Goal: Information Seeking & Learning: Learn about a topic

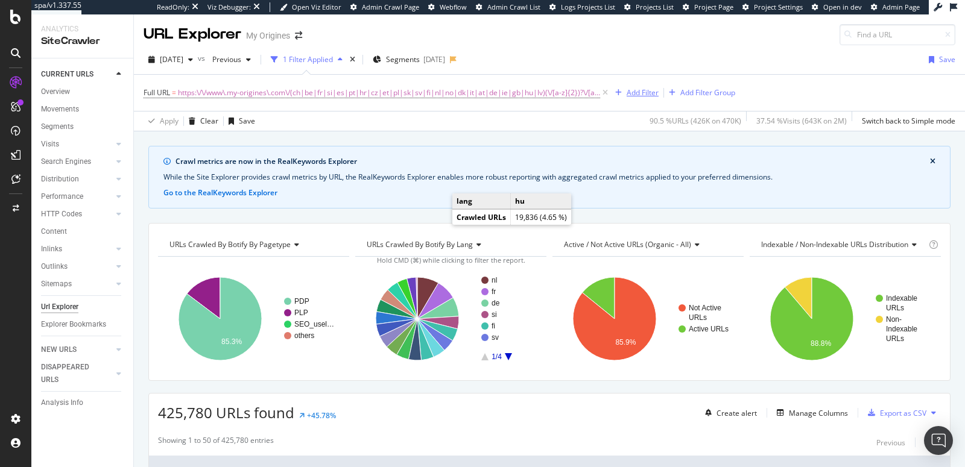
click at [629, 89] on div "Add Filter" at bounding box center [642, 92] width 32 height 10
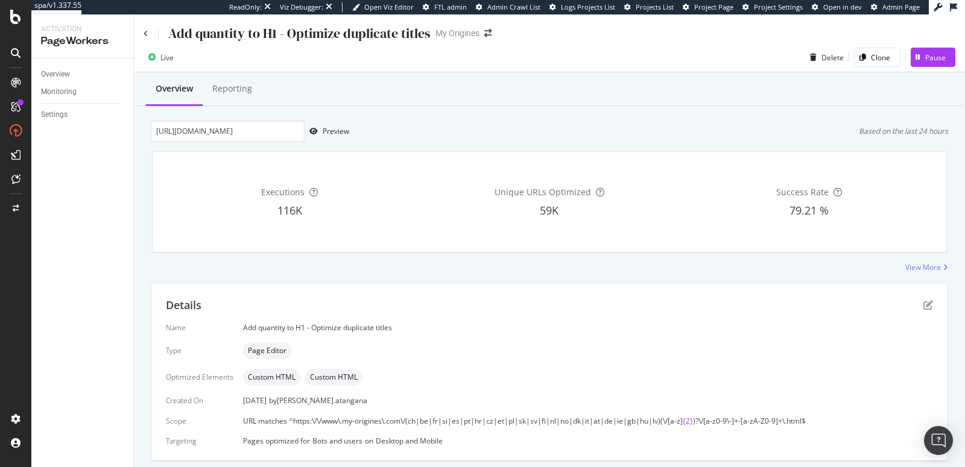
click at [150, 35] on div "Add quantity to H1 - Optimize duplicate titles" at bounding box center [286, 33] width 287 height 19
click at [147, 32] on icon at bounding box center [145, 33] width 5 height 7
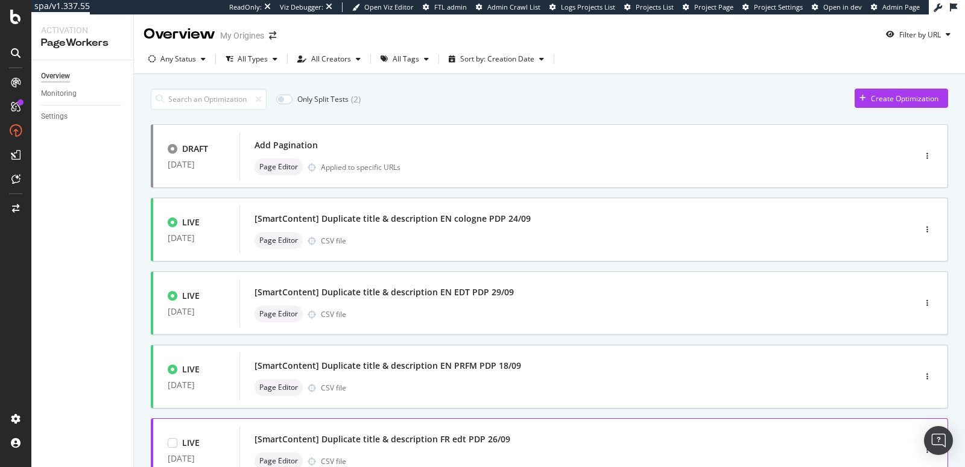
click at [592, 439] on div "[SmartContent] Duplicate title & description FR edt PDP 26/09" at bounding box center [558, 439] width 609 height 17
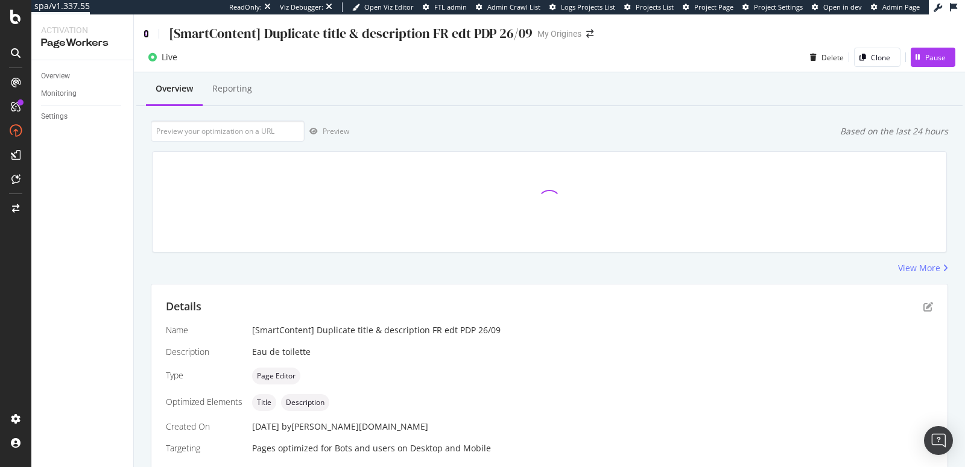
click at [143, 32] on icon at bounding box center [145, 34] width 5 height 8
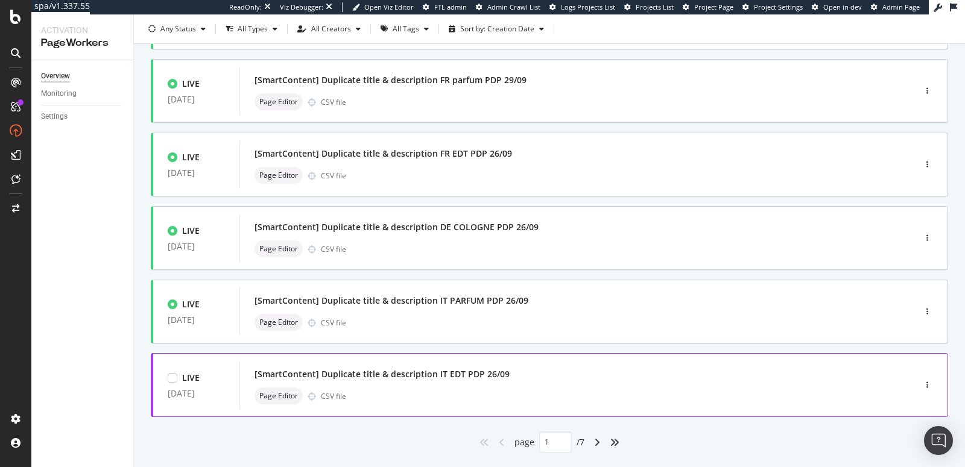
scroll to position [459, 0]
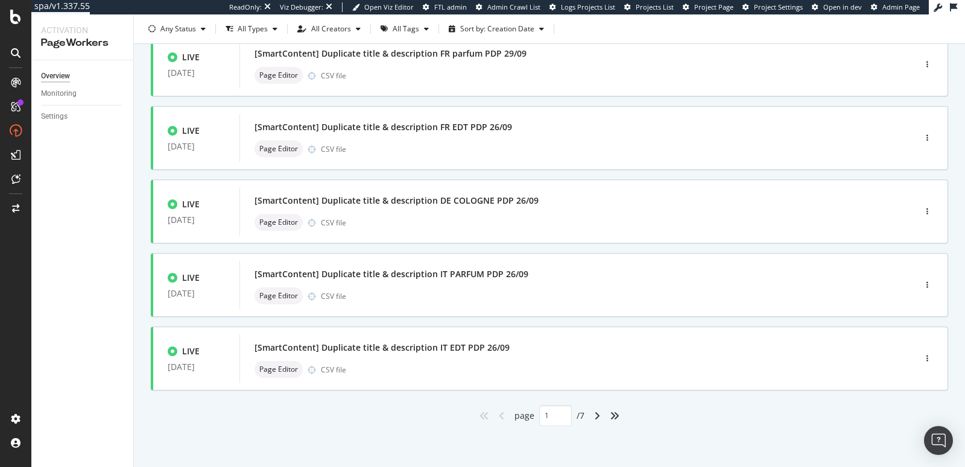
click at [589, 417] on div "angle-right" at bounding box center [597, 415] width 16 height 19
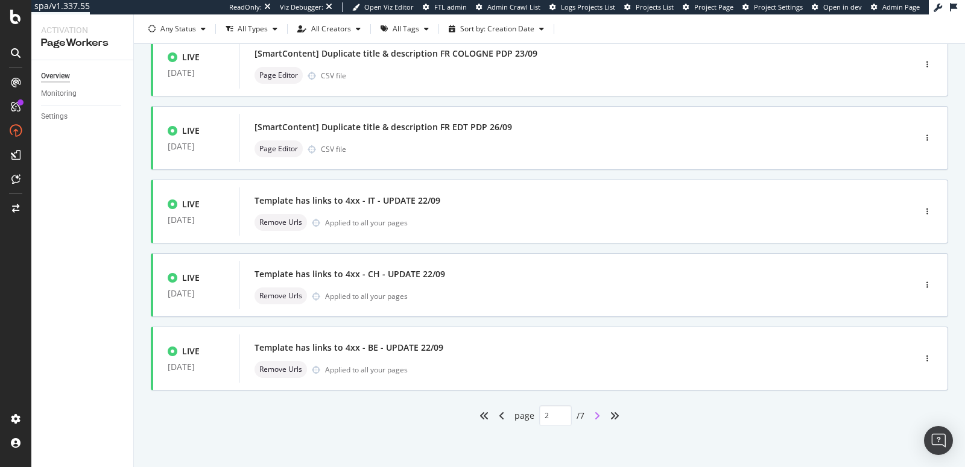
click at [594, 415] on icon "angle-right" at bounding box center [597, 416] width 6 height 10
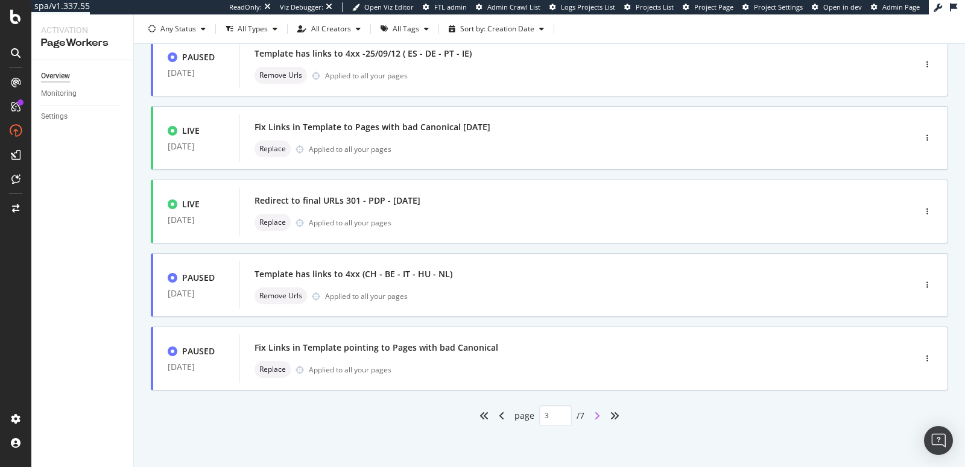
click at [594, 418] on icon "angle-right" at bounding box center [597, 416] width 6 height 10
type input "4"
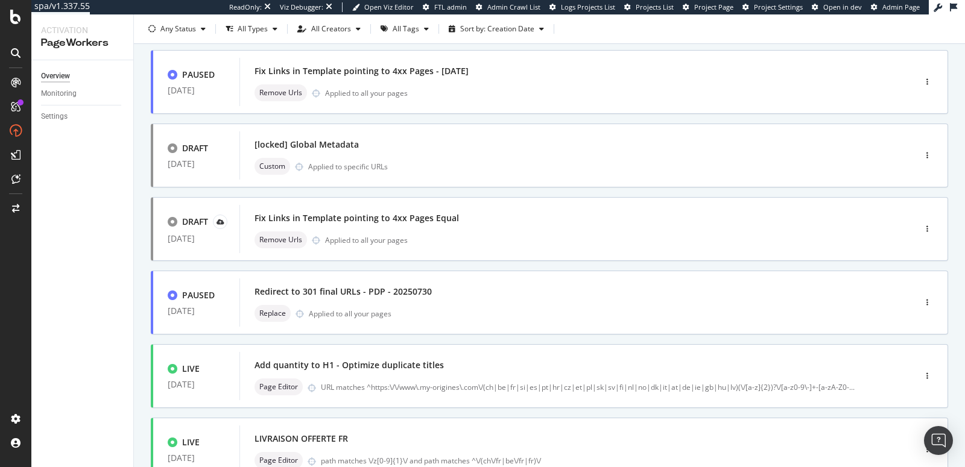
scroll to position [379, 0]
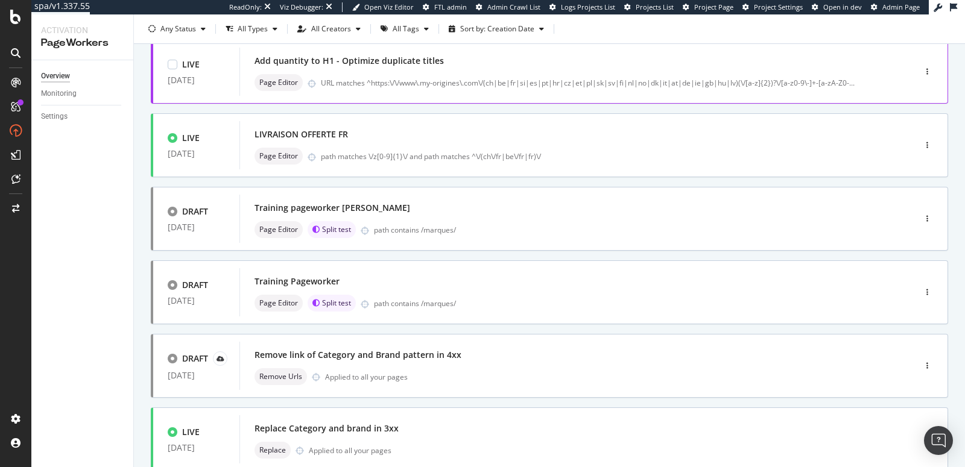
click at [307, 56] on div "Add quantity to H1 - Optimize duplicate titles" at bounding box center [348, 61] width 189 height 12
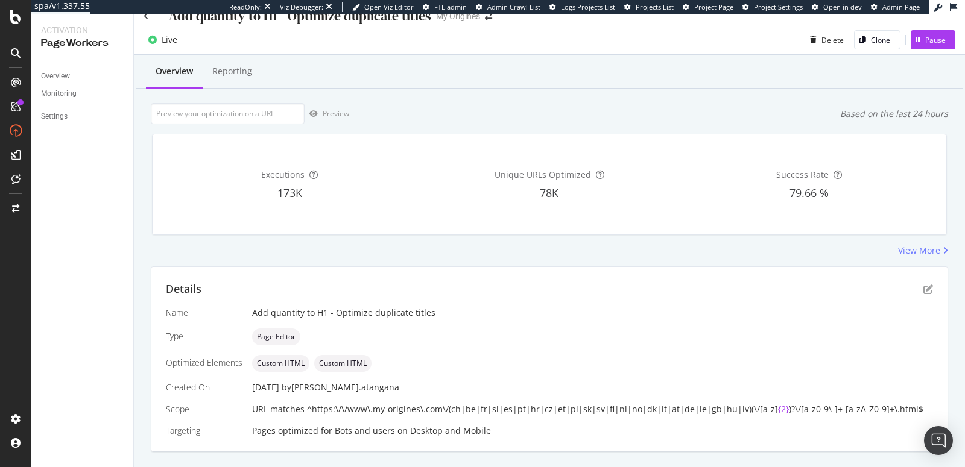
scroll to position [43, 0]
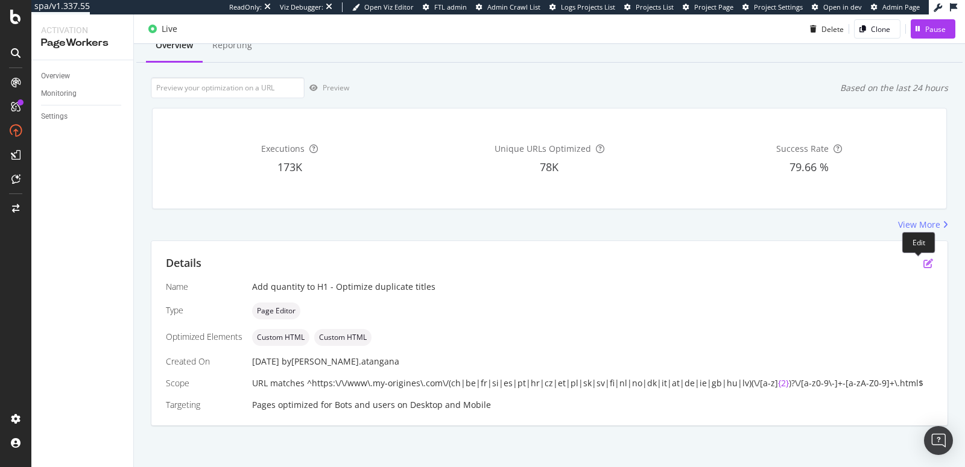
click at [923, 264] on icon "pen-to-square" at bounding box center [928, 264] width 10 height 10
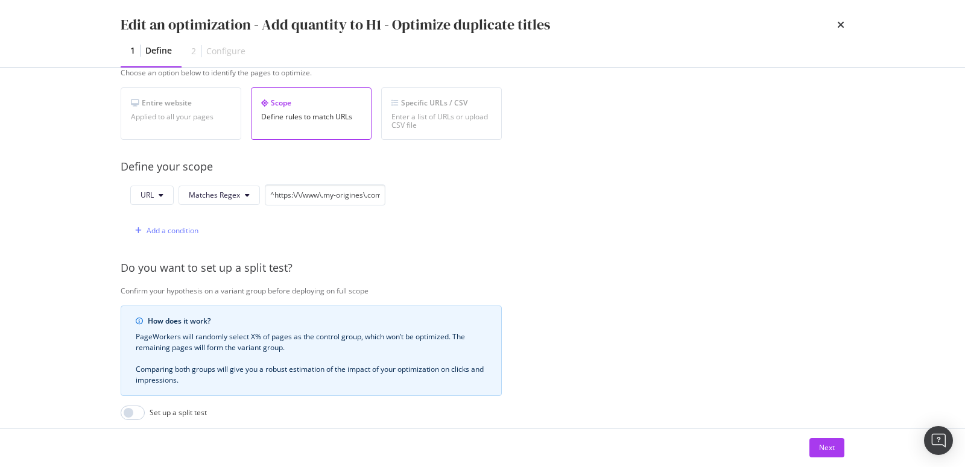
scroll to position [366, 0]
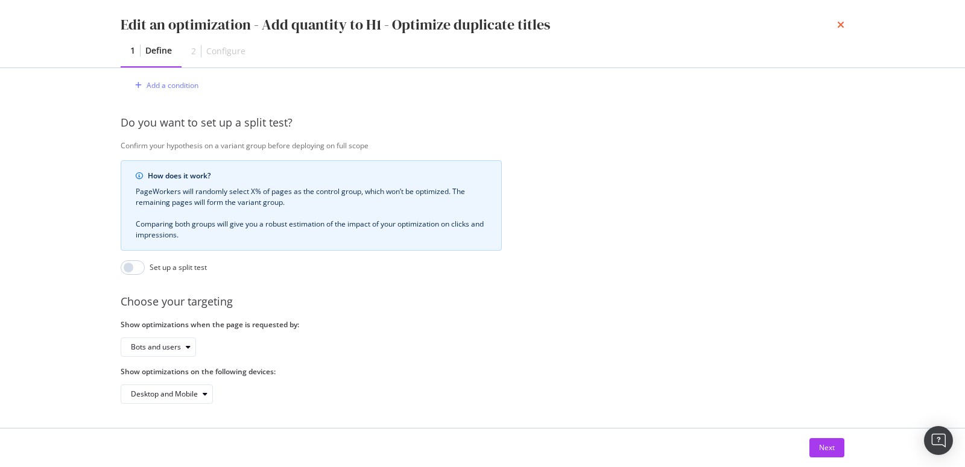
click at [839, 27] on icon "times" at bounding box center [840, 25] width 7 height 10
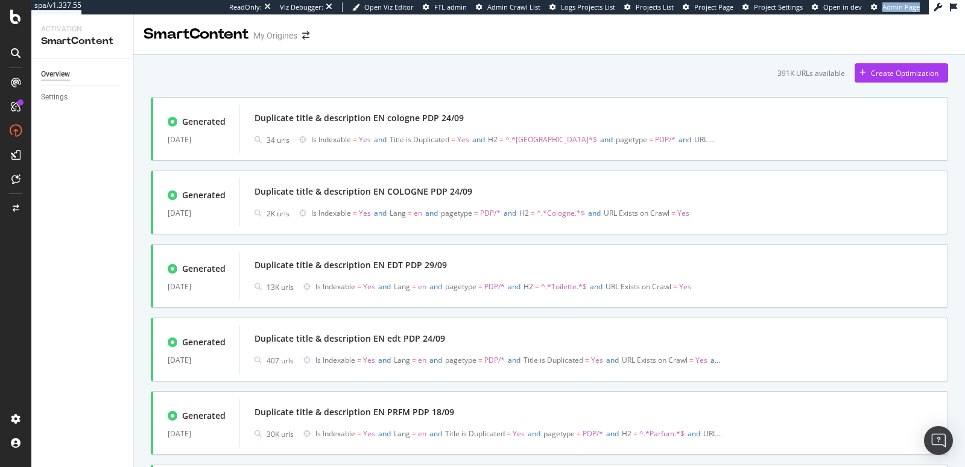
scroll to position [1037, 0]
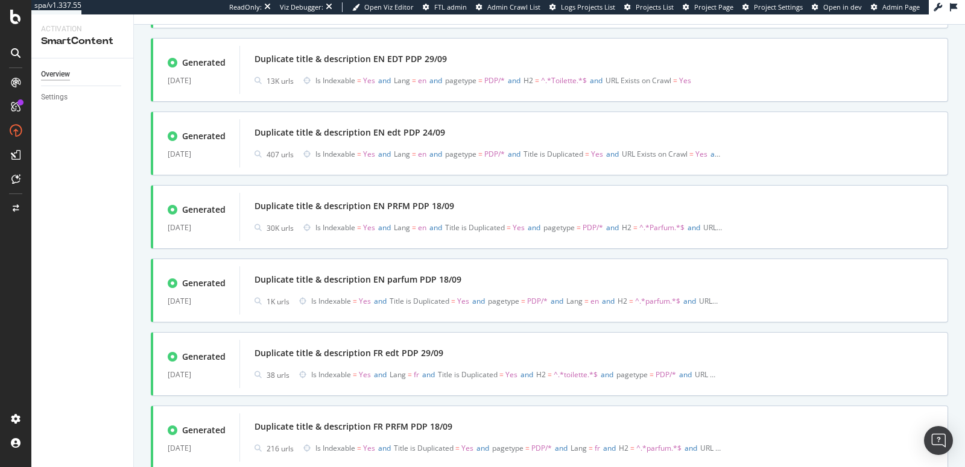
scroll to position [106, 0]
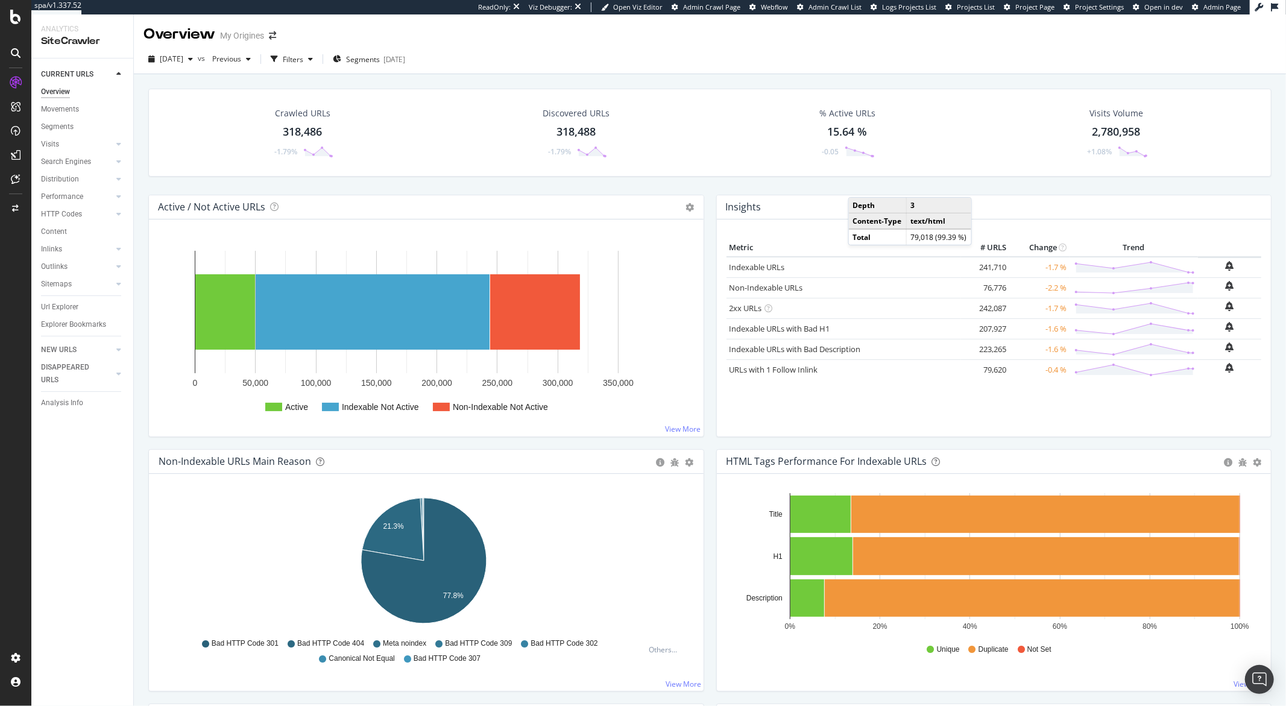
scroll to position [2, 0]
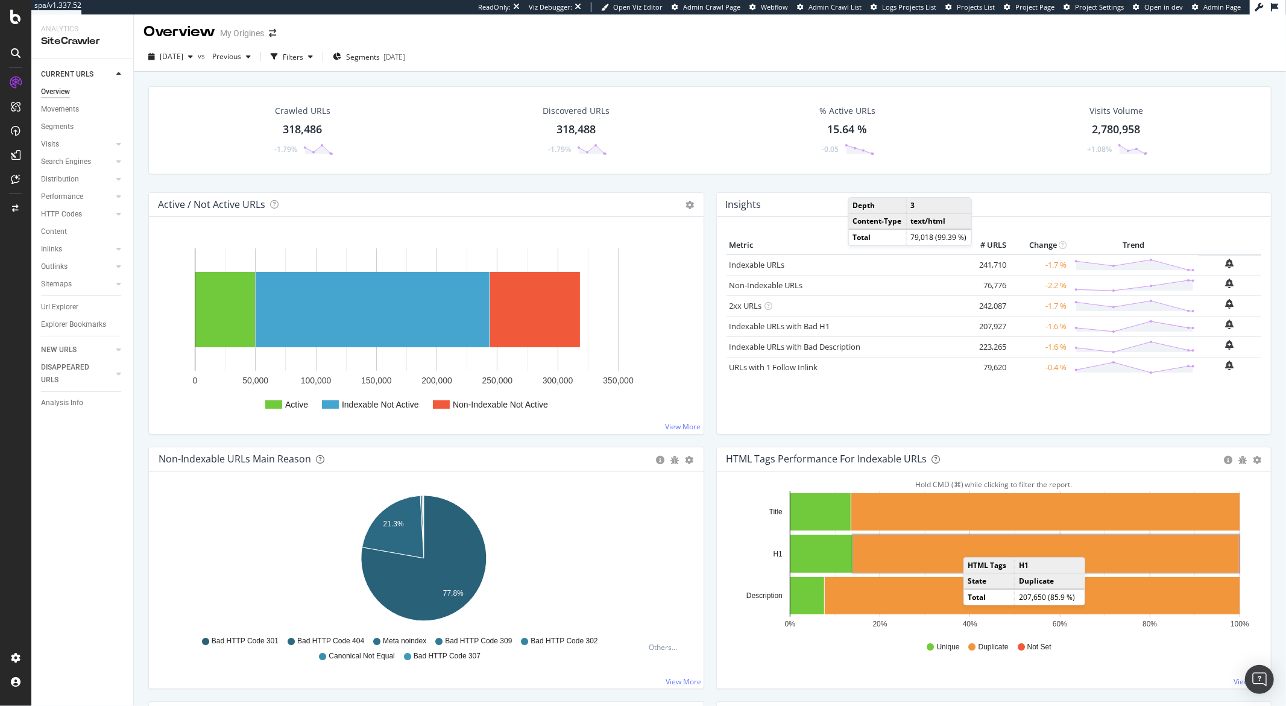
click at [970, 545] on rect "A chart." at bounding box center [1046, 554] width 386 height 38
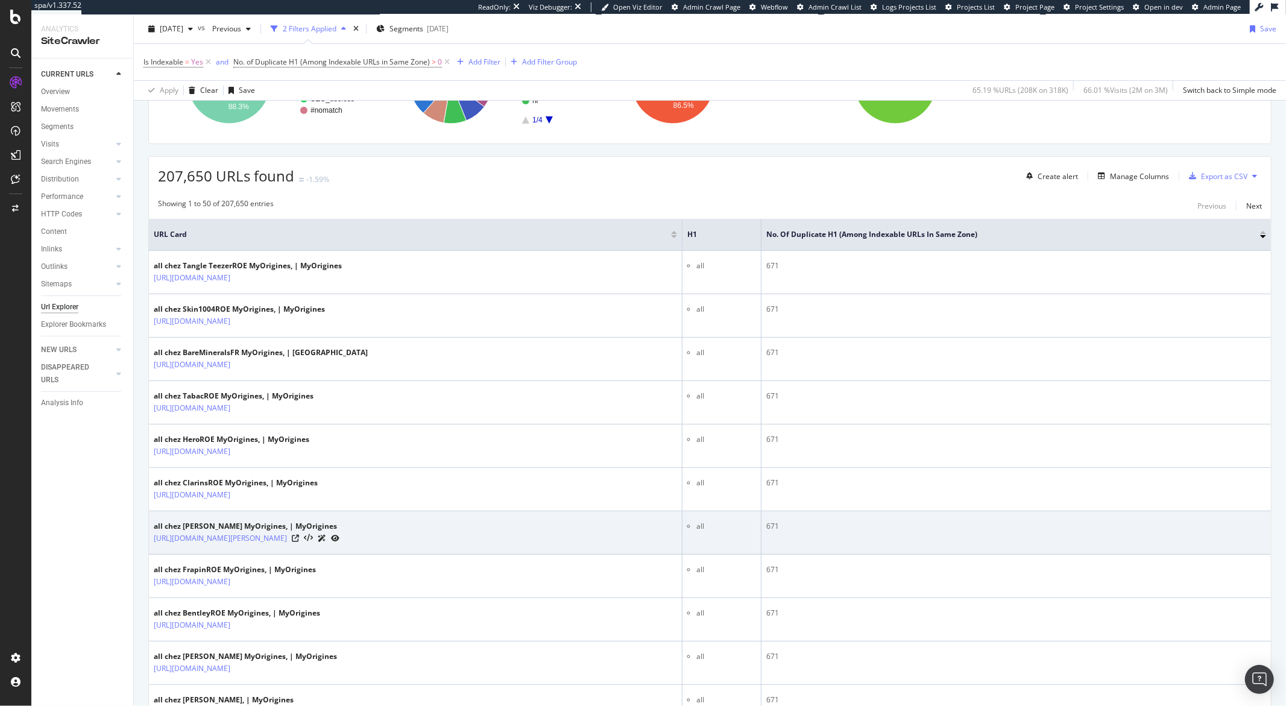
scroll to position [234, 0]
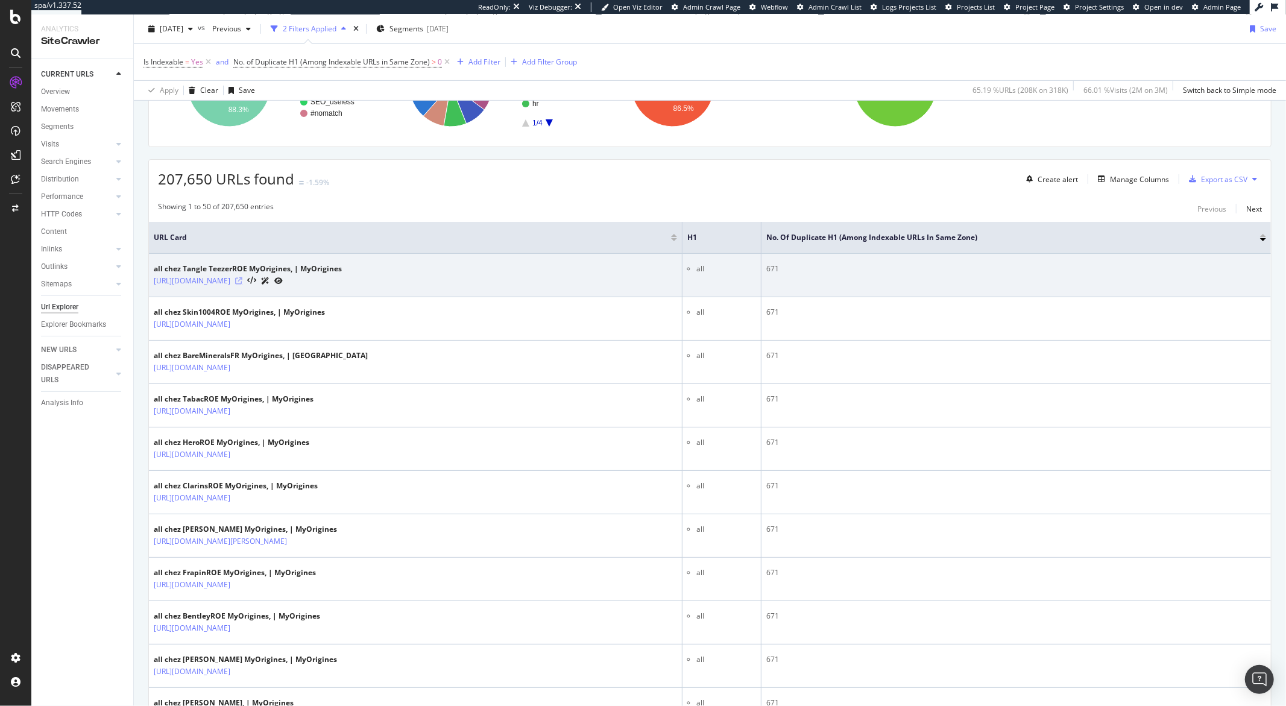
click at [242, 281] on icon at bounding box center [238, 280] width 7 height 7
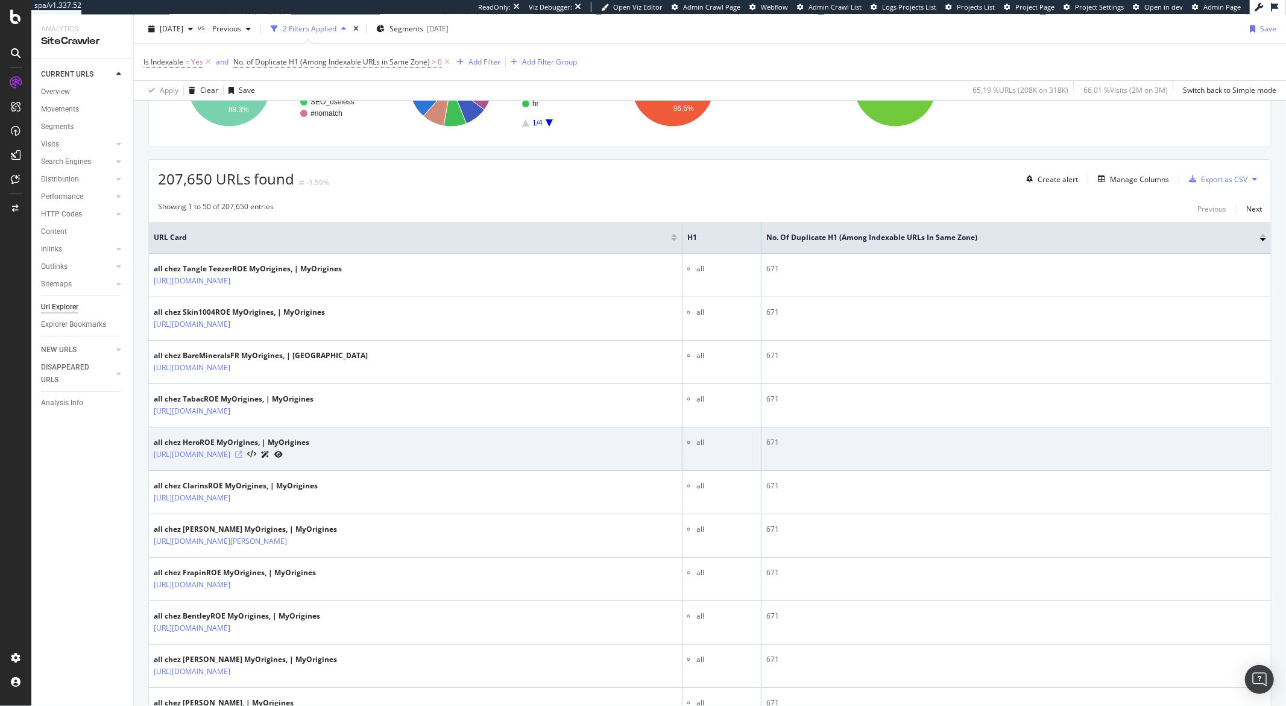
click at [242, 456] on icon at bounding box center [238, 454] width 7 height 7
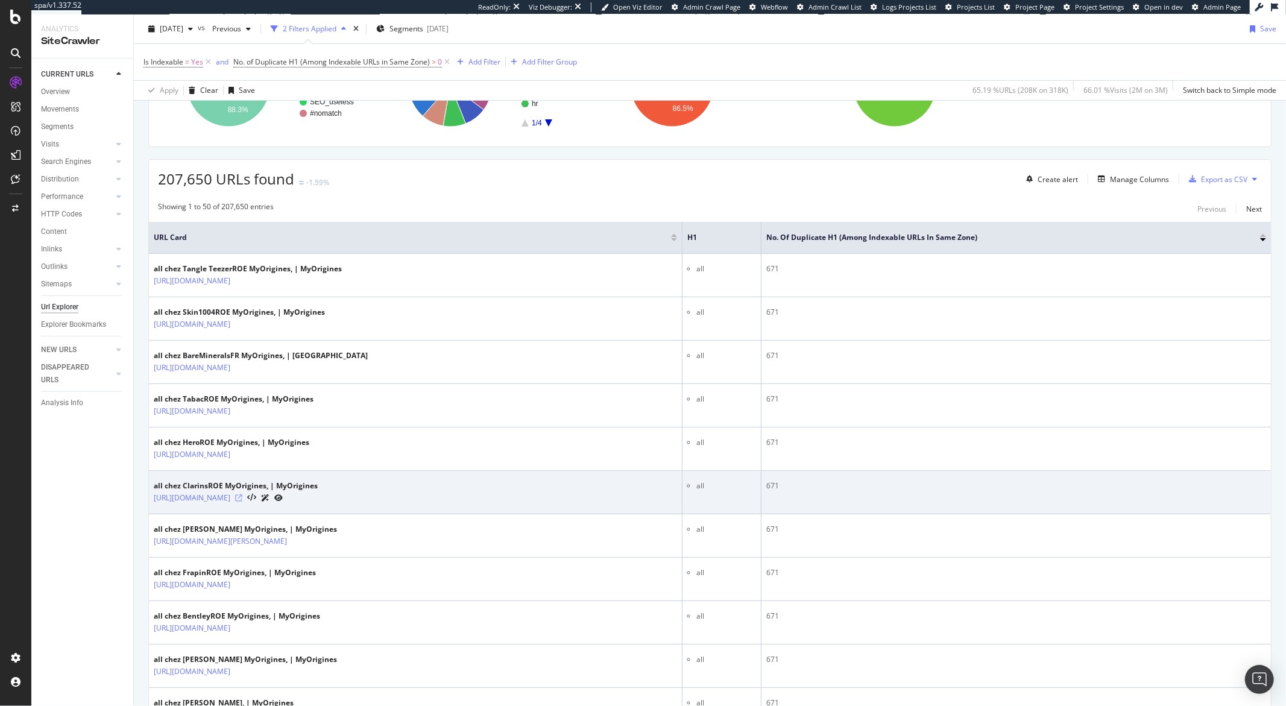
click at [242, 497] on icon at bounding box center [238, 497] width 7 height 7
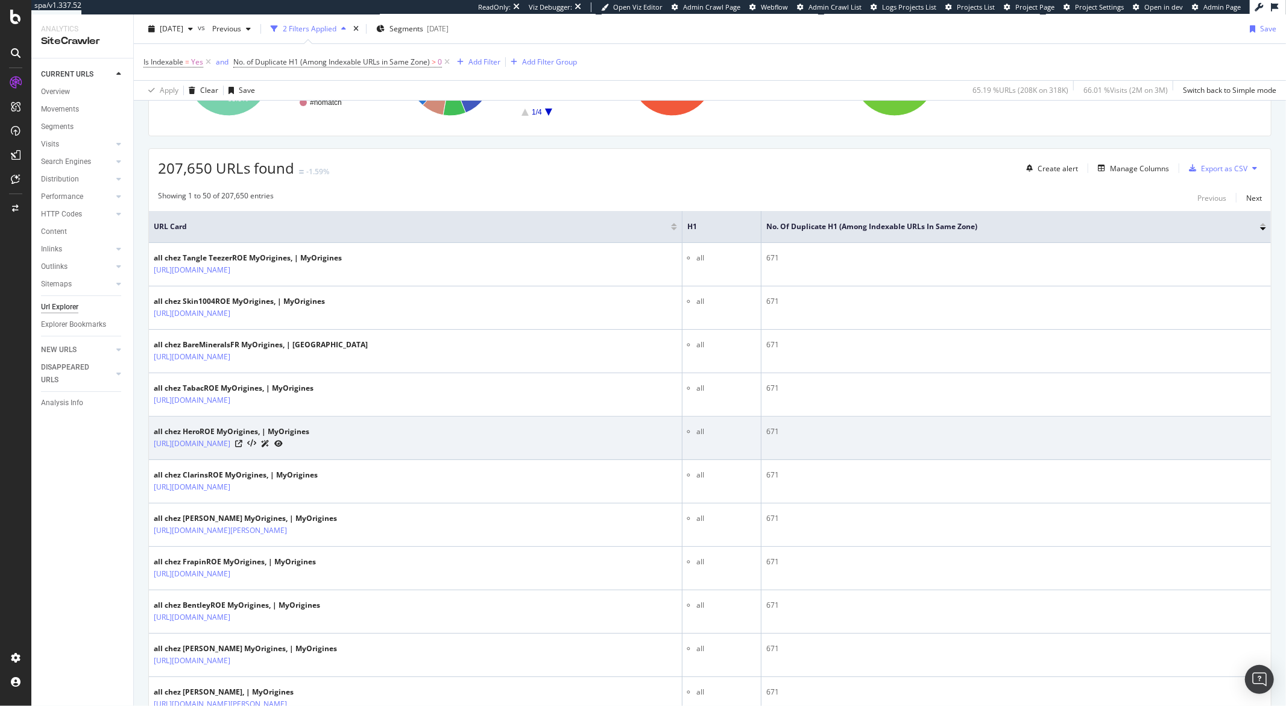
scroll to position [391, 0]
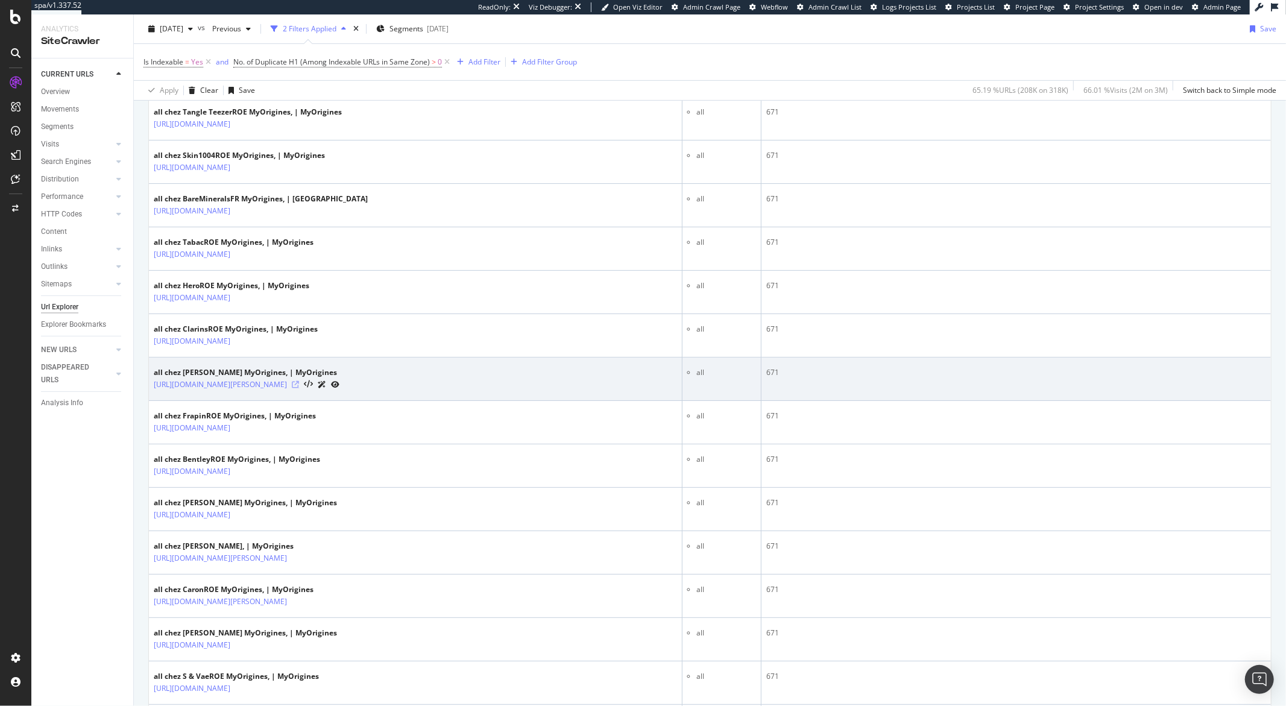
click at [299, 386] on icon at bounding box center [295, 384] width 7 height 7
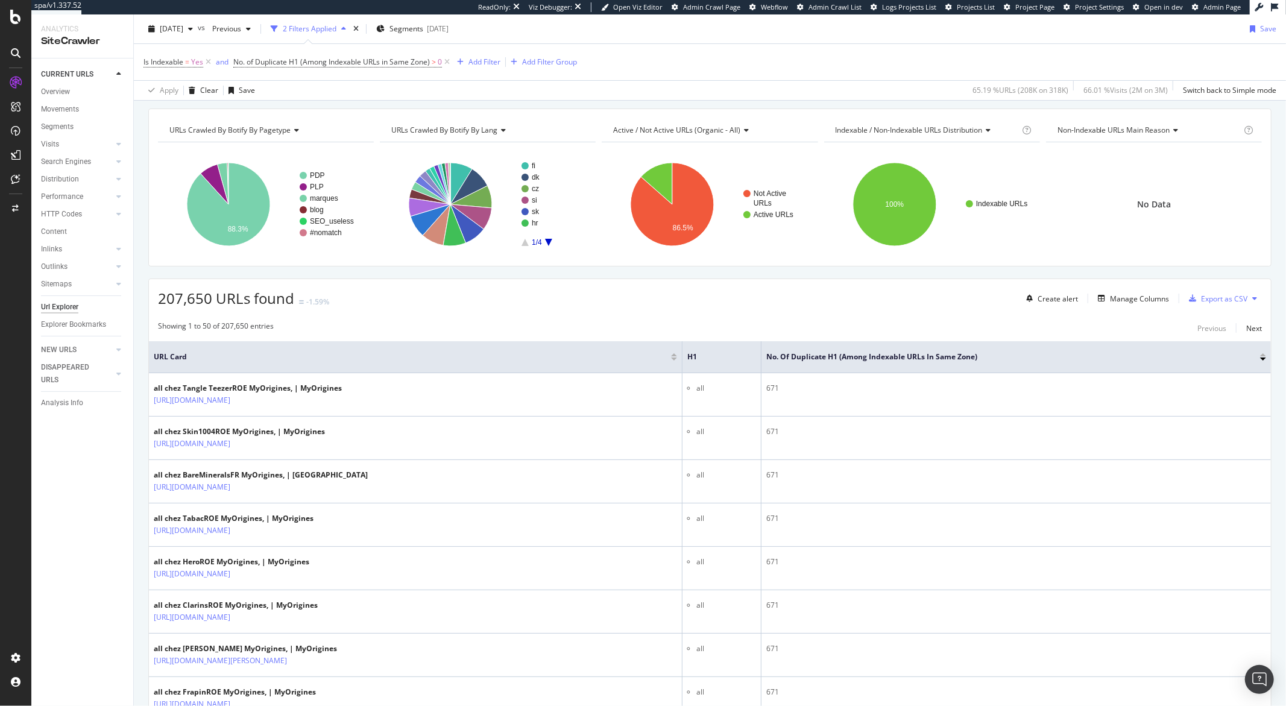
scroll to position [0, 0]
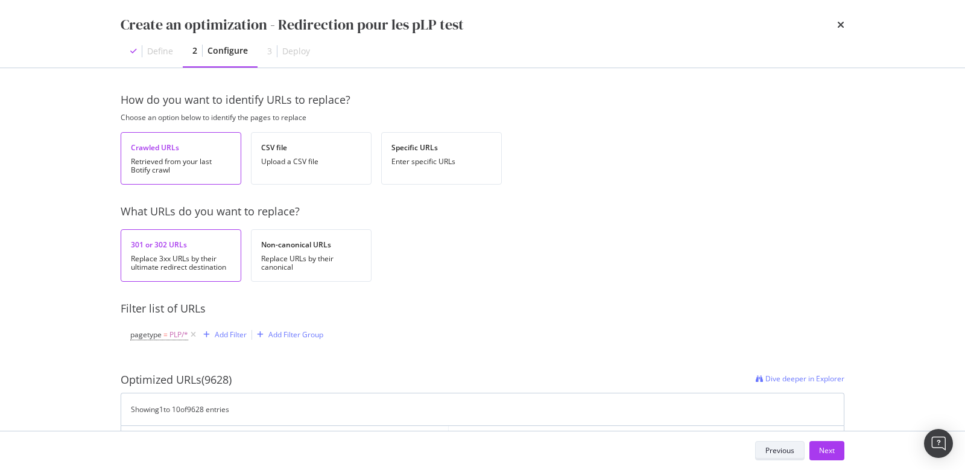
click at [783, 448] on div "Previous" at bounding box center [779, 450] width 29 height 10
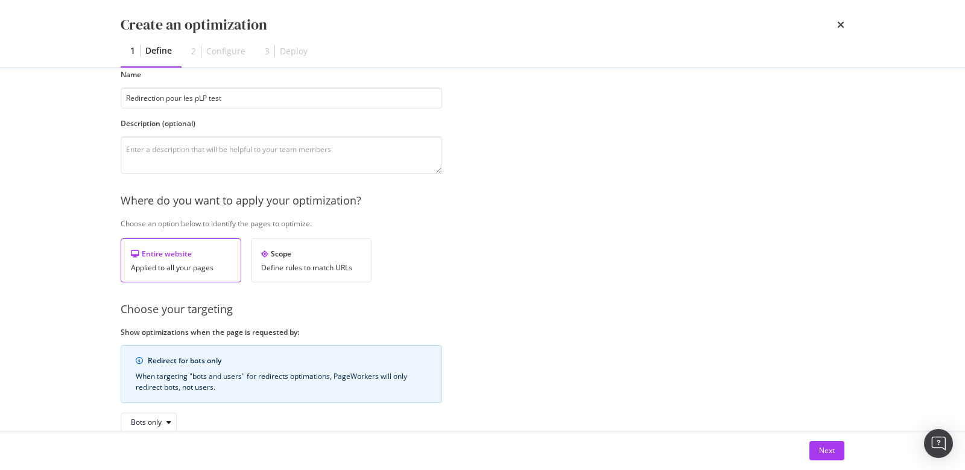
scroll to position [133, 0]
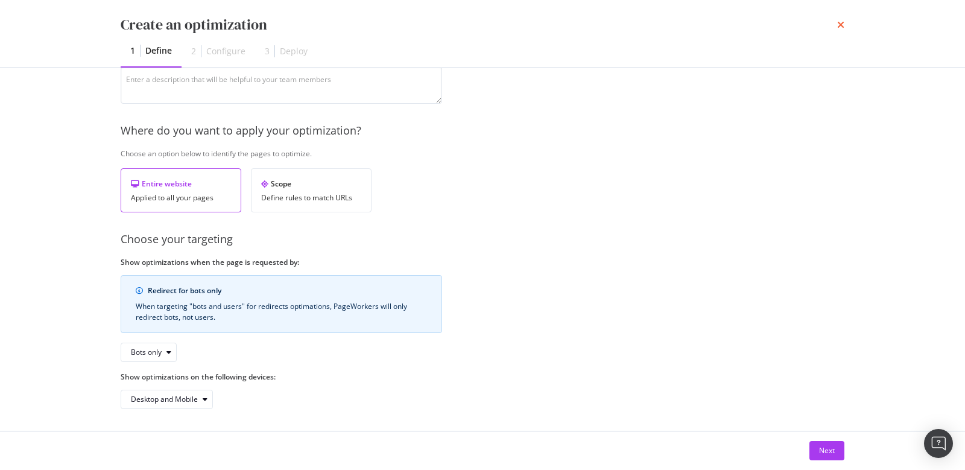
click at [837, 26] on icon "times" at bounding box center [840, 25] width 7 height 10
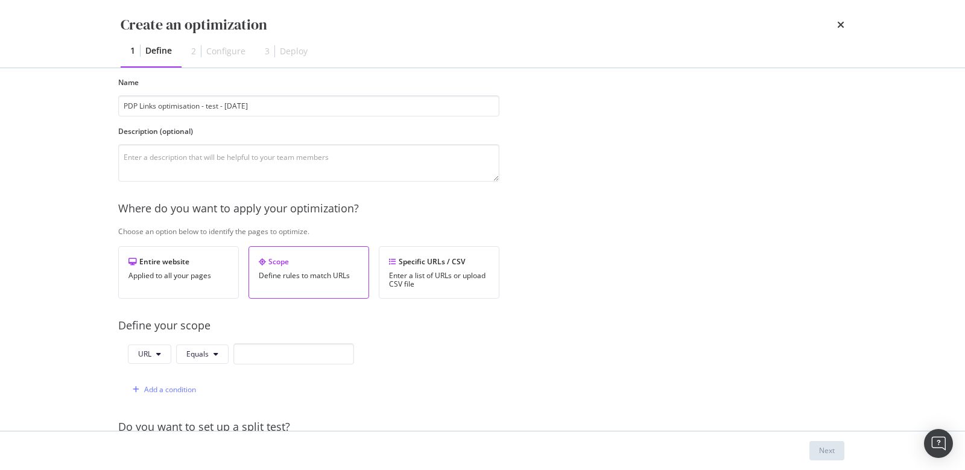
scroll to position [0, 2]
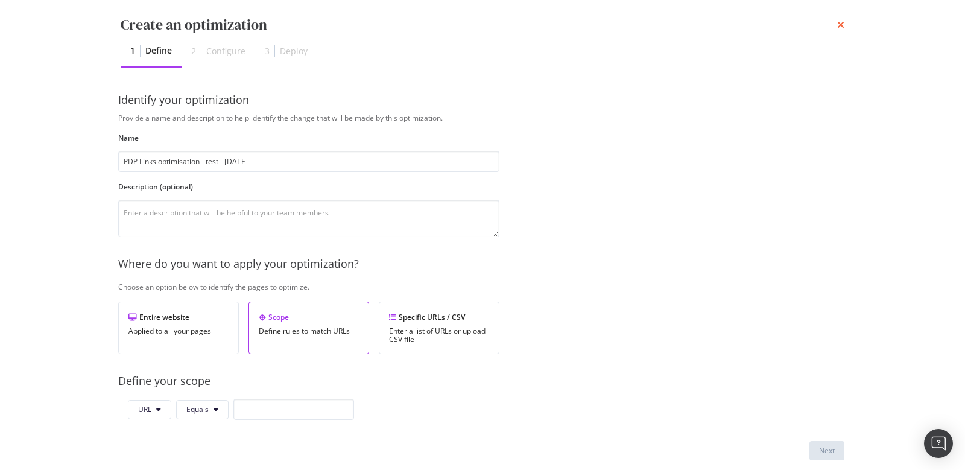
click at [838, 27] on icon "times" at bounding box center [840, 25] width 7 height 10
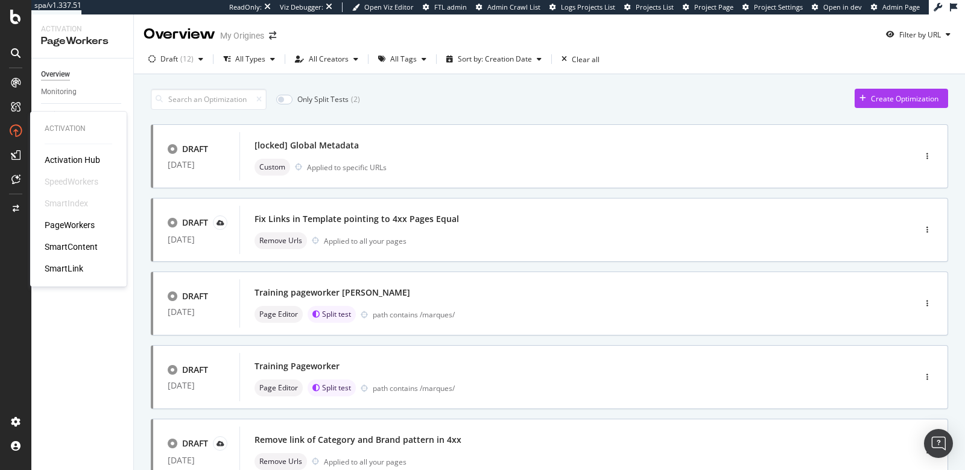
click at [66, 220] on div "PageWorkers" at bounding box center [70, 225] width 50 height 12
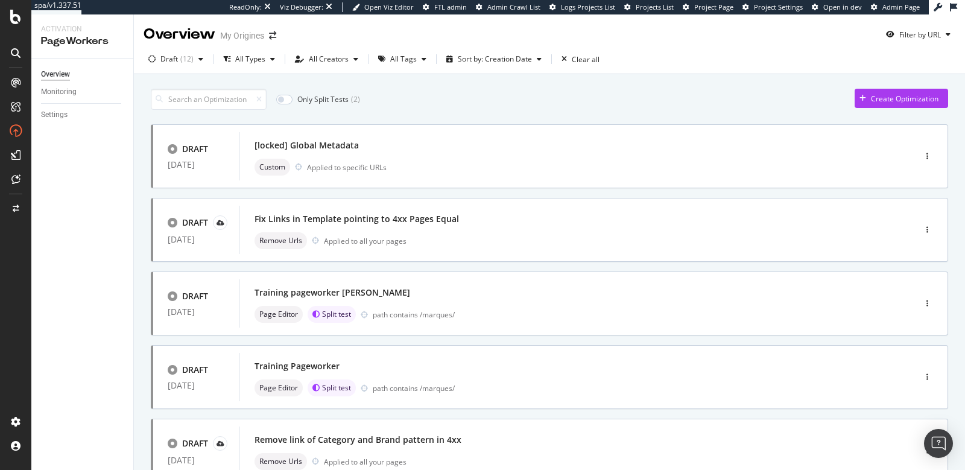
click at [57, 78] on div "Overview" at bounding box center [55, 74] width 29 height 13
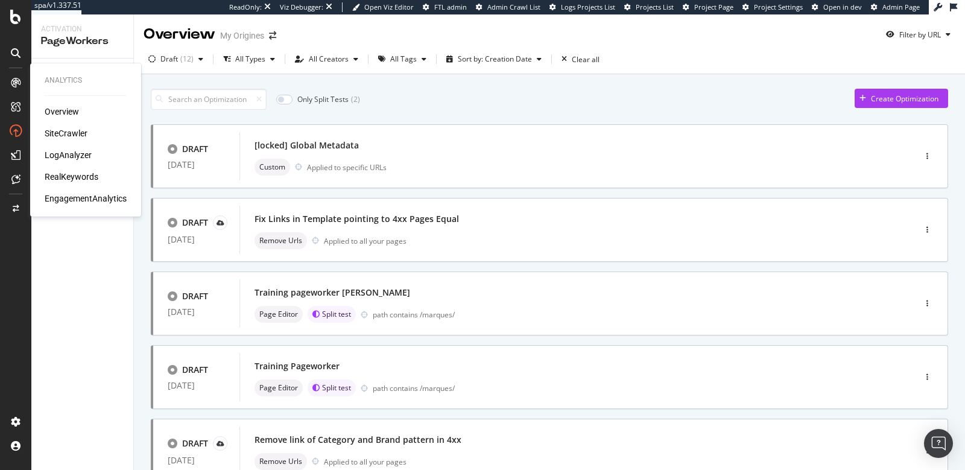
click at [57, 130] on div "SiteCrawler" at bounding box center [66, 133] width 43 height 12
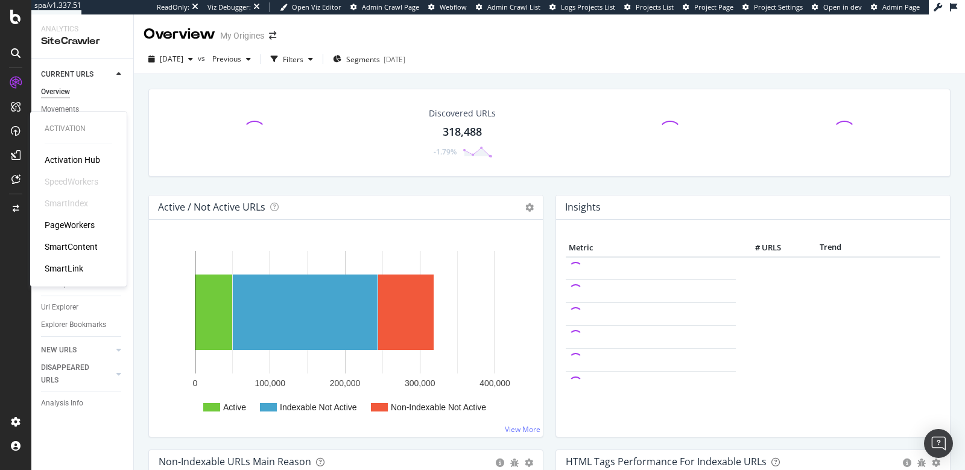
click at [62, 222] on div "PageWorkers" at bounding box center [70, 225] width 50 height 12
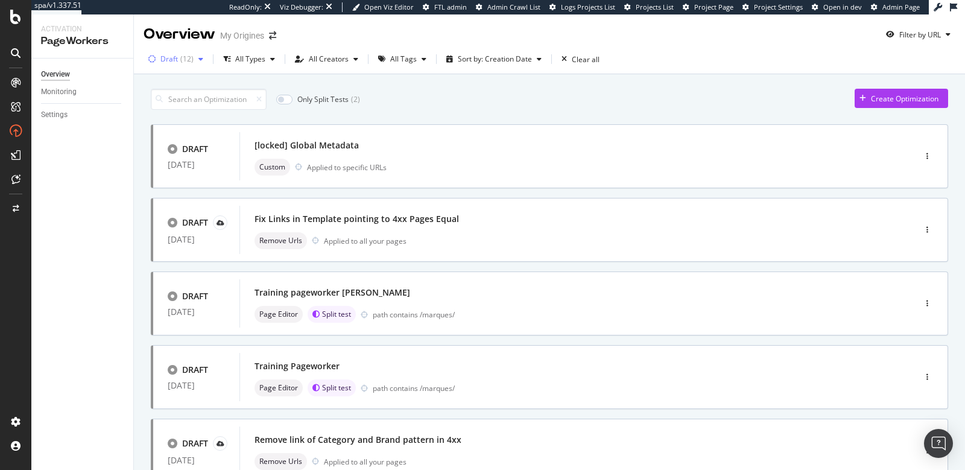
click at [173, 58] on div "Draft" at bounding box center [168, 58] width 17 height 7
click at [176, 89] on div "Any Status Live ( 33 ) Paused ( 15 ) Draft ( 12 )" at bounding box center [181, 114] width 55 height 71
click at [173, 83] on div "Any Status" at bounding box center [186, 84] width 36 height 10
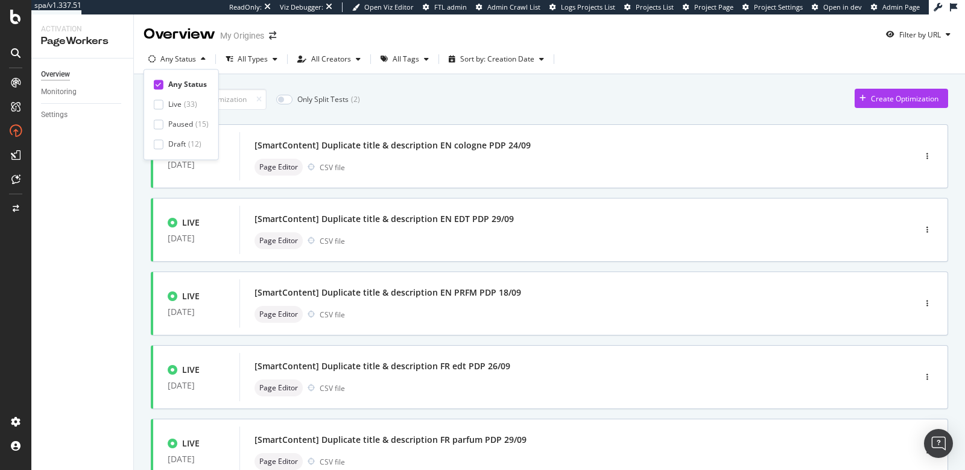
click at [127, 207] on div "Overview Monitoring Settings" at bounding box center [82, 263] width 102 height 411
click at [180, 60] on div "Any Status" at bounding box center [178, 58] width 36 height 7
click at [170, 144] on div "Draft" at bounding box center [176, 144] width 17 height 10
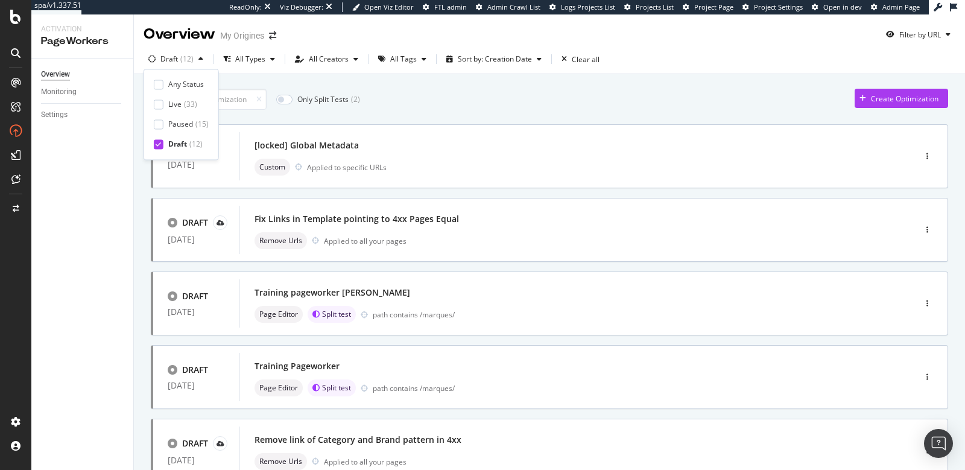
click at [119, 173] on div "Overview Monitoring Settings" at bounding box center [82, 263] width 102 height 411
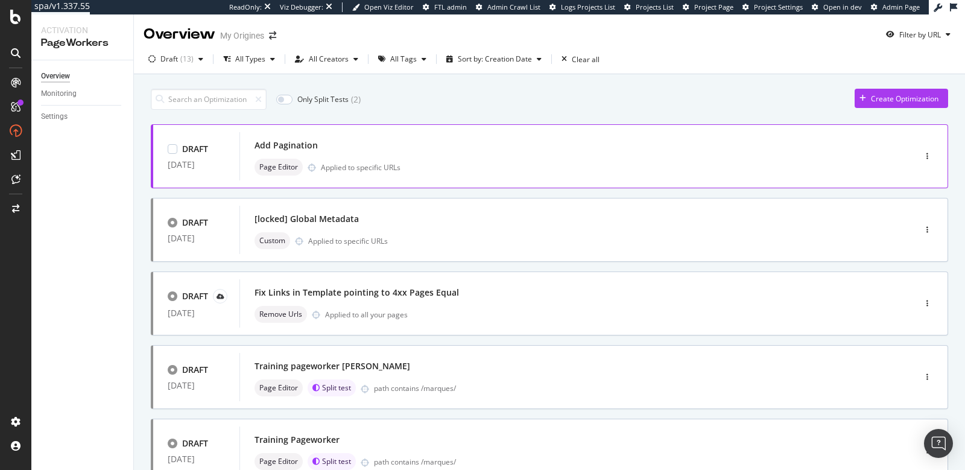
click at [490, 147] on div "Add Pagination" at bounding box center [558, 145] width 609 height 17
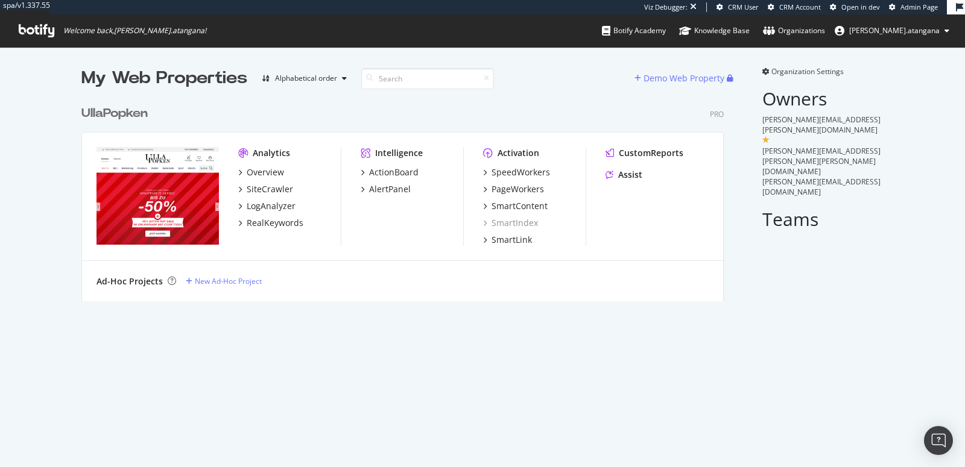
scroll to position [201, 641]
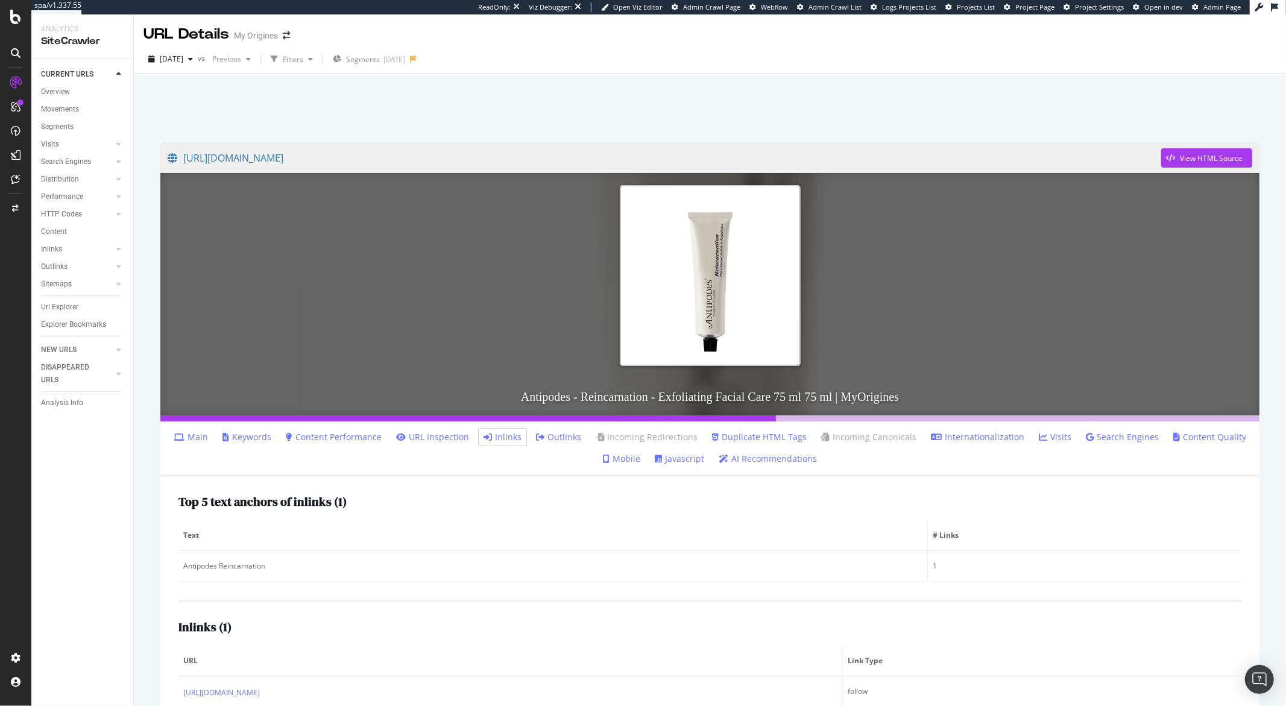
scroll to position [59, 0]
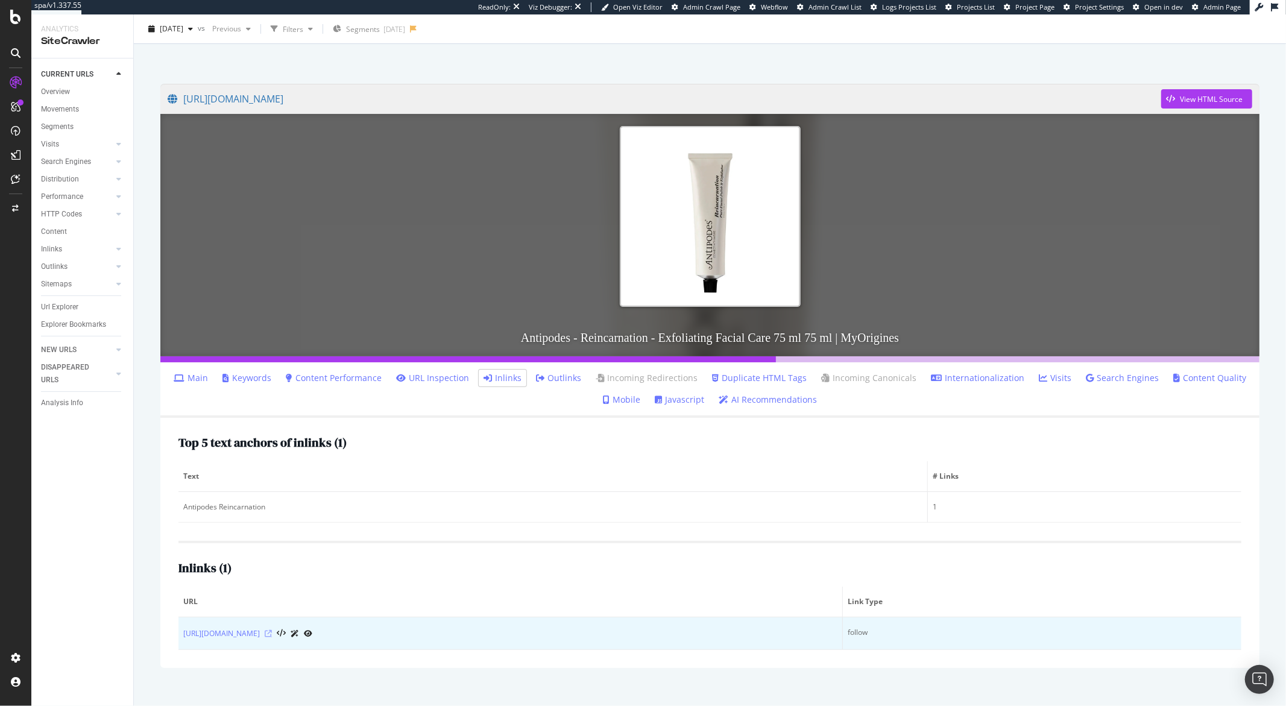
click at [272, 632] on icon at bounding box center [268, 633] width 7 height 7
click at [272, 633] on icon at bounding box center [268, 633] width 7 height 7
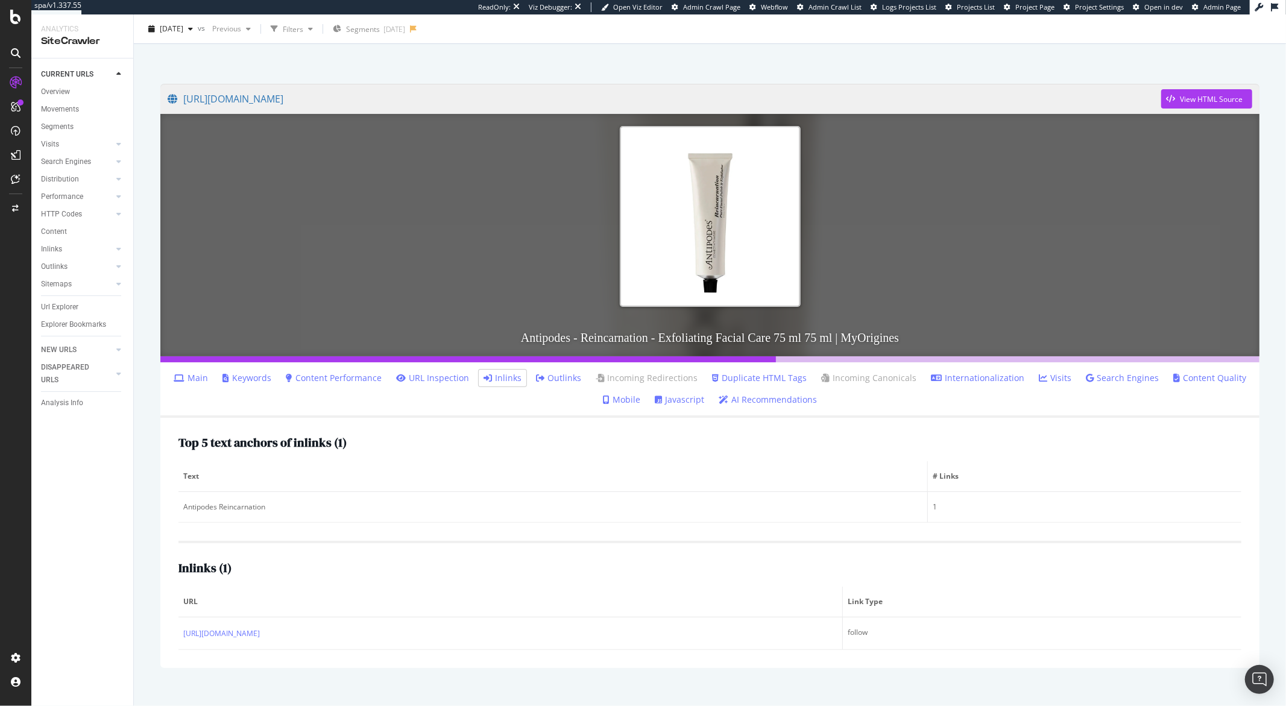
click at [534, 61] on div at bounding box center [709, 45] width 1123 height 51
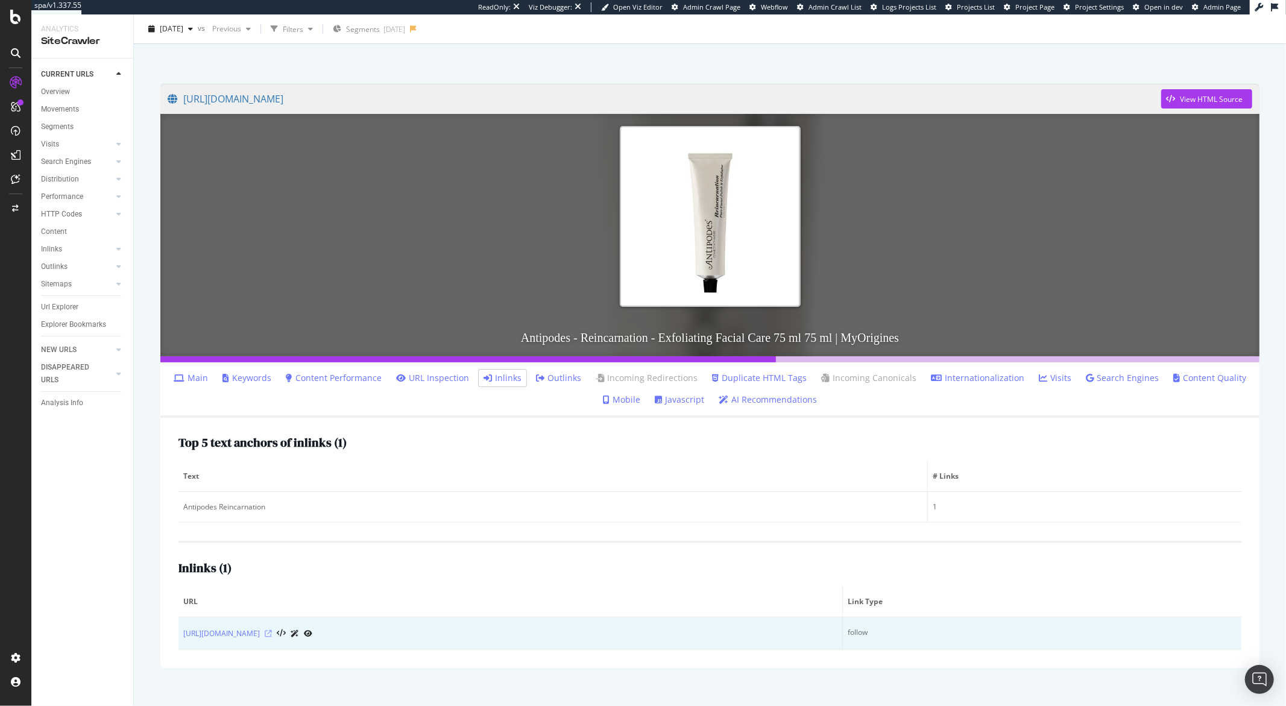
click at [272, 630] on icon at bounding box center [268, 633] width 7 height 7
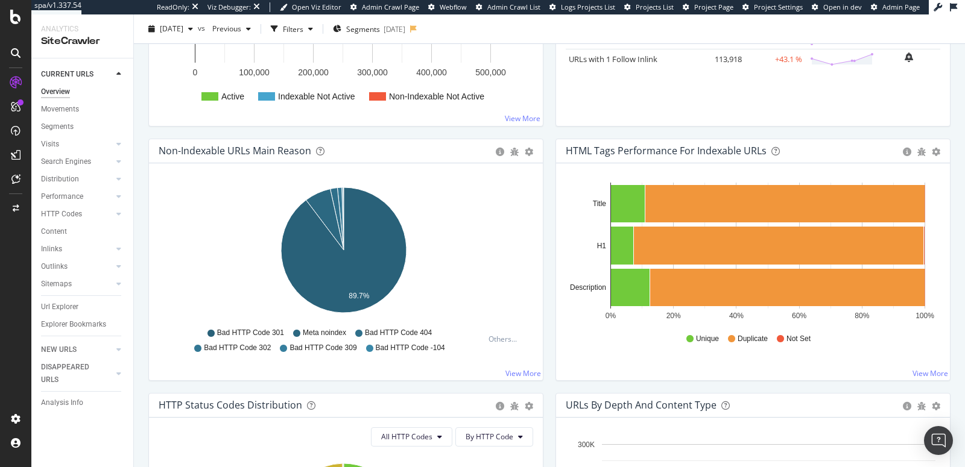
scroll to position [257, 0]
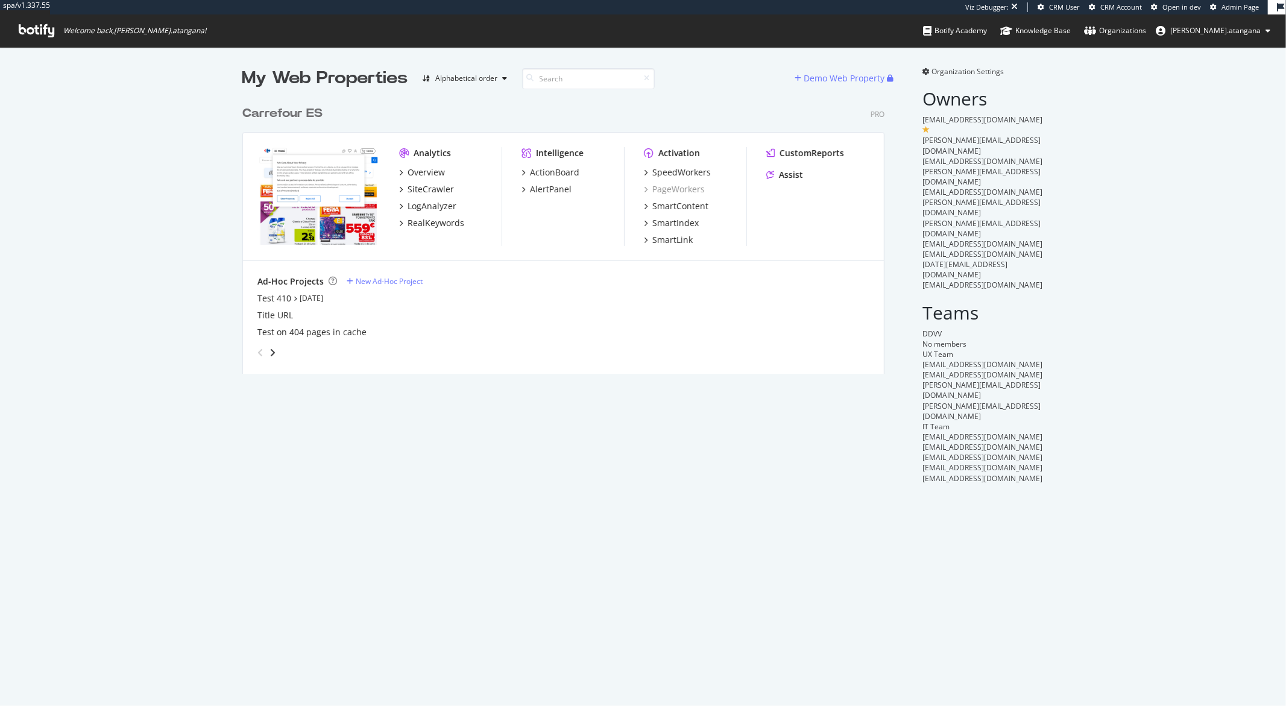
scroll to position [273, 641]
click at [426, 189] on div "SiteCrawler" at bounding box center [431, 189] width 46 height 12
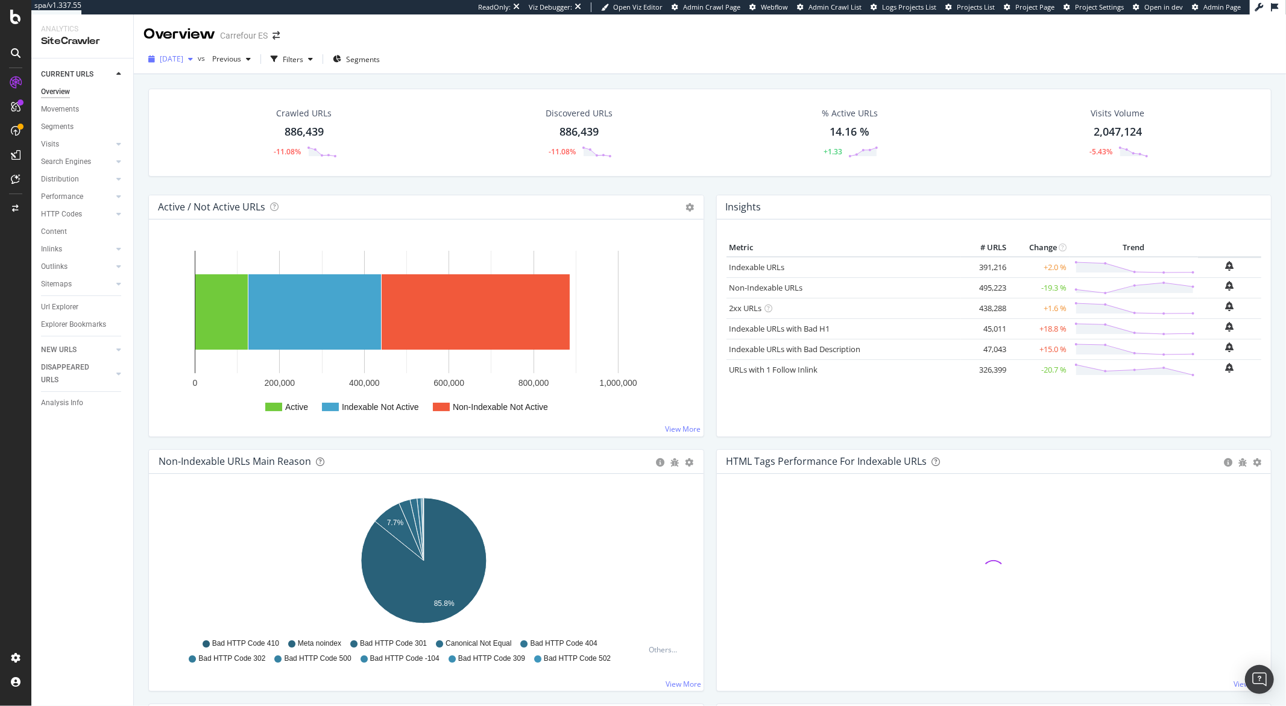
click at [186, 64] on div "[DATE]" at bounding box center [170, 59] width 54 height 18
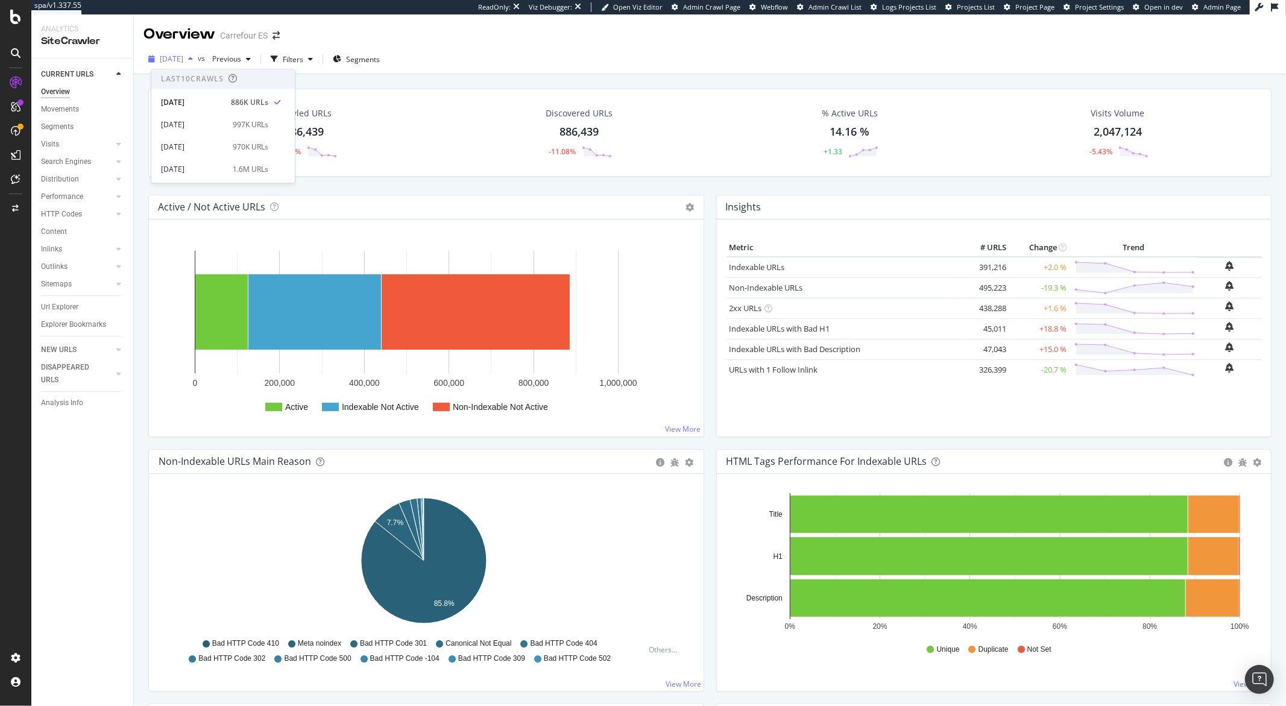
click at [186, 64] on div "[DATE]" at bounding box center [170, 59] width 54 height 18
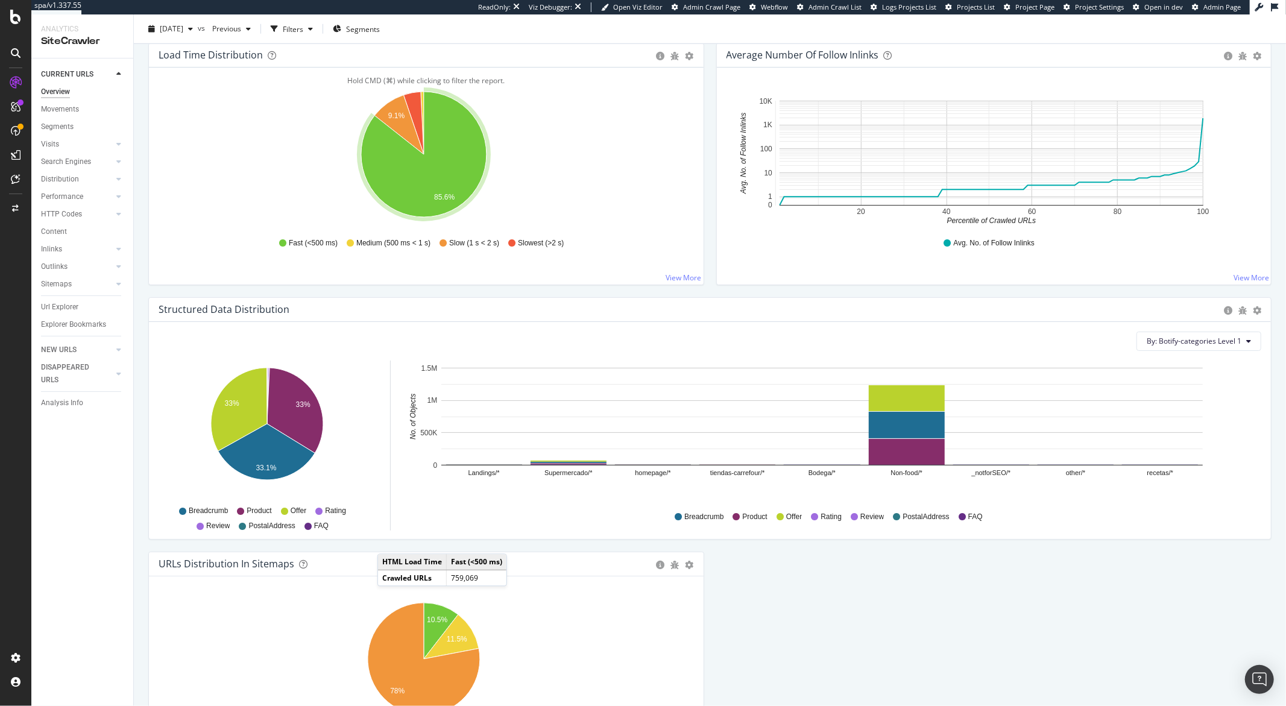
scroll to position [1058, 0]
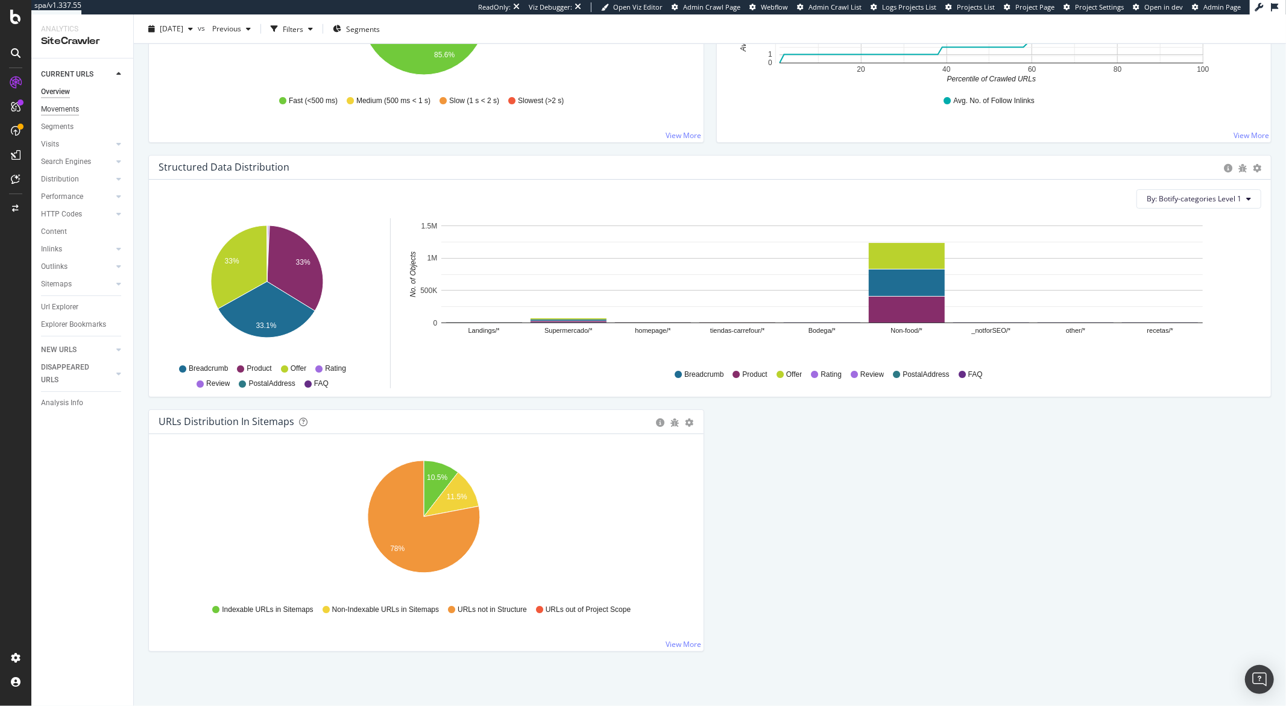
click at [55, 110] on div "Movements" at bounding box center [60, 109] width 38 height 13
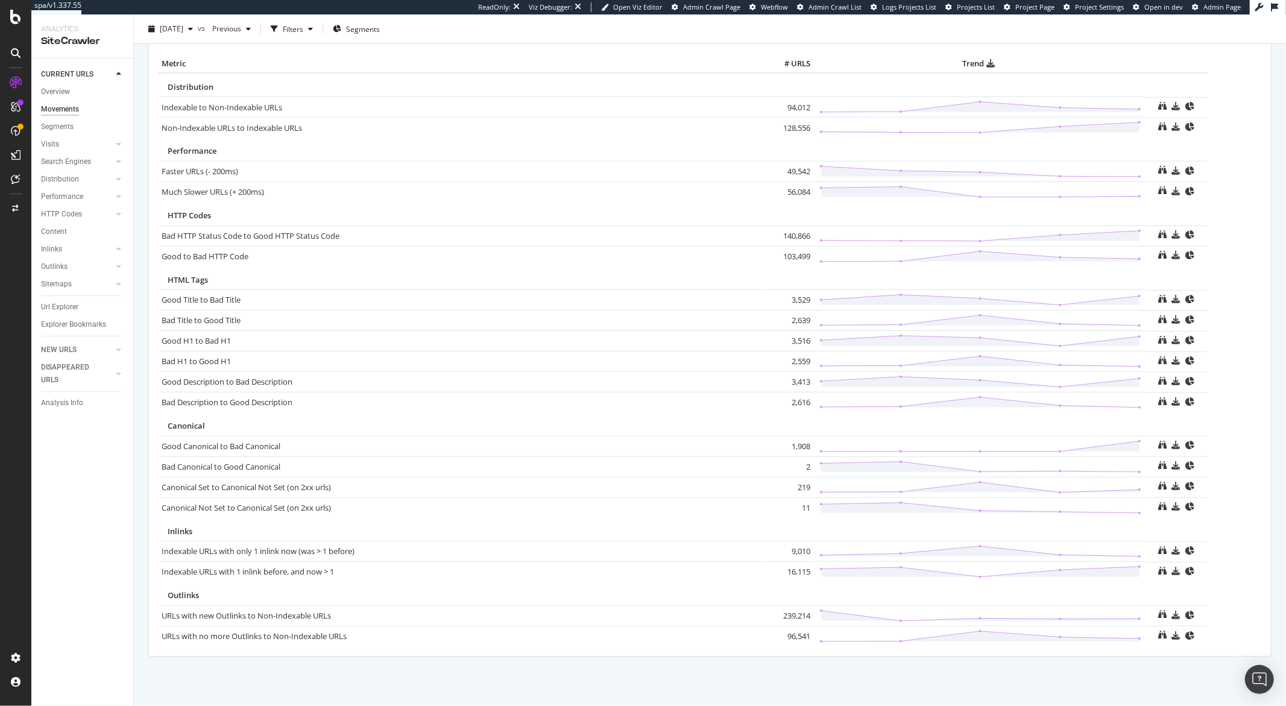
scroll to position [592, 0]
click at [116, 160] on icon at bounding box center [118, 161] width 5 height 7
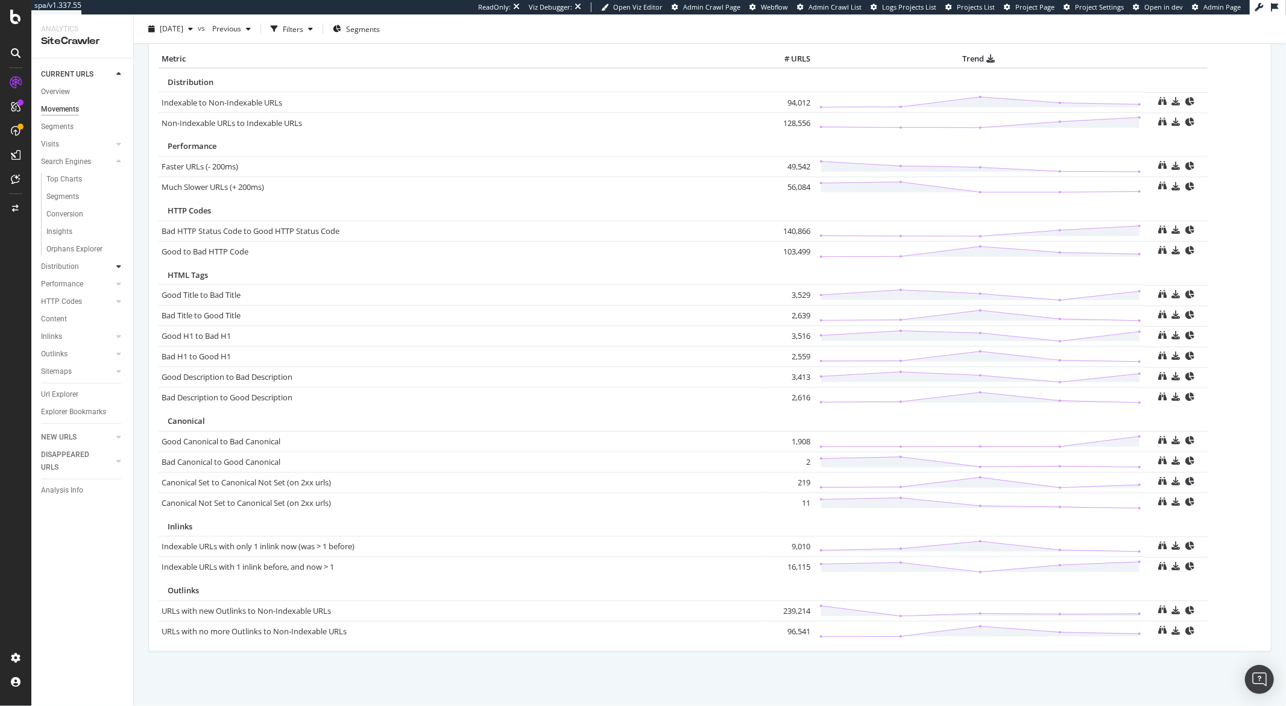
click at [119, 266] on icon at bounding box center [118, 266] width 5 height 7
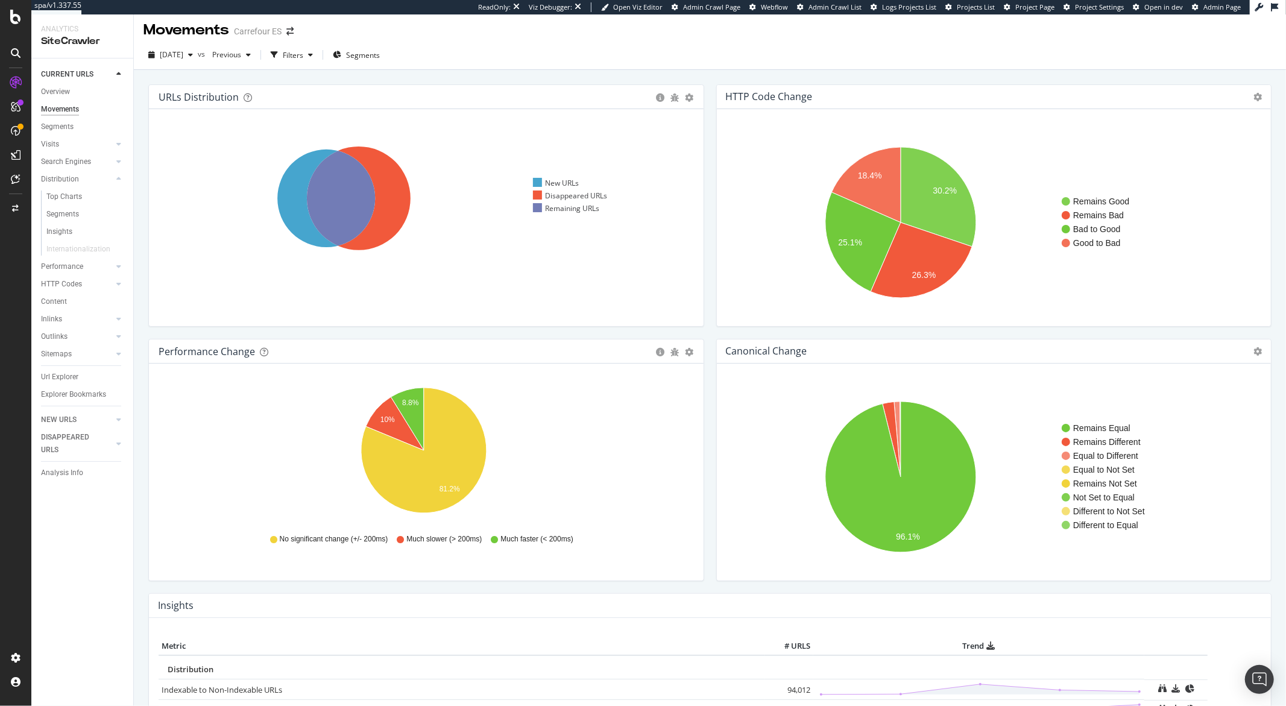
scroll to position [0, 0]
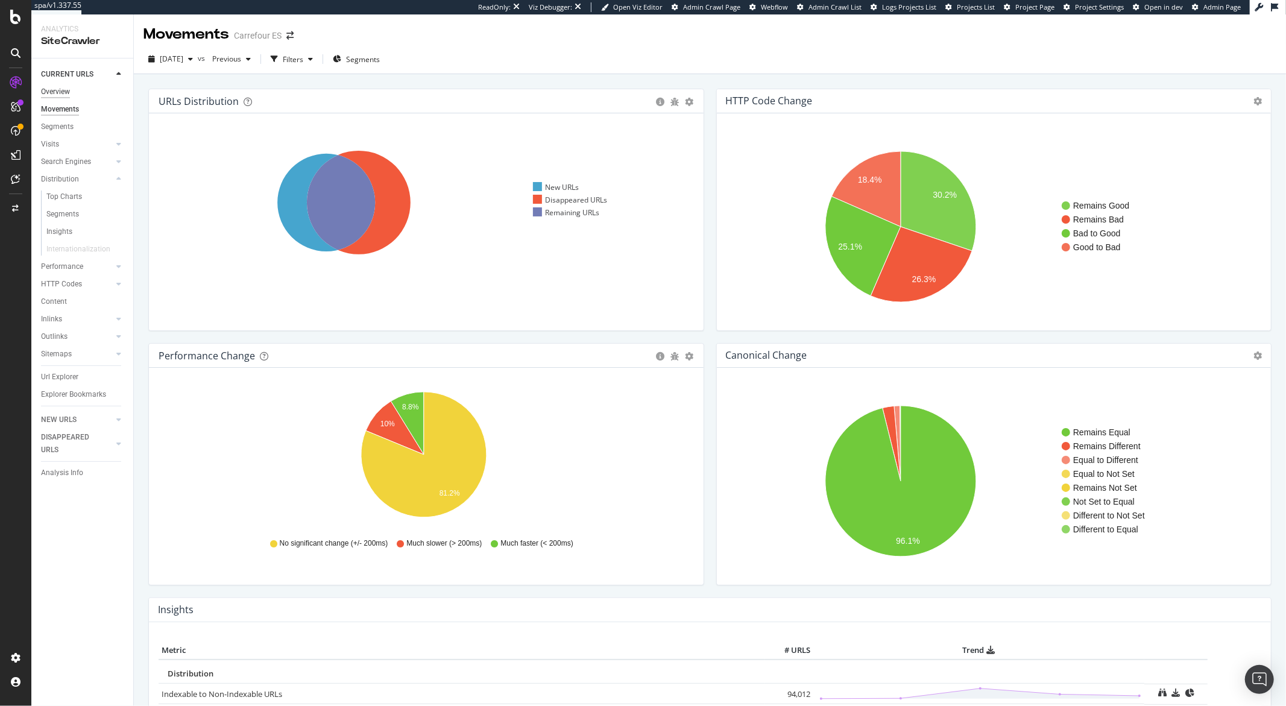
click at [61, 87] on div "Overview" at bounding box center [55, 92] width 29 height 13
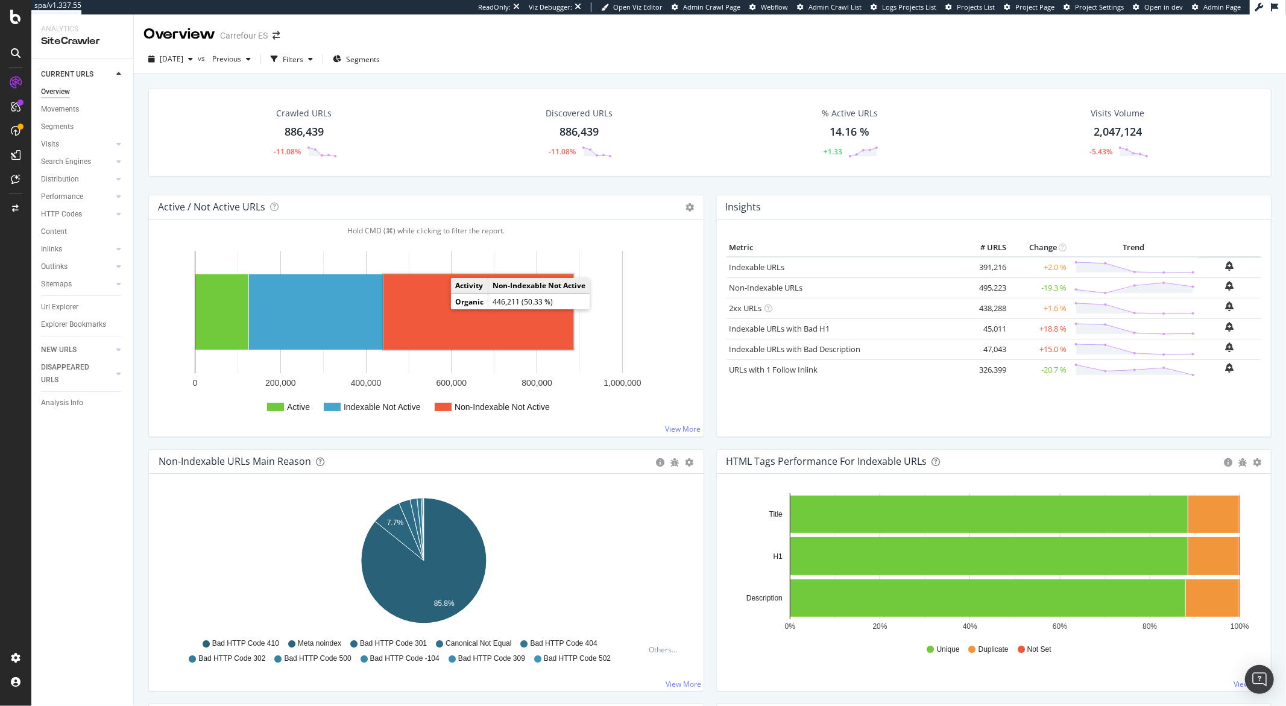
click at [444, 313] on rect "A chart." at bounding box center [478, 311] width 190 height 75
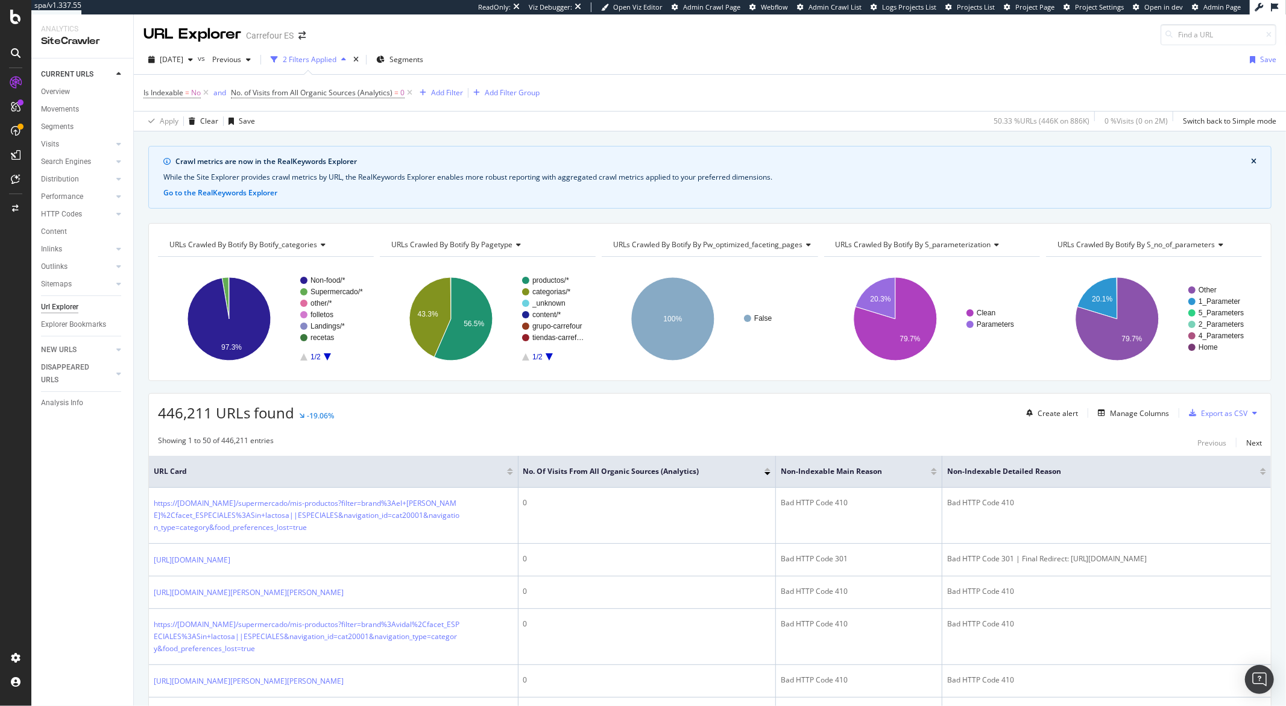
click at [276, 247] on span "URLs Crawled By Botify By botify_categories" at bounding box center [243, 244] width 148 height 10
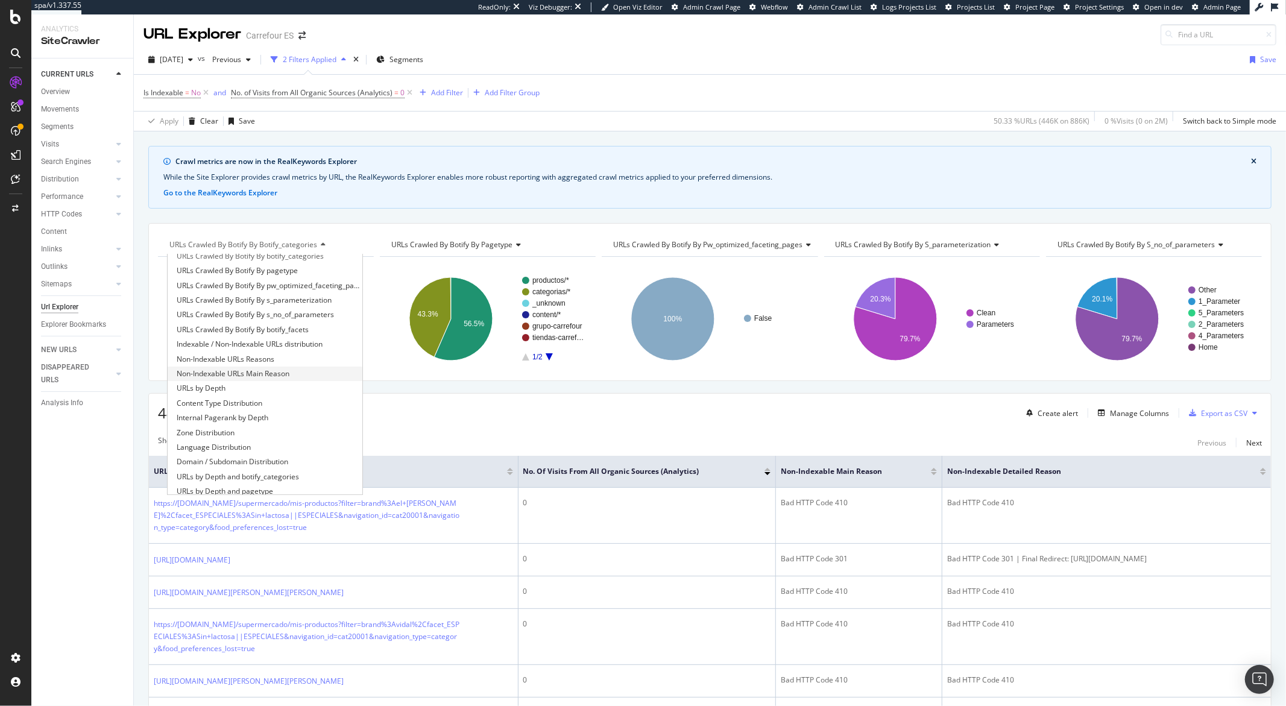
scroll to position [209, 0]
click at [427, 397] on div "446,211 URLs found -19.06% Create alert Manage Columns Export as CSV" at bounding box center [710, 409] width 1122 height 30
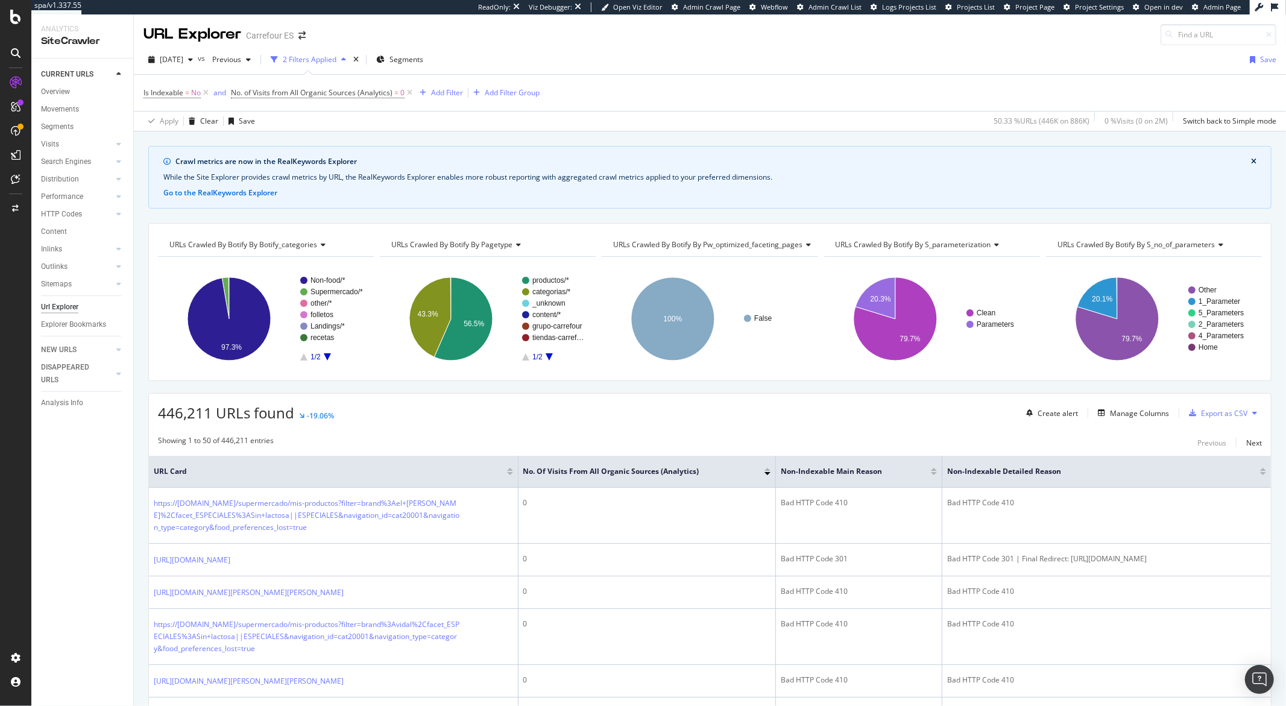
click at [285, 247] on span "URLs Crawled By Botify By botify_categories" at bounding box center [243, 244] width 148 height 10
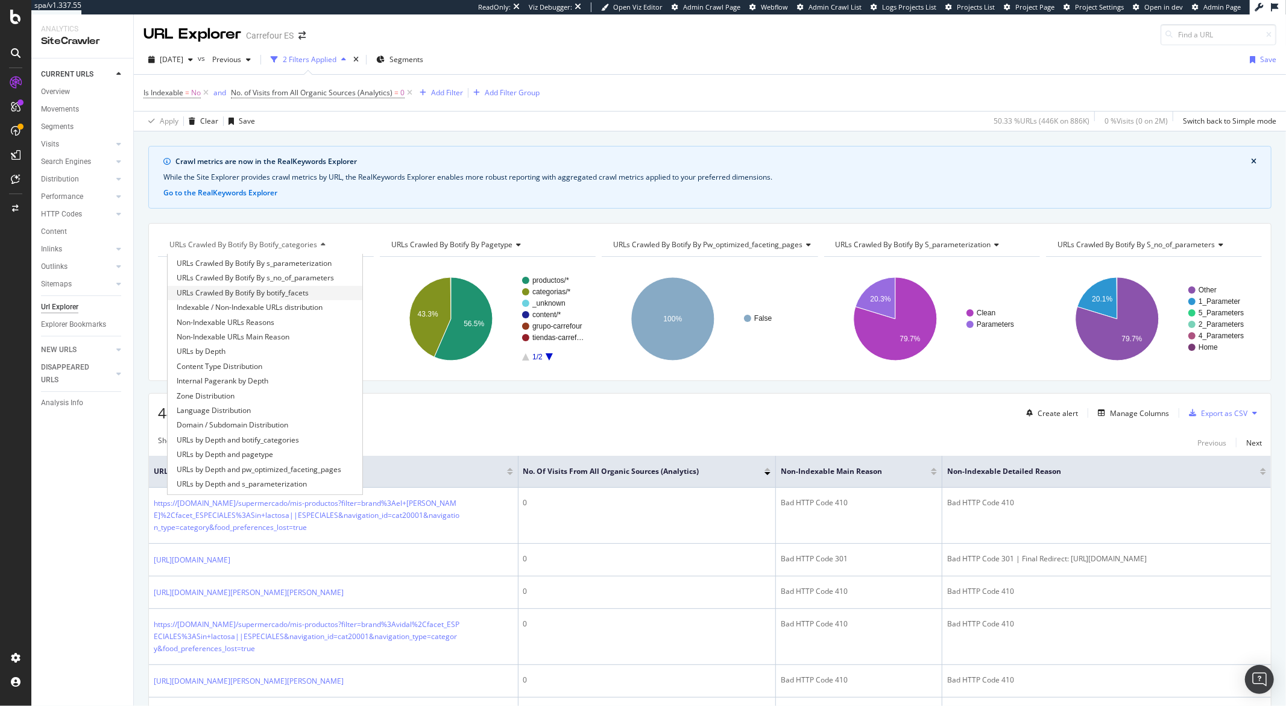
scroll to position [110, 0]
click at [268, 282] on span "Non-Indexable URLs Main Reason" at bounding box center [233, 283] width 113 height 12
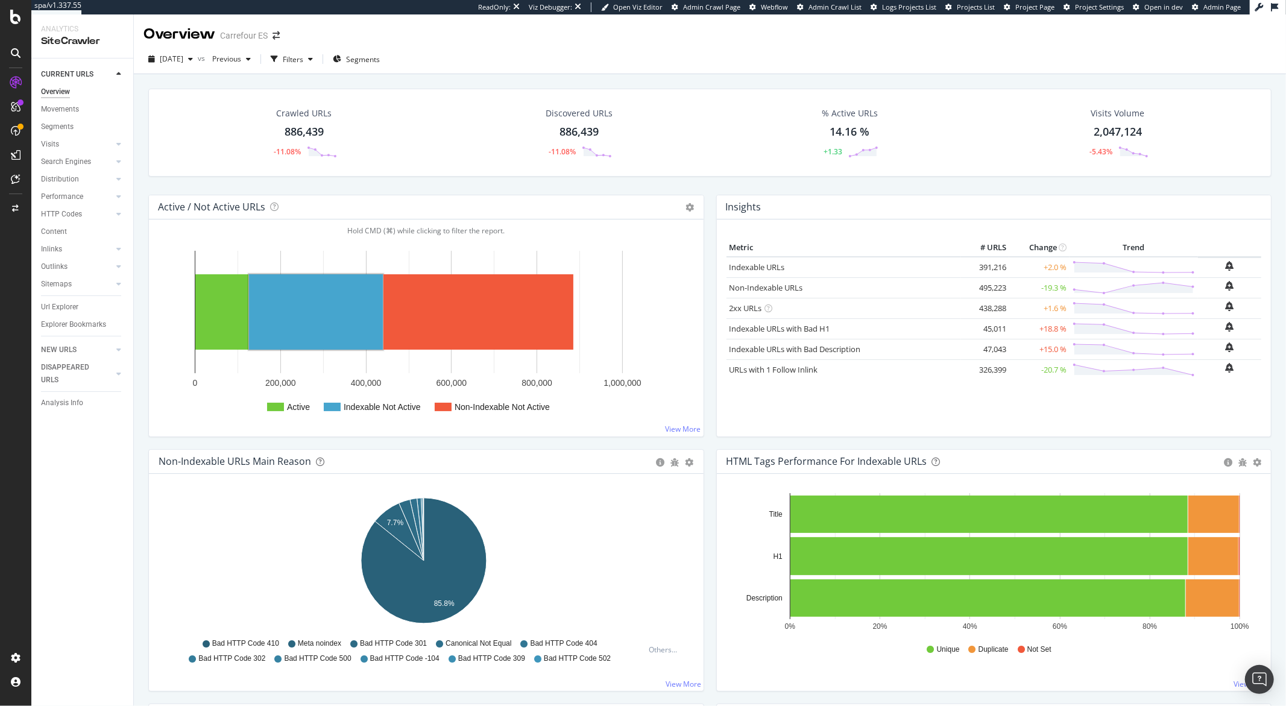
click at [294, 290] on rect "A chart." at bounding box center [316, 311] width 134 height 75
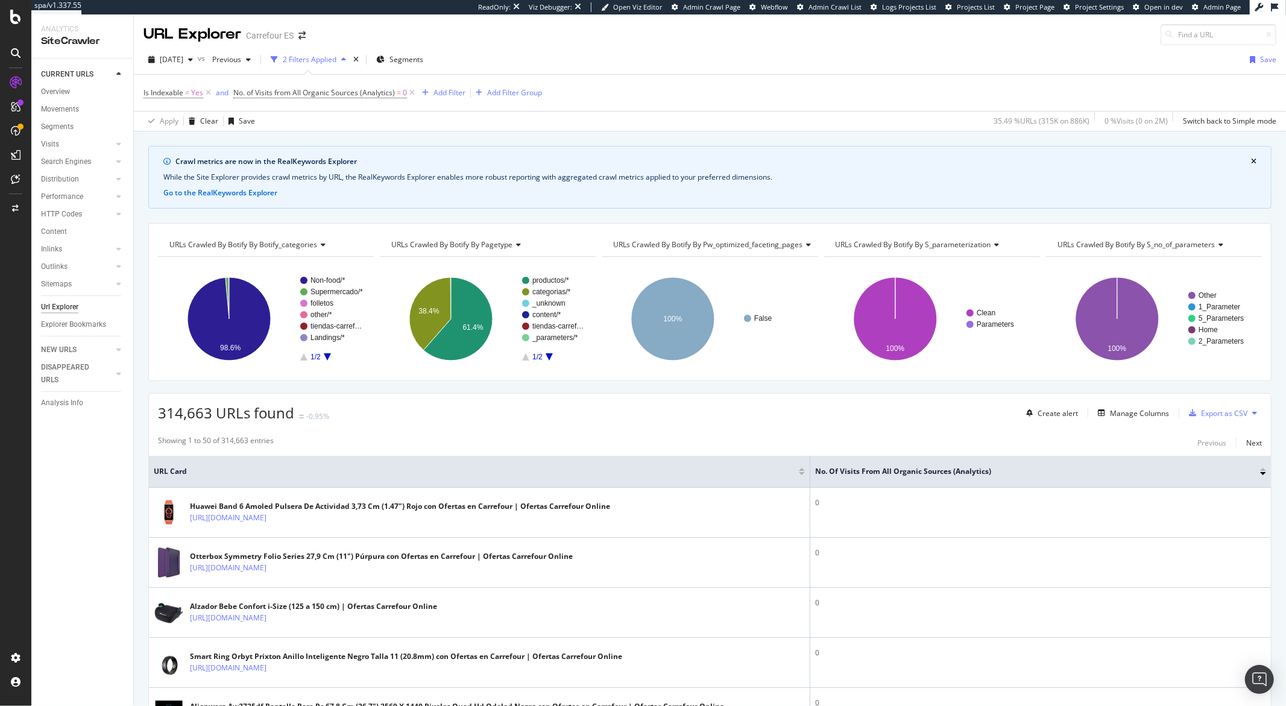
click at [1157, 247] on icon at bounding box center [1219, 244] width 8 height 7
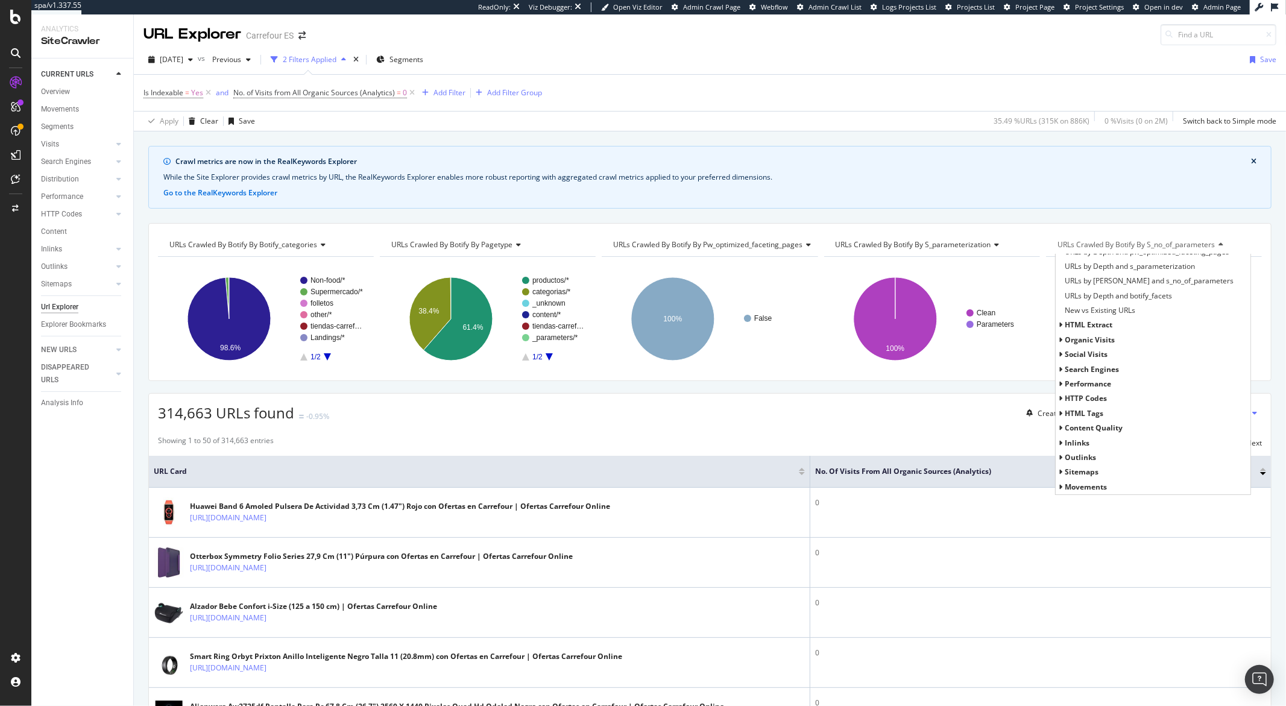
scroll to position [2, 0]
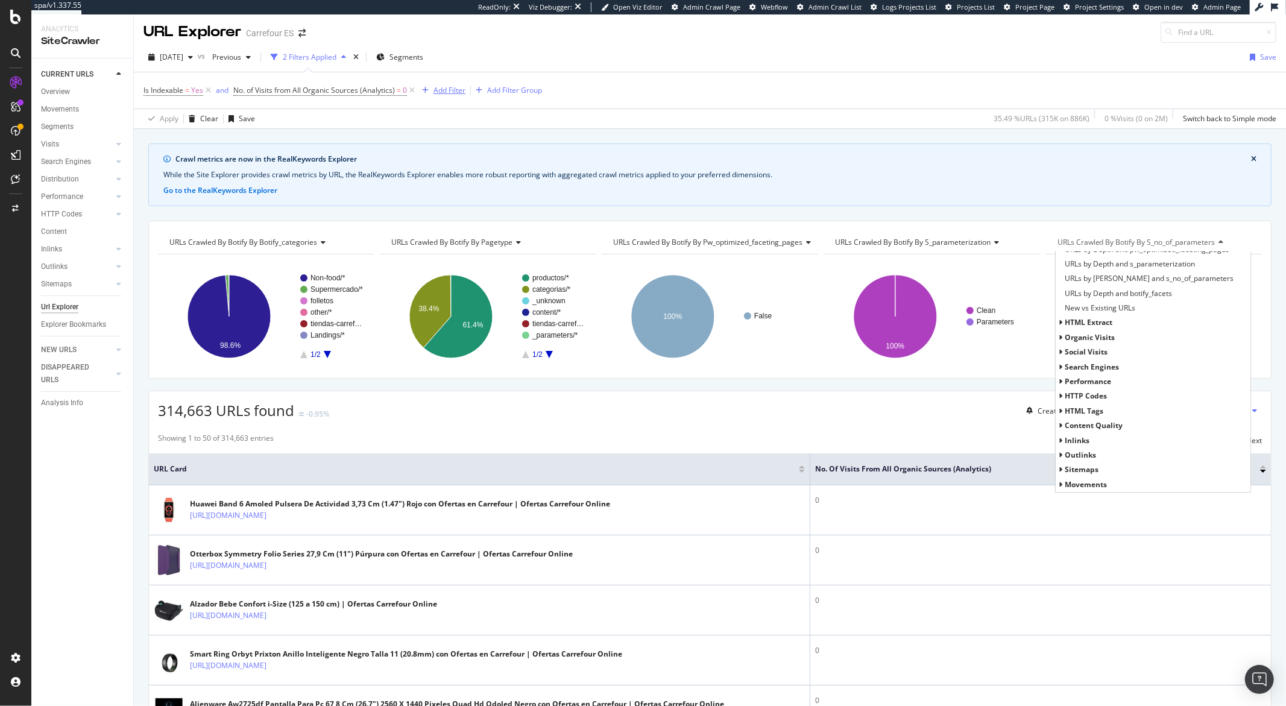
click at [443, 89] on div "Add Filter" at bounding box center [449, 90] width 32 height 10
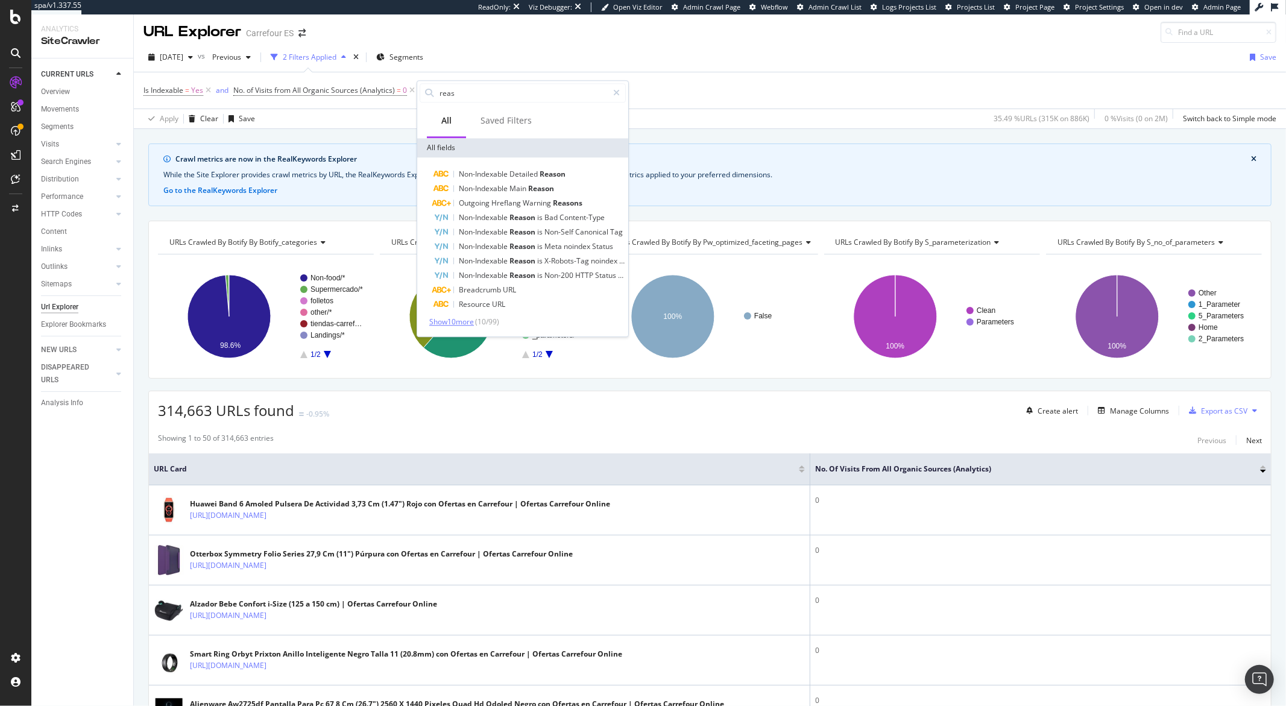
click at [444, 318] on span "Show 10 more" at bounding box center [451, 322] width 45 height 10
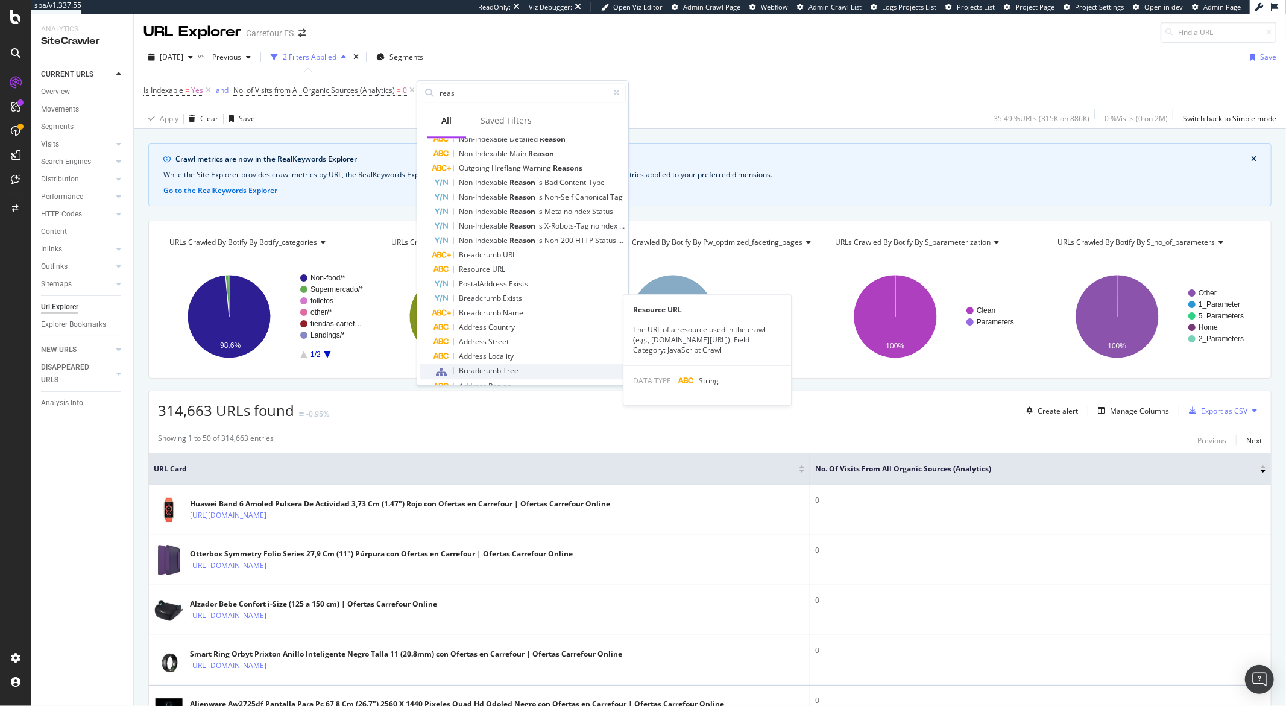
scroll to position [96, 0]
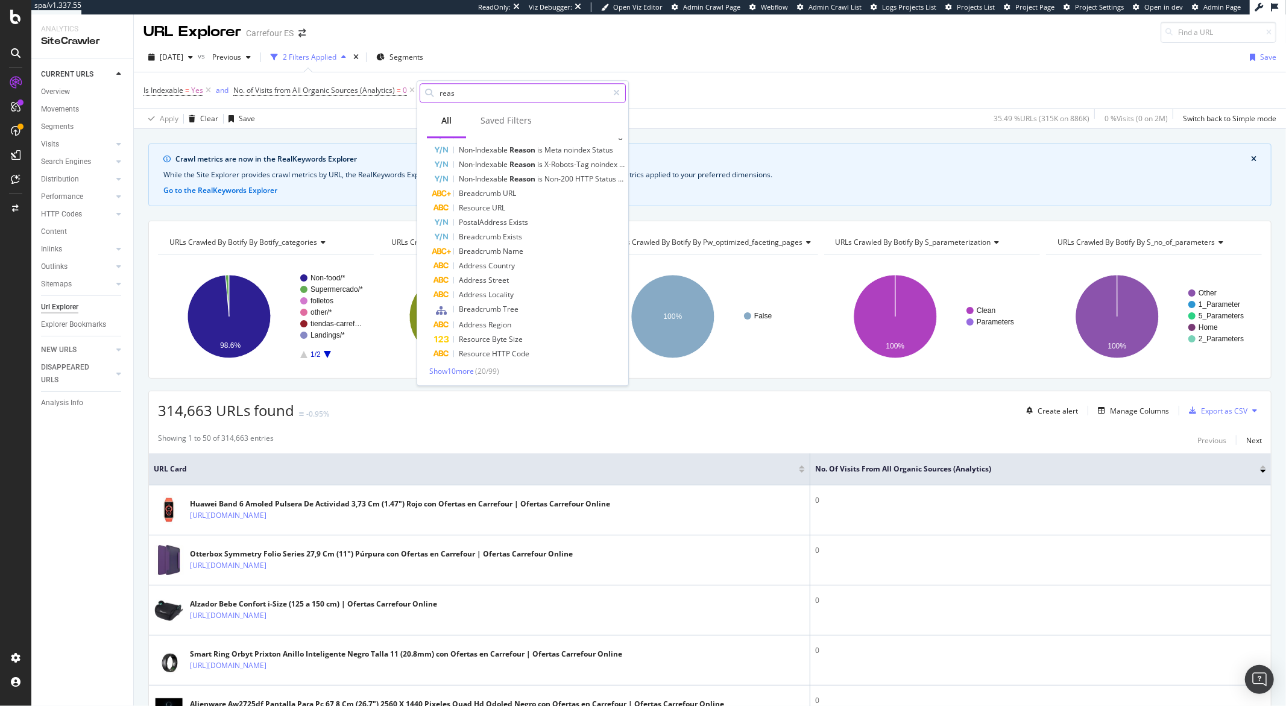
click at [468, 94] on input "reas" at bounding box center [522, 93] width 169 height 18
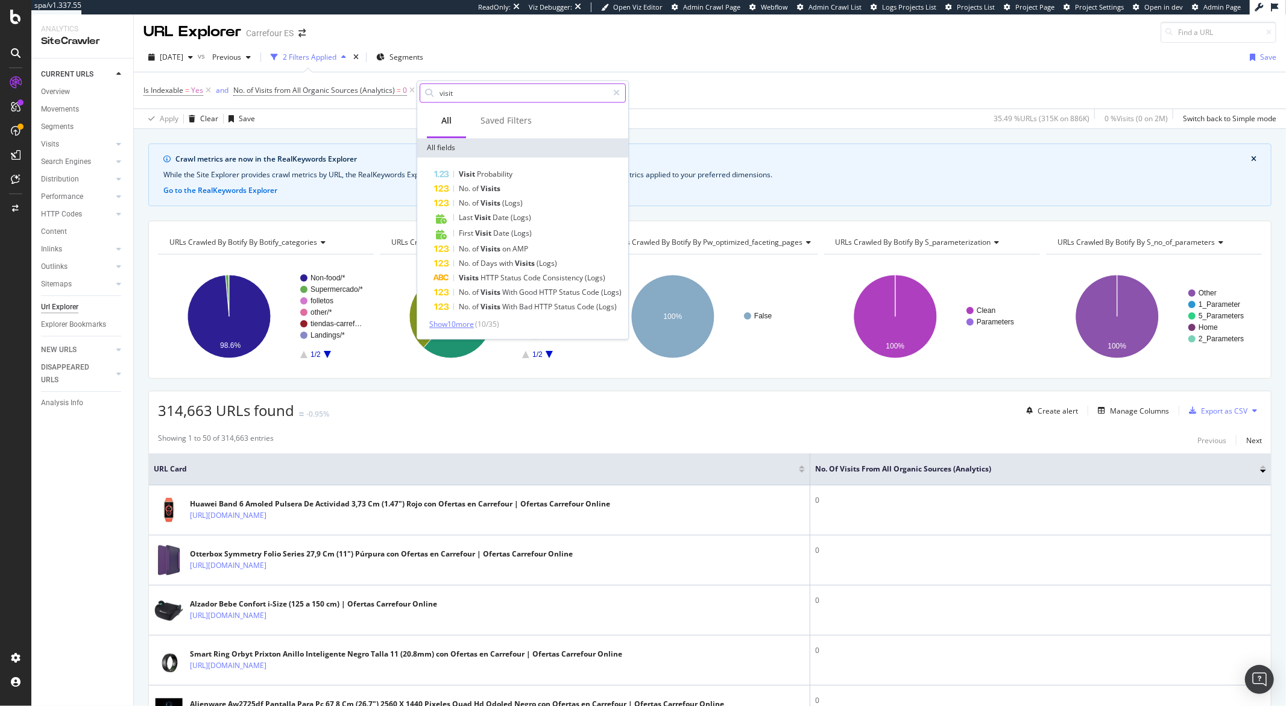
type input "visit"
click at [465, 324] on span "Show 10 more" at bounding box center [451, 324] width 45 height 10
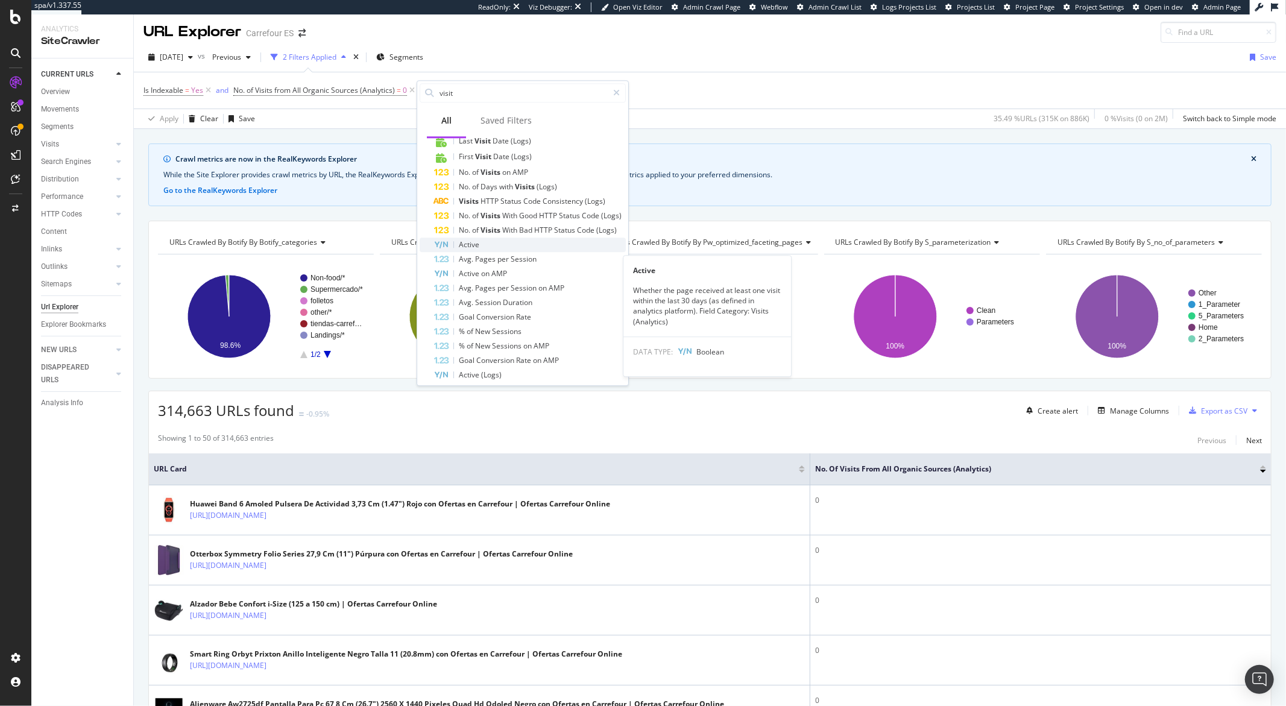
scroll to position [98, 0]
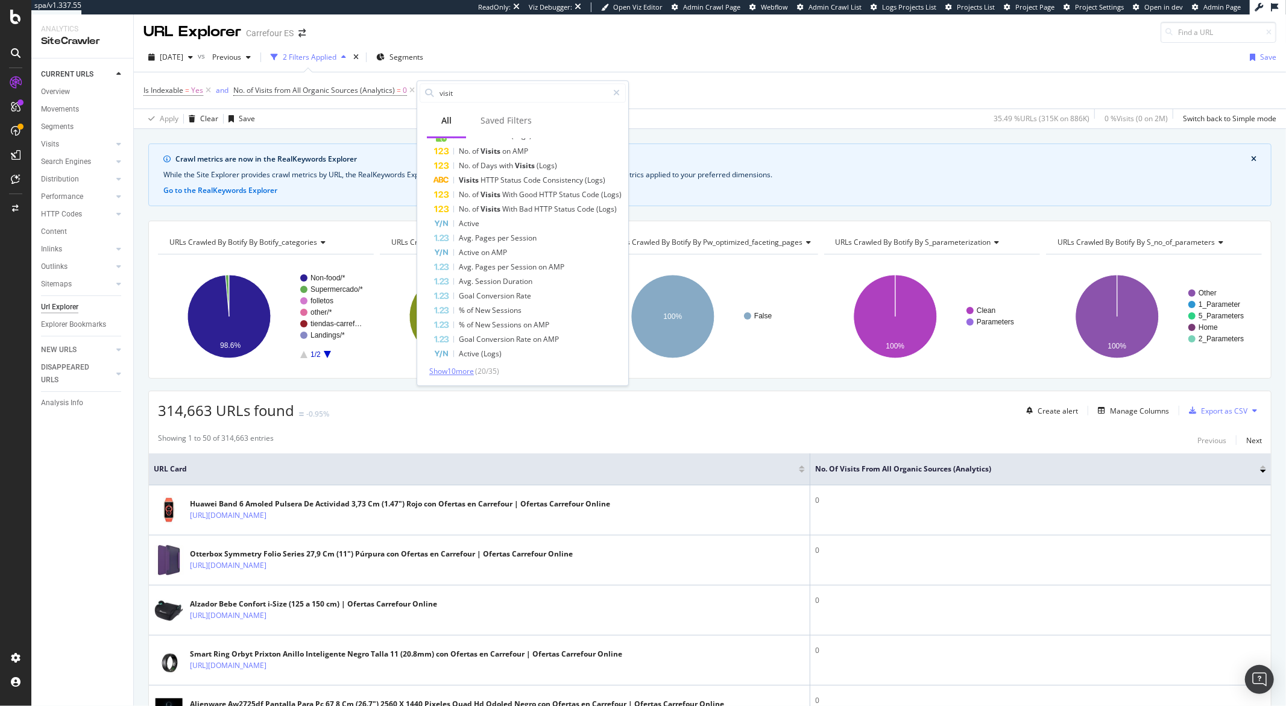
click at [446, 372] on span "Show 10 more" at bounding box center [451, 371] width 45 height 10
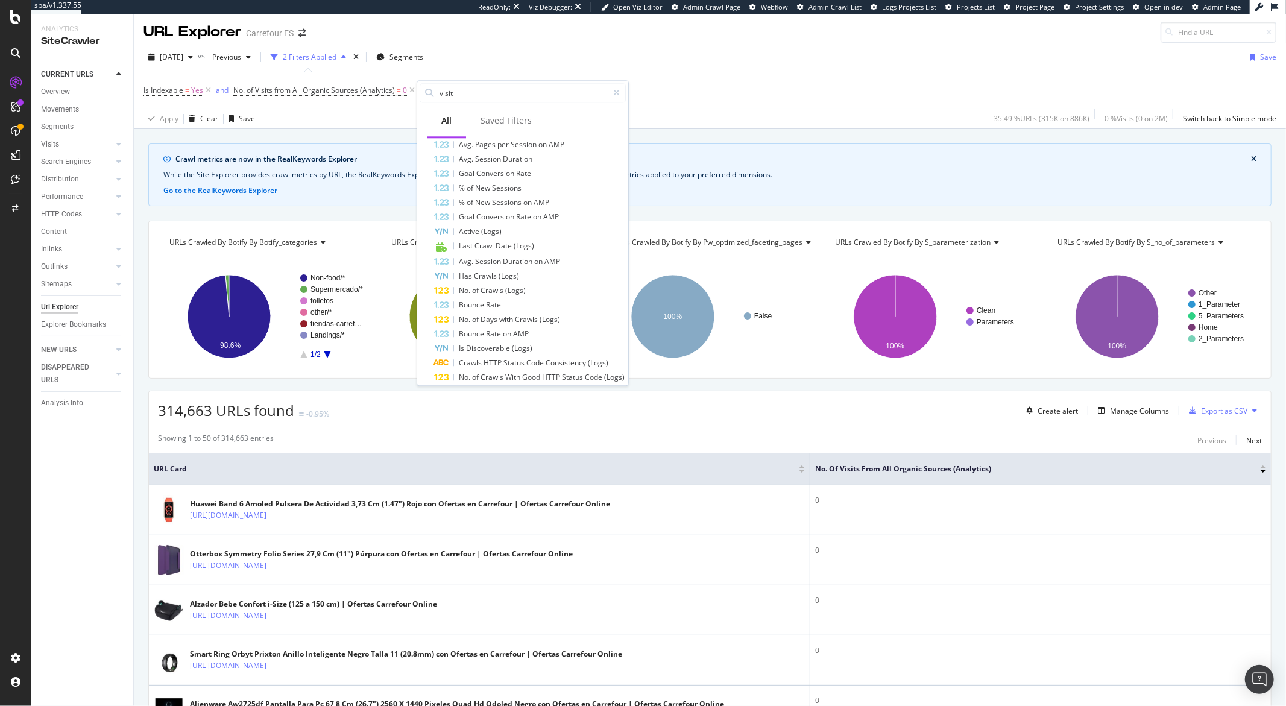
scroll to position [243, 0]
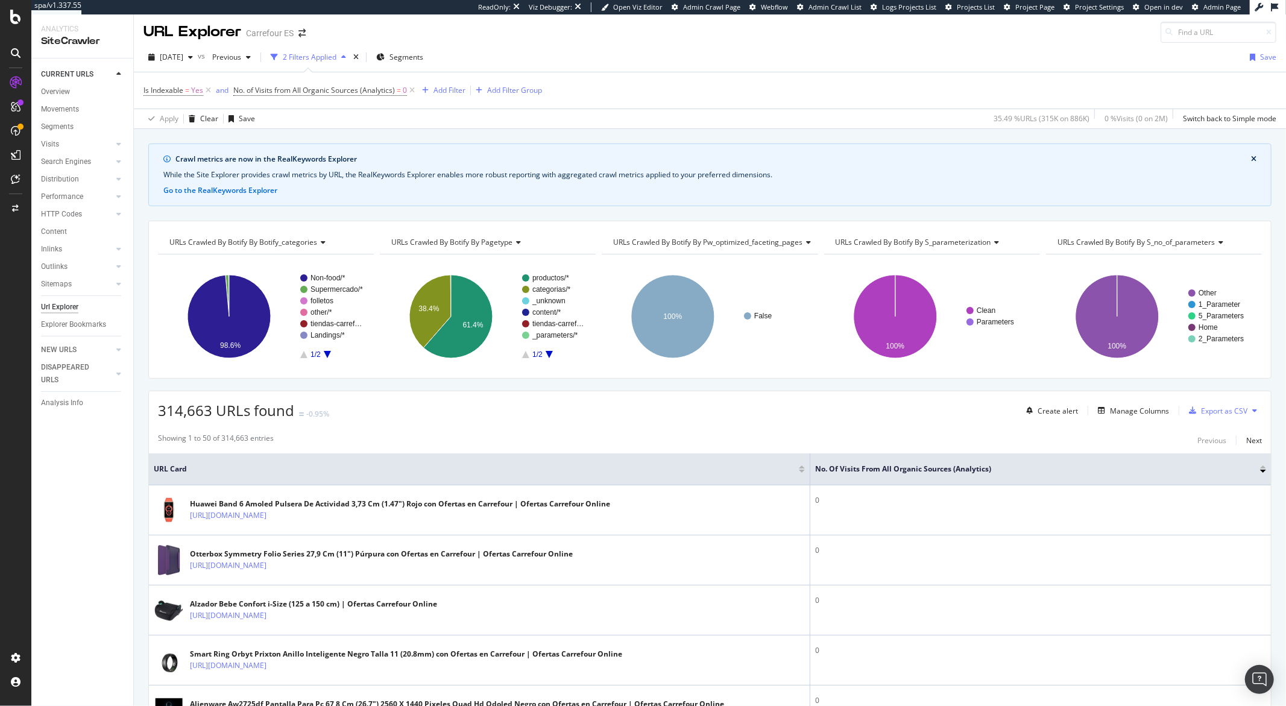
click at [691, 52] on div "2025 Sep. 29th vs Previous 2 Filters Applied Segments Save" at bounding box center [710, 60] width 1152 height 24
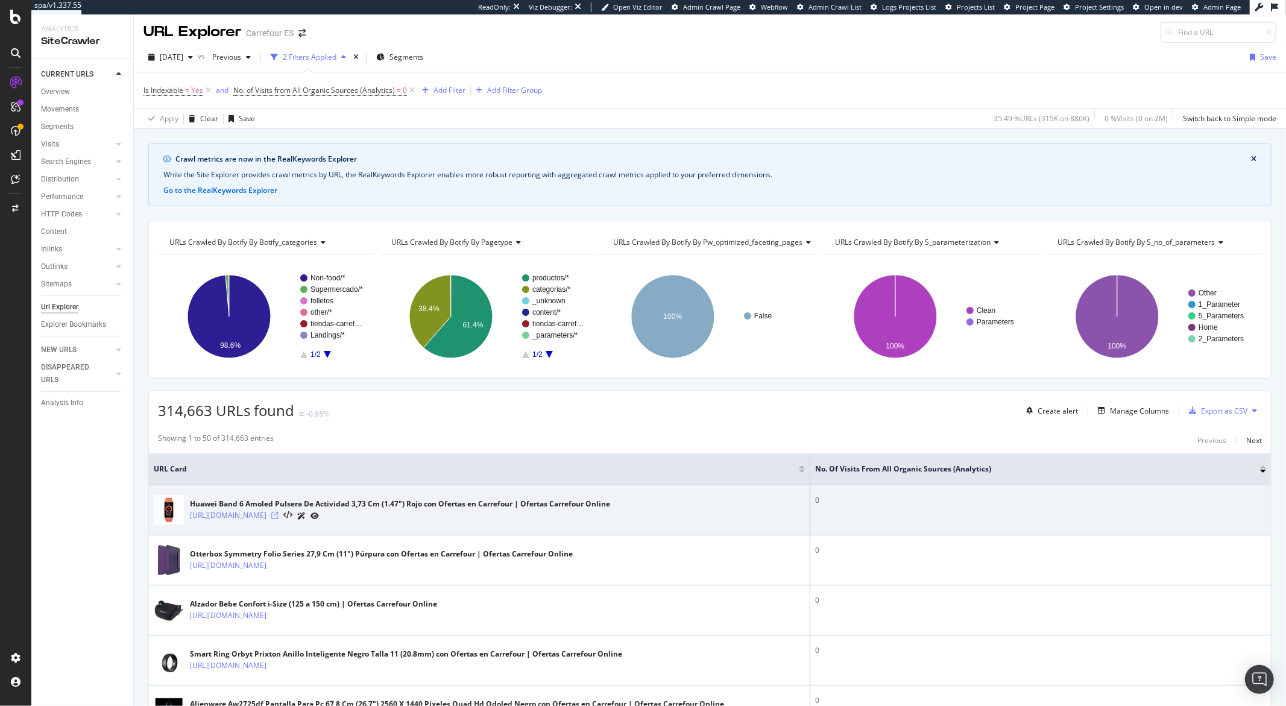
click at [279, 515] on icon at bounding box center [274, 515] width 7 height 7
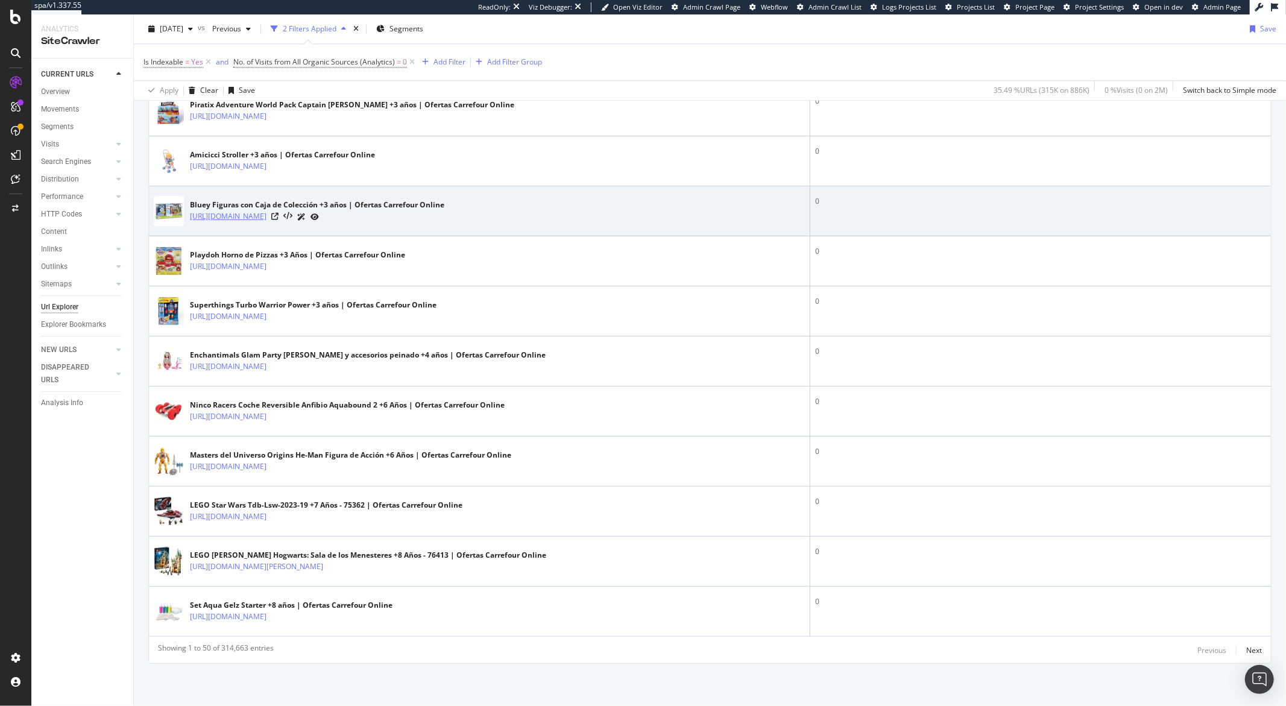
scroll to position [2444, 0]
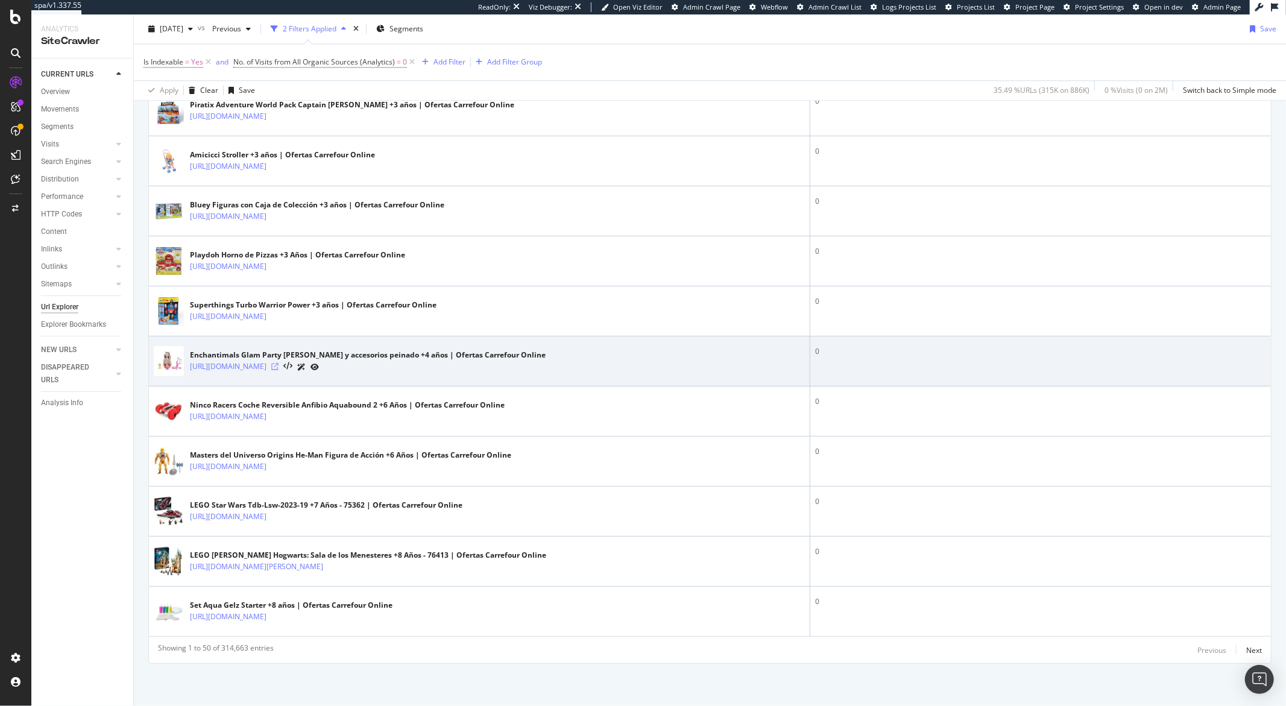
click at [279, 367] on icon at bounding box center [274, 366] width 7 height 7
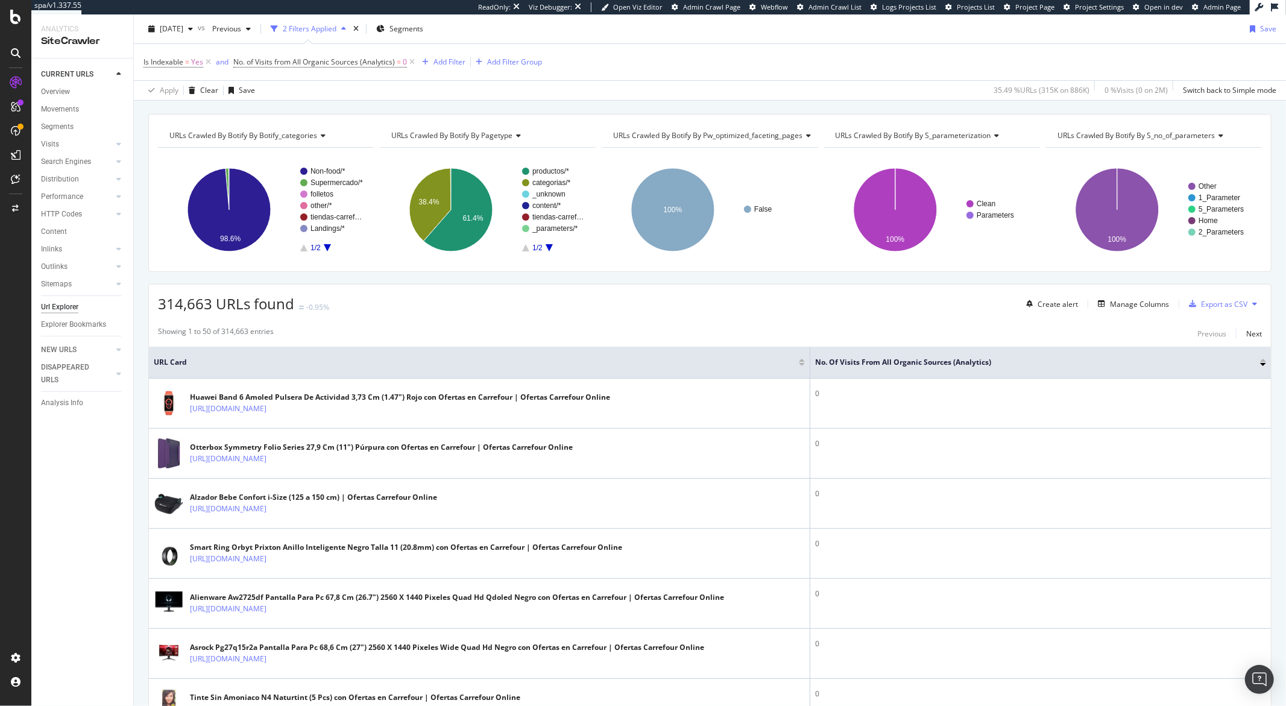
scroll to position [0, 0]
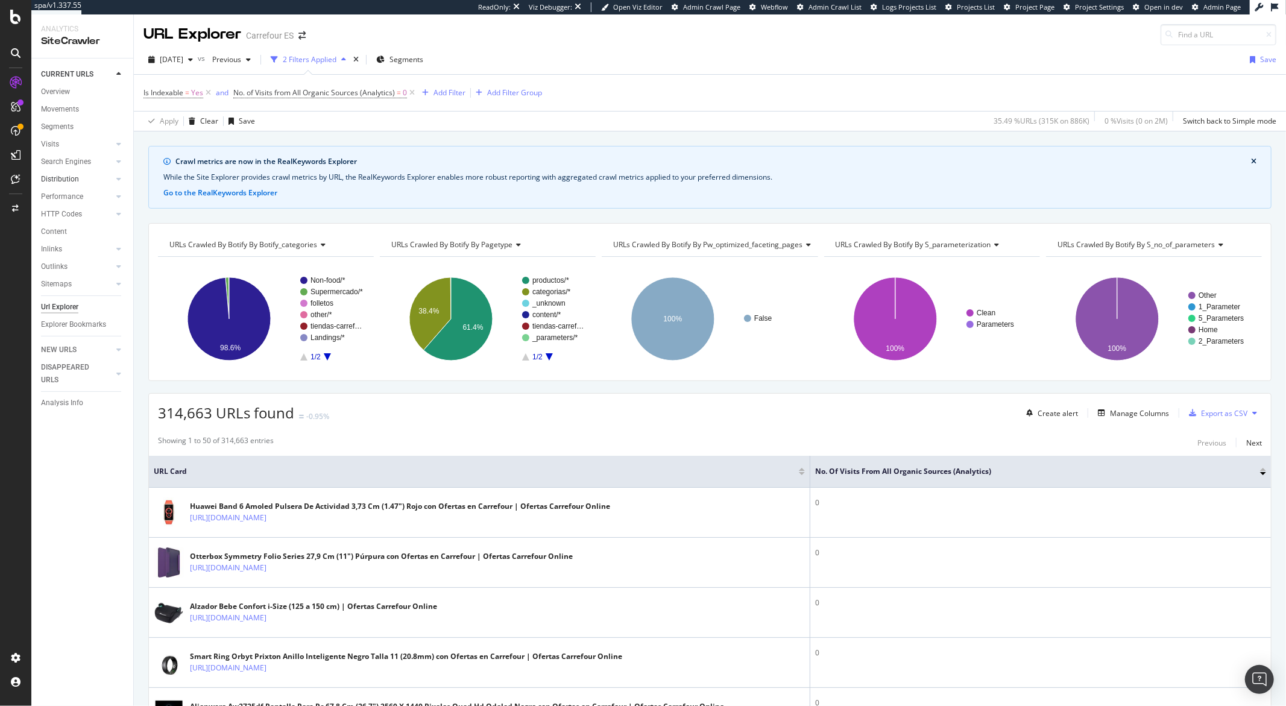
click at [80, 179] on link "Distribution" at bounding box center [77, 179] width 72 height 13
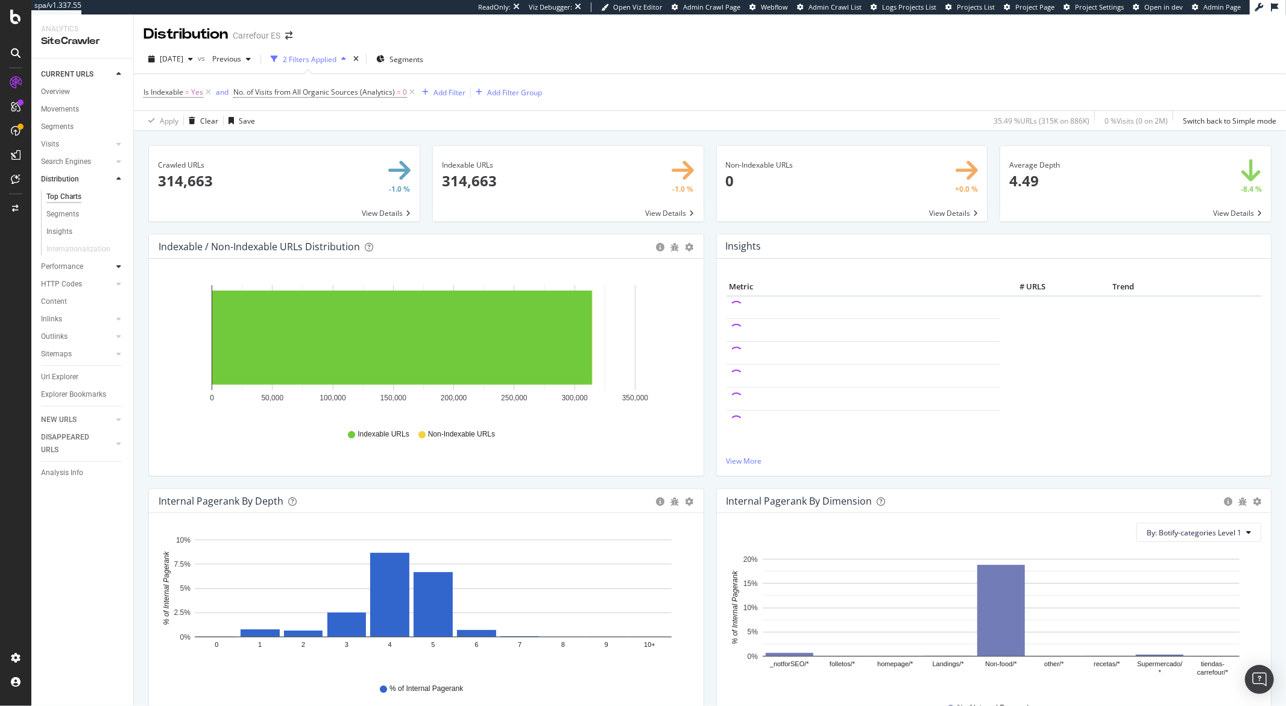
click at [118, 267] on icon at bounding box center [118, 266] width 5 height 7
click at [121, 266] on div at bounding box center [119, 266] width 12 height 12
click at [92, 209] on link "HTTP Codes" at bounding box center [77, 214] width 72 height 13
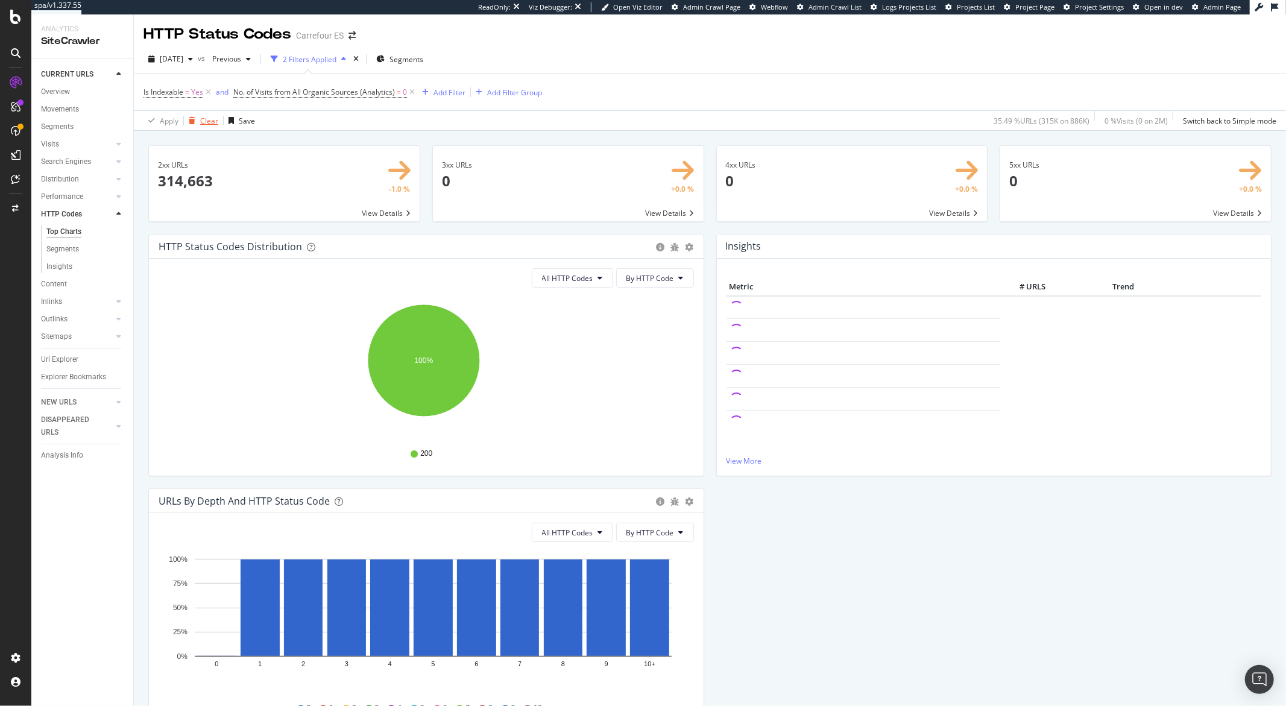
click at [207, 122] on div "Clear" at bounding box center [209, 121] width 18 height 10
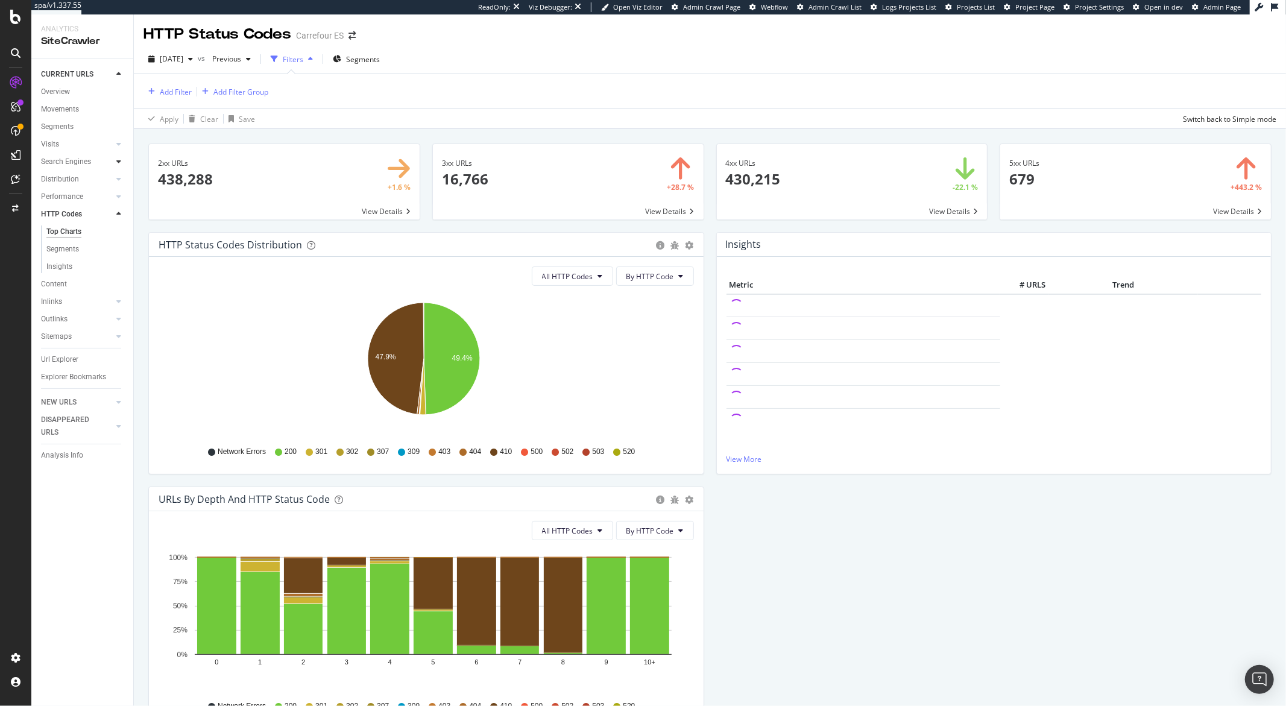
click at [118, 161] on icon at bounding box center [118, 161] width 5 height 7
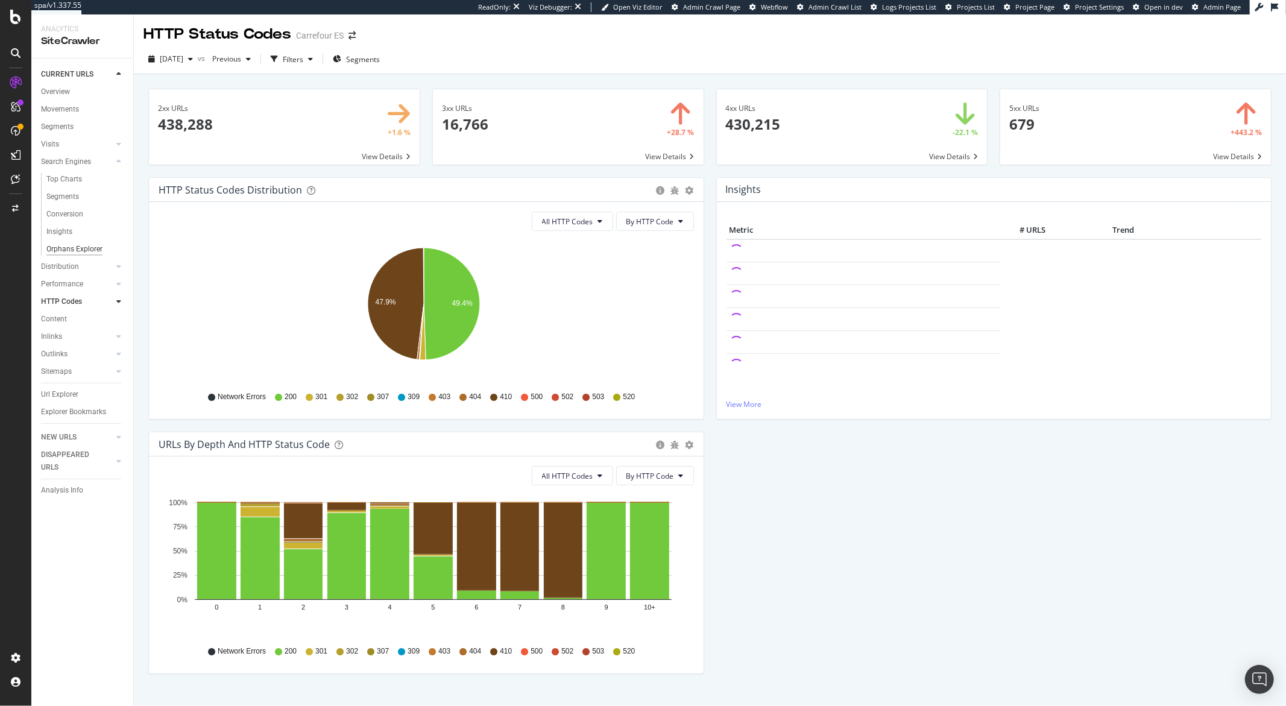
click at [74, 248] on div "Orphans Explorer" at bounding box center [74, 249] width 56 height 13
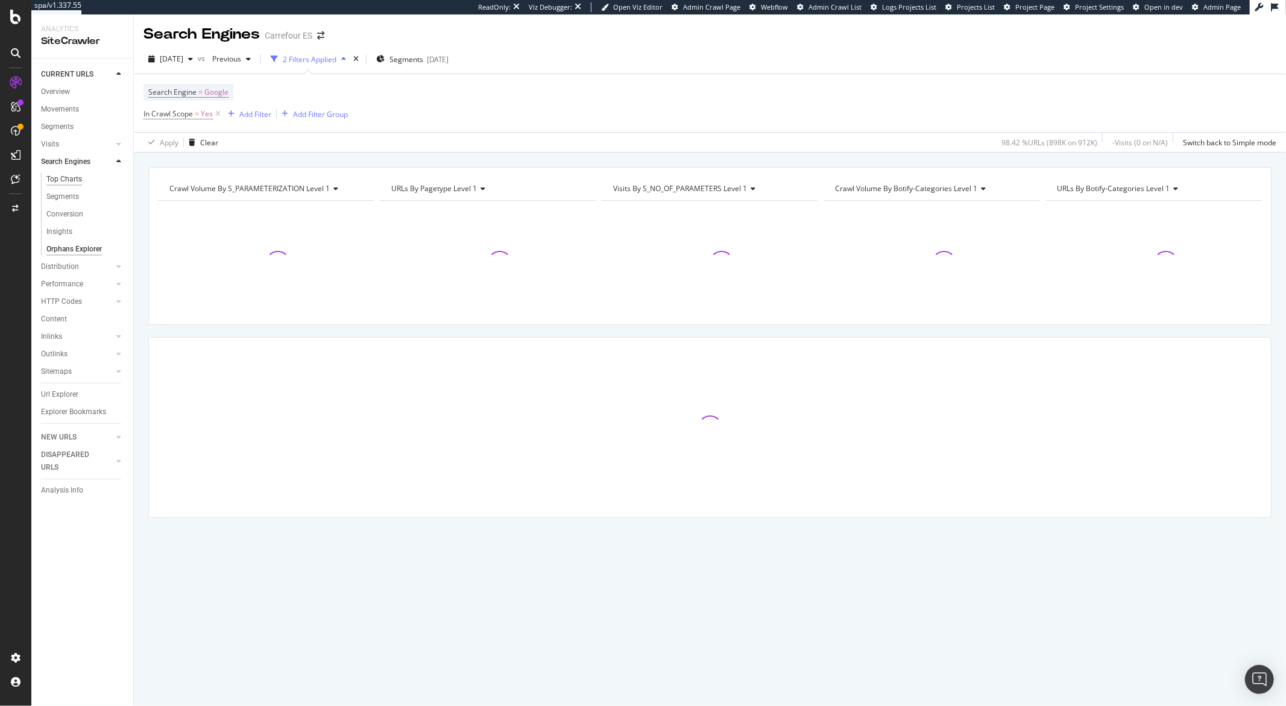
click at [68, 181] on div "Top Charts" at bounding box center [64, 179] width 36 height 13
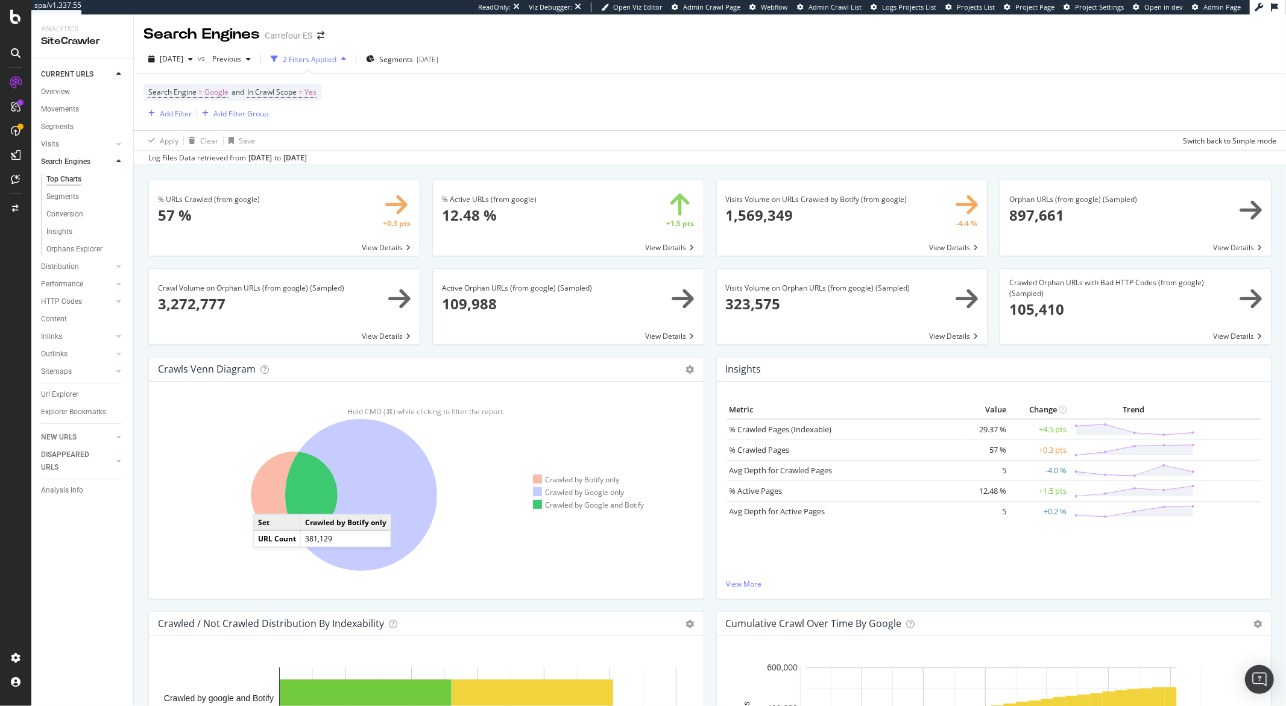
click at [265, 503] on icon at bounding box center [294, 495] width 87 height 87
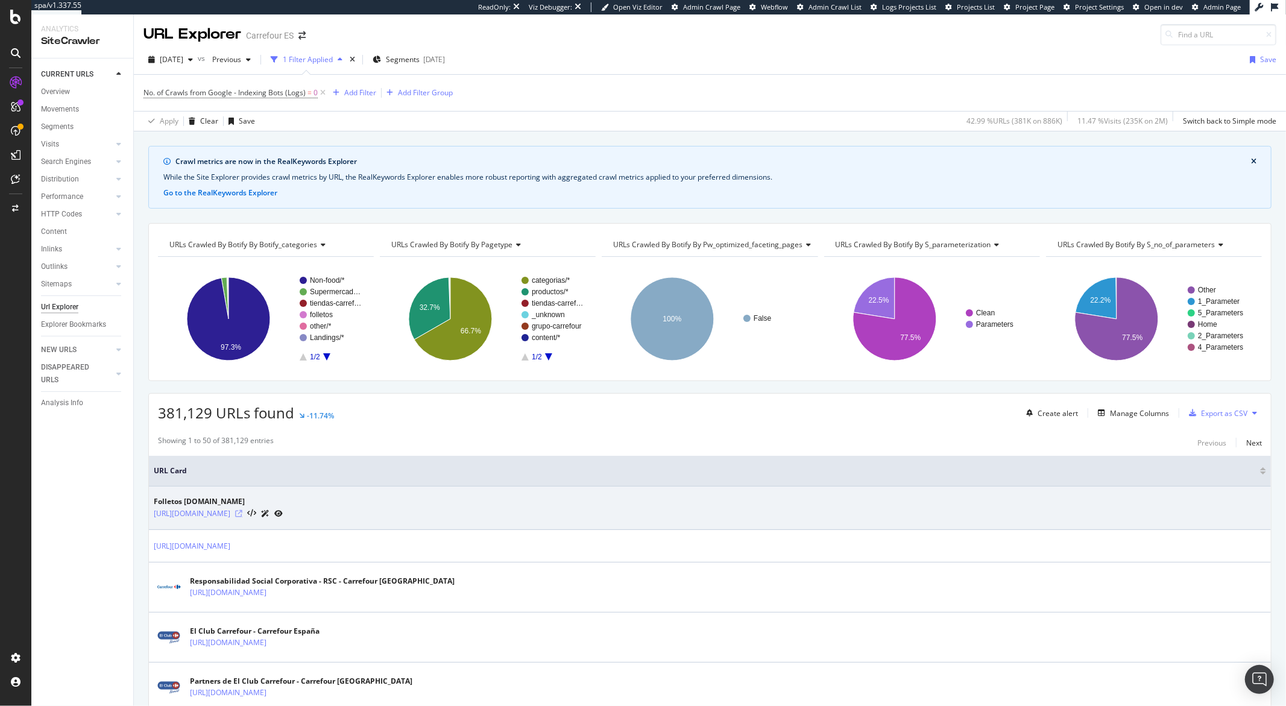
click at [242, 516] on icon at bounding box center [238, 513] width 7 height 7
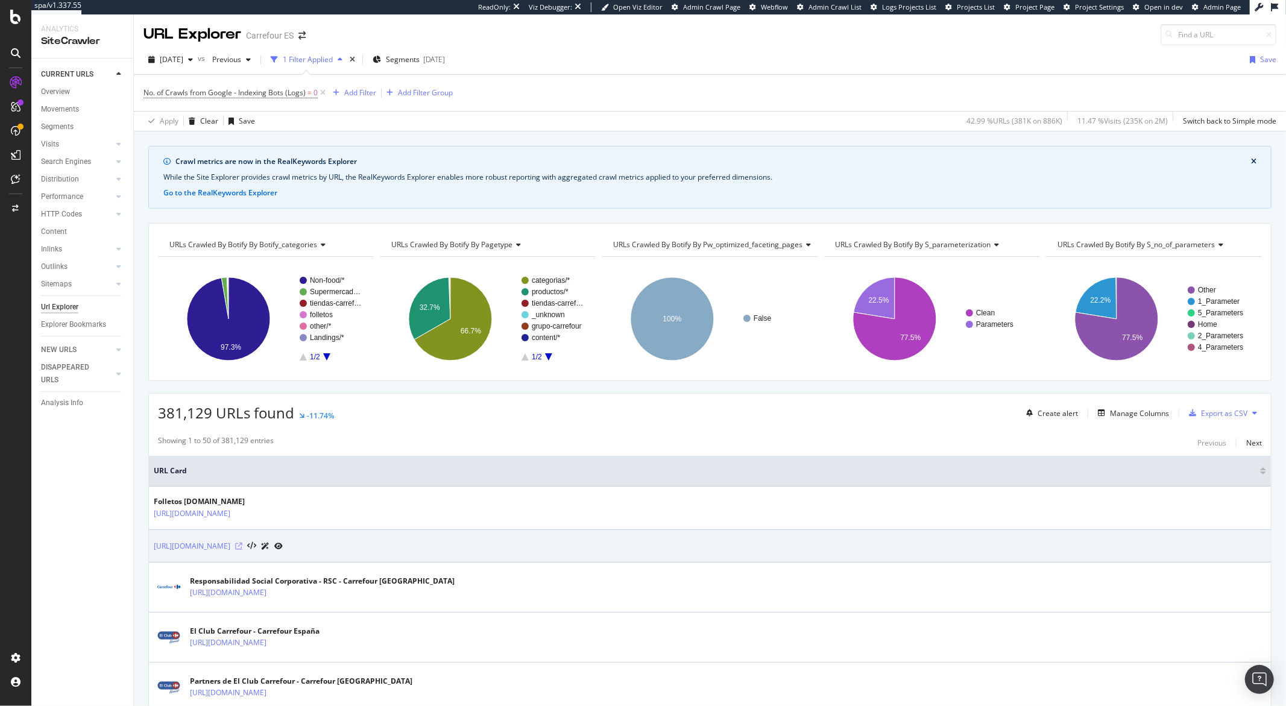
click at [242, 549] on icon at bounding box center [238, 546] width 7 height 7
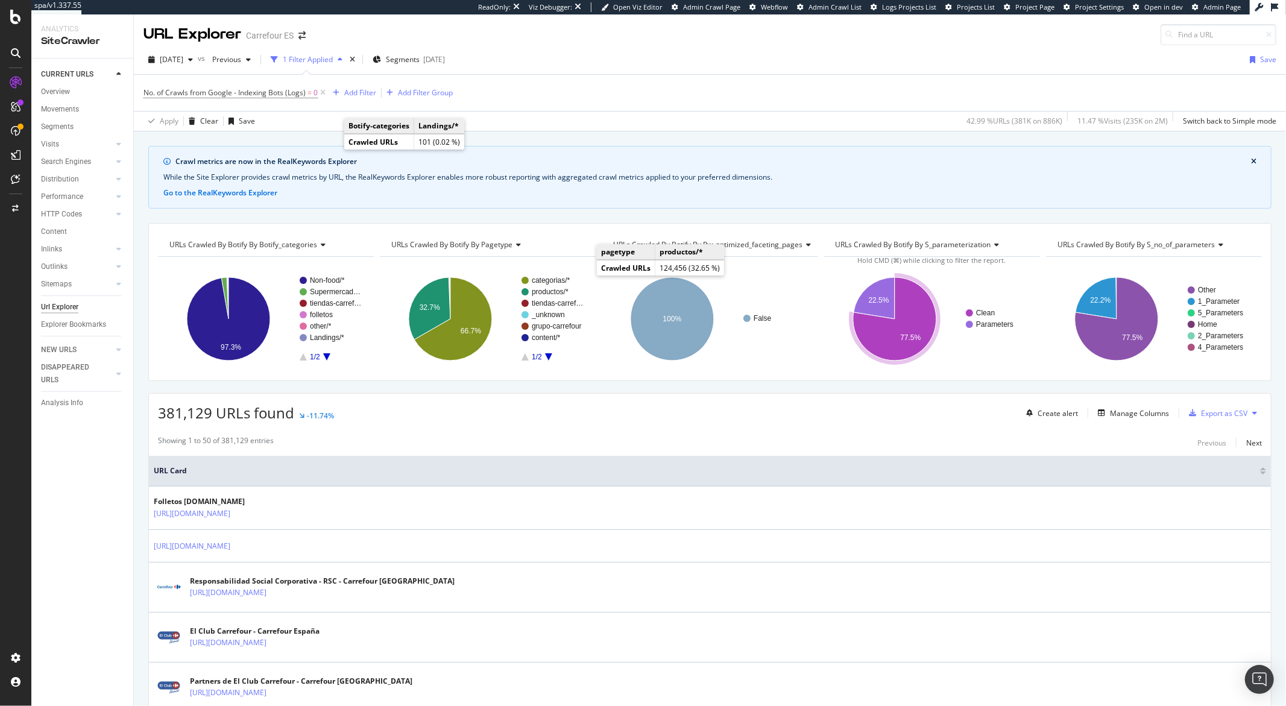
click at [277, 247] on span "URLs Crawled By Botify By botify_categories" at bounding box center [243, 244] width 148 height 10
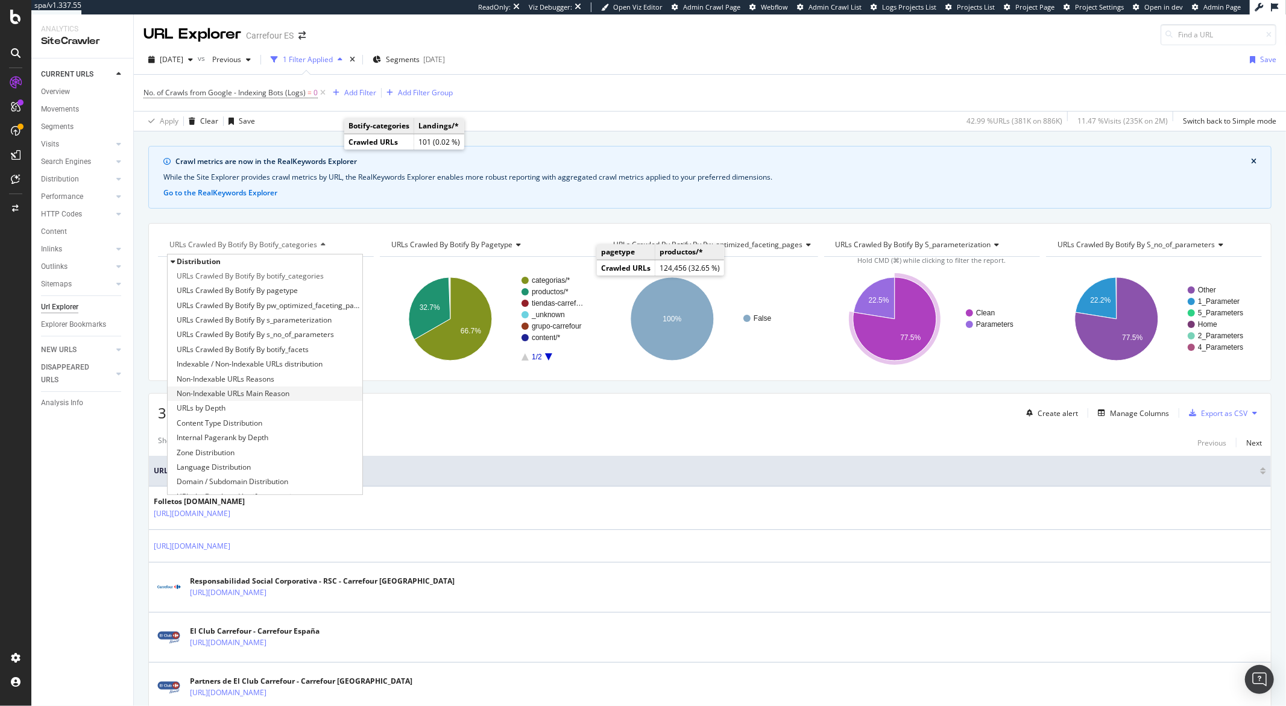
click at [236, 393] on span "Non-Indexable URLs Main Reason" at bounding box center [233, 394] width 113 height 12
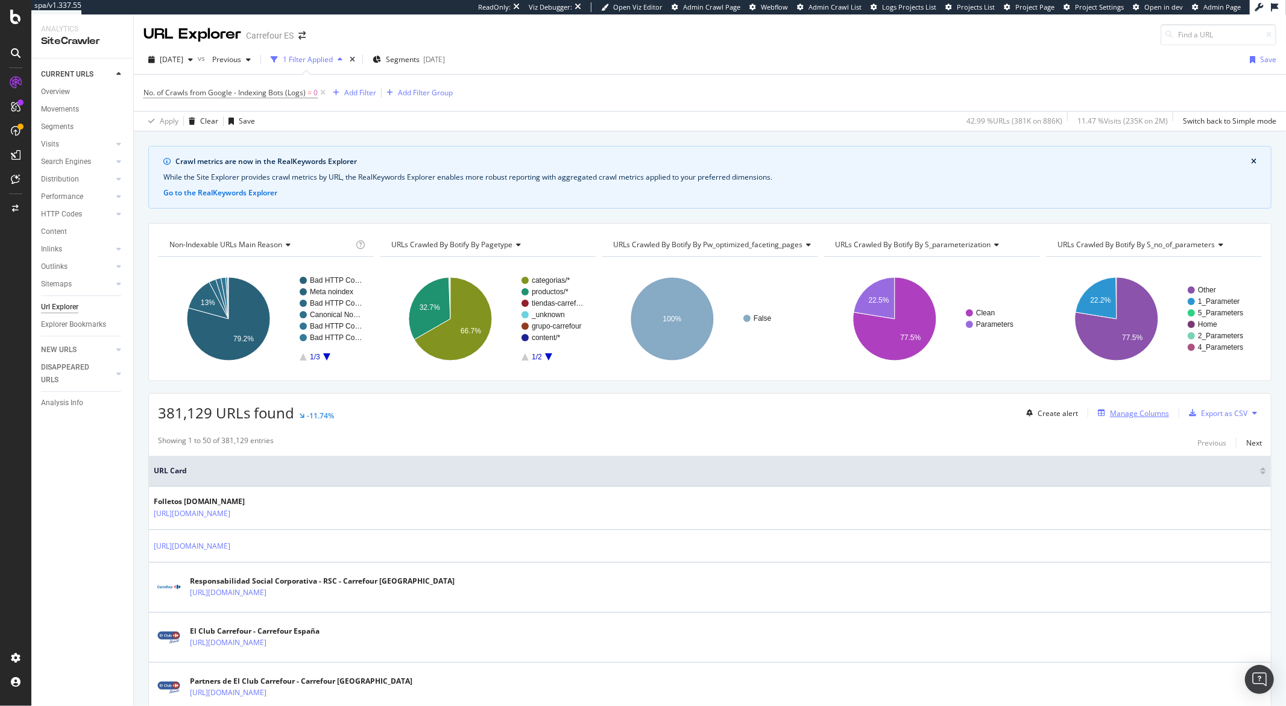
click at [1138, 417] on div "Manage Columns" at bounding box center [1139, 413] width 59 height 10
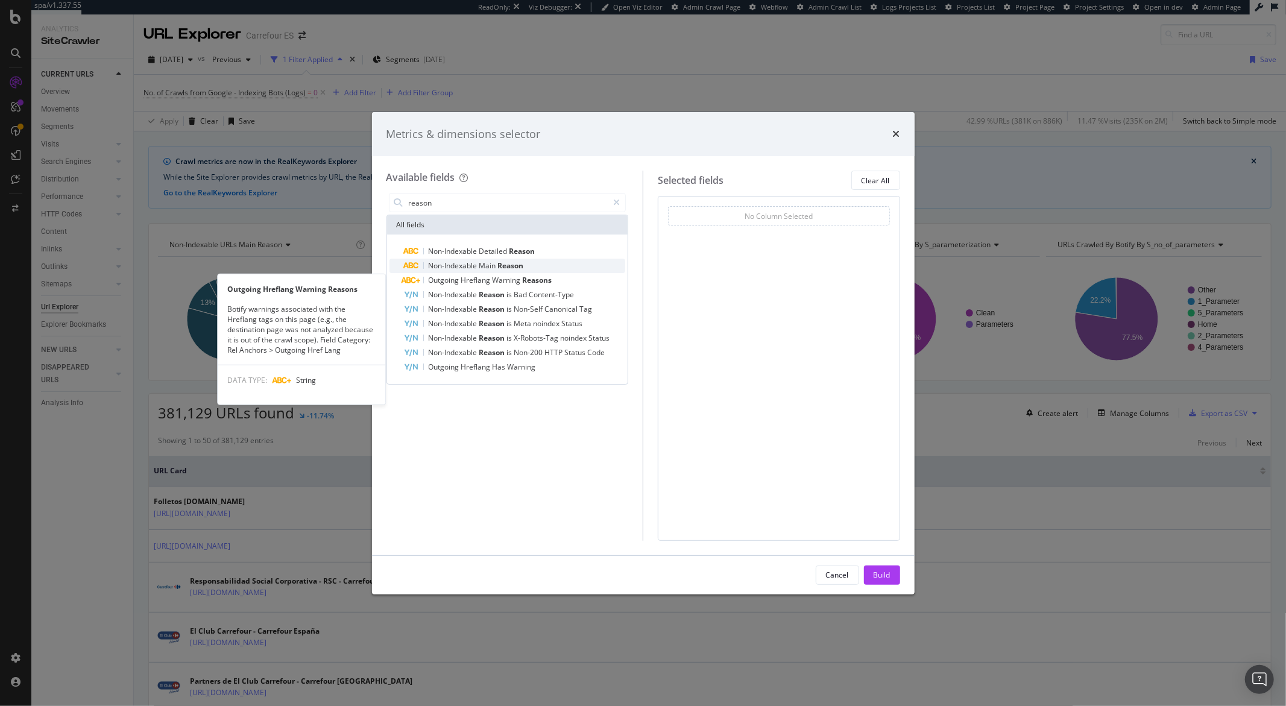
type input "reason"
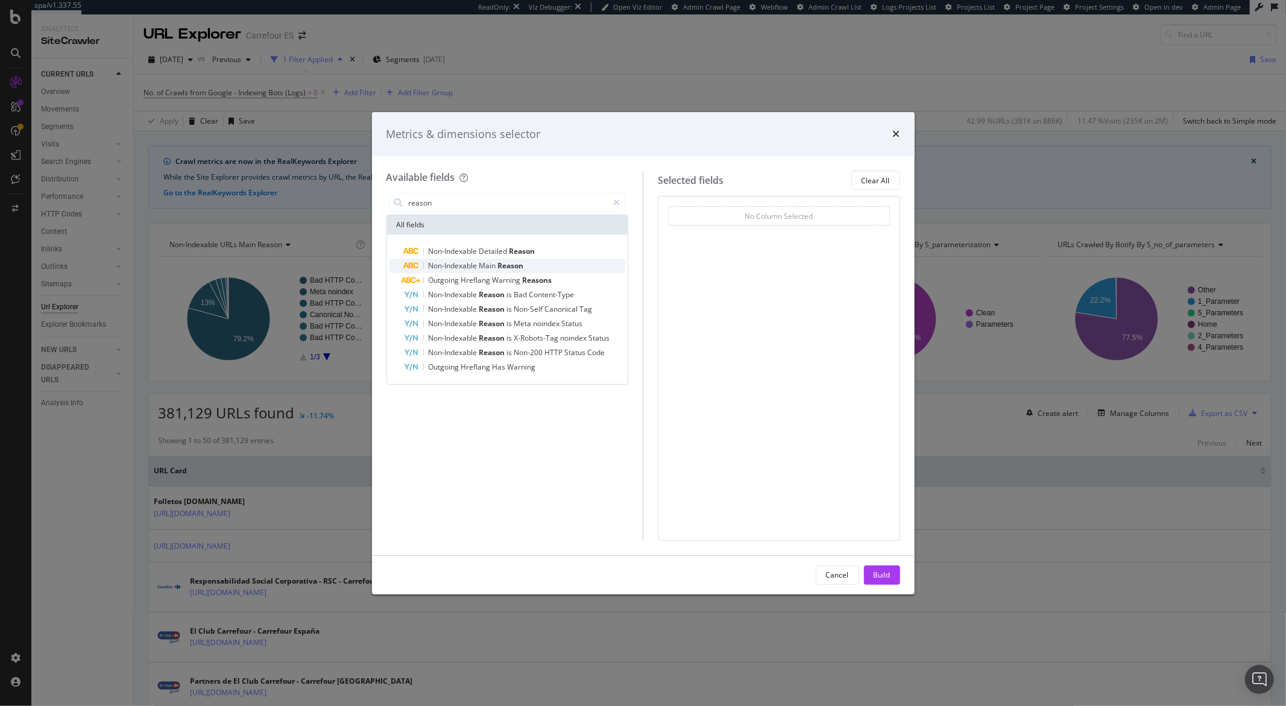
click at [502, 268] on span "Reason" at bounding box center [511, 265] width 26 height 10
click at [892, 576] on button "Build" at bounding box center [882, 574] width 36 height 19
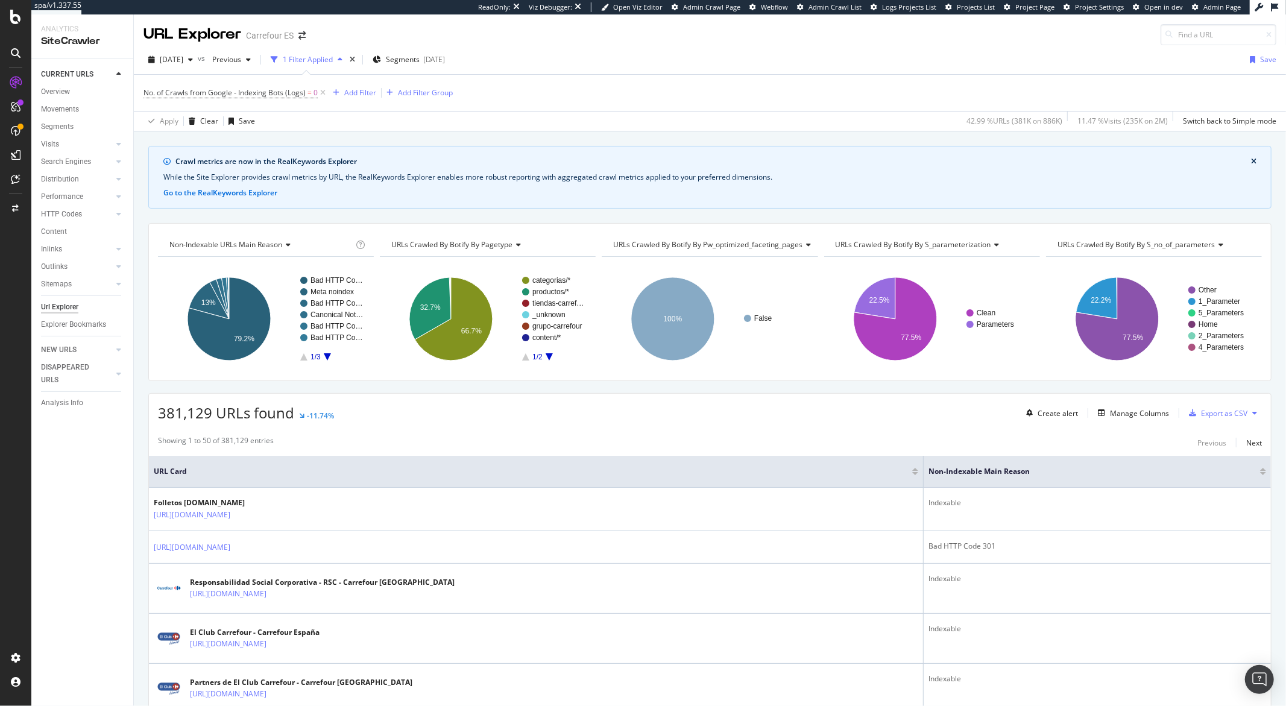
click at [252, 247] on span "Non-Indexable URLs Main Reason" at bounding box center [225, 244] width 113 height 10
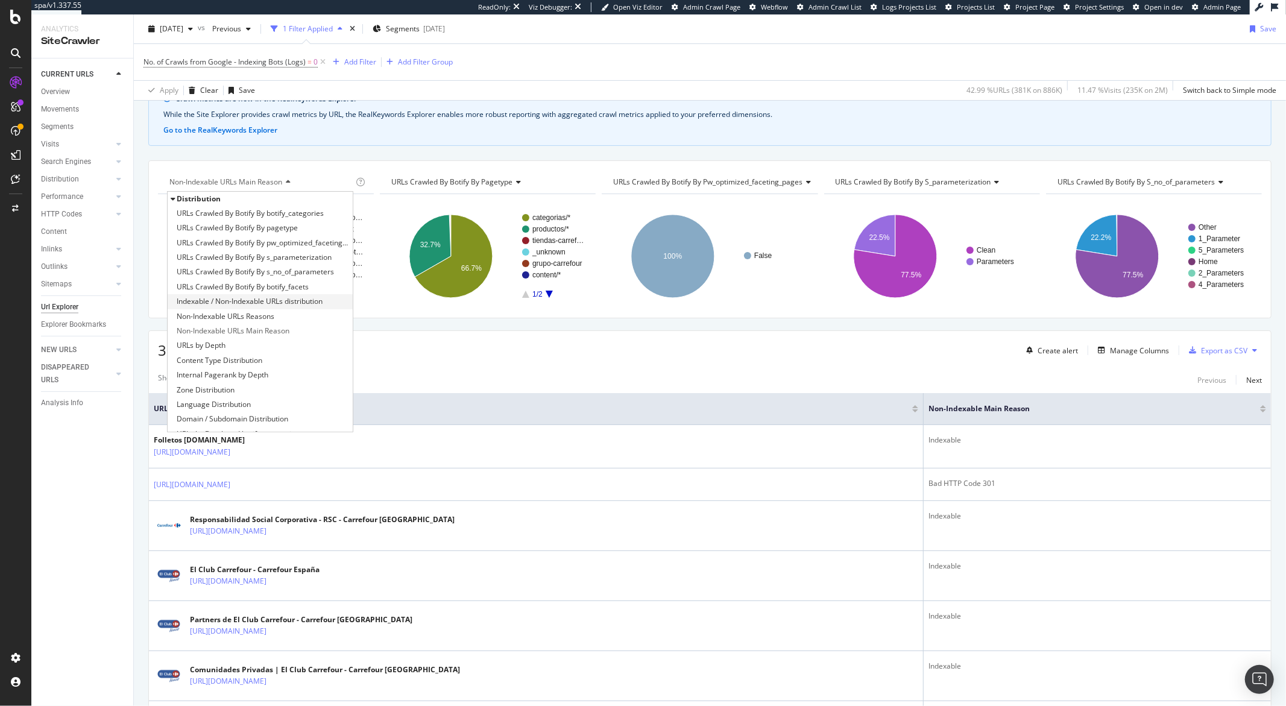
click at [237, 304] on span "Indexable / Non-Indexable URLs distribution" at bounding box center [250, 301] width 146 height 12
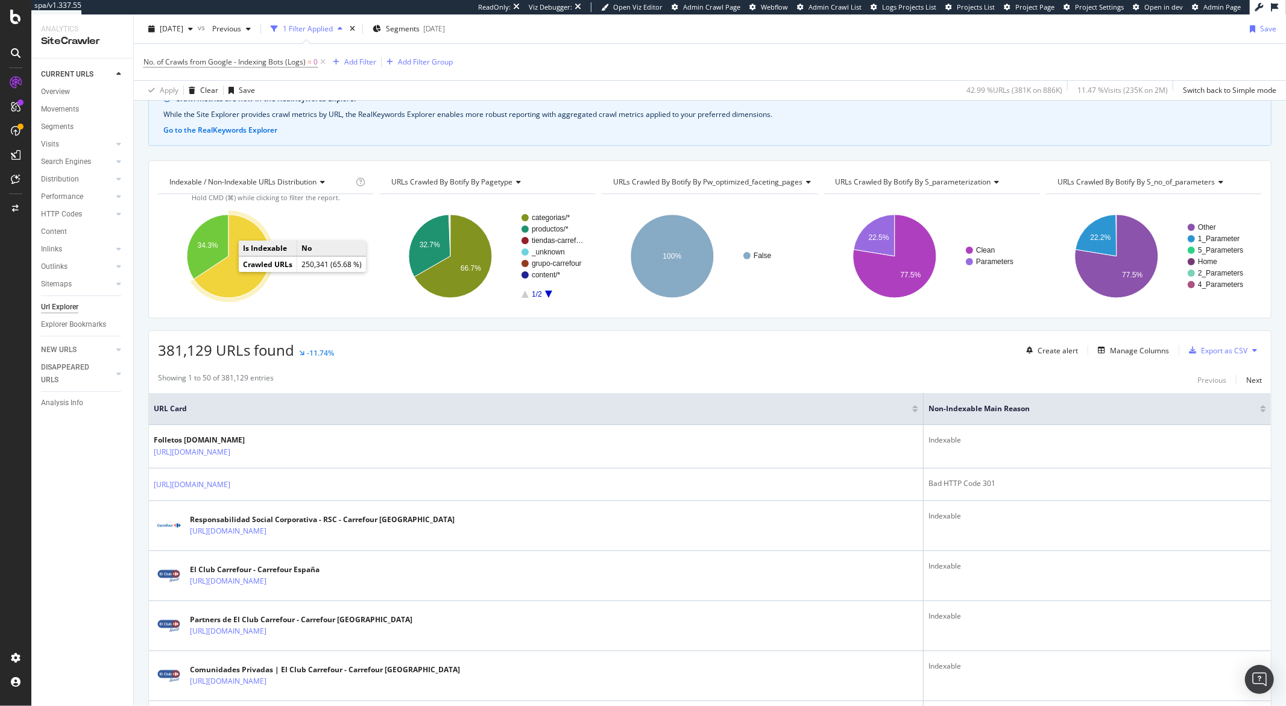
click at [230, 276] on icon "A chart." at bounding box center [232, 256] width 77 height 83
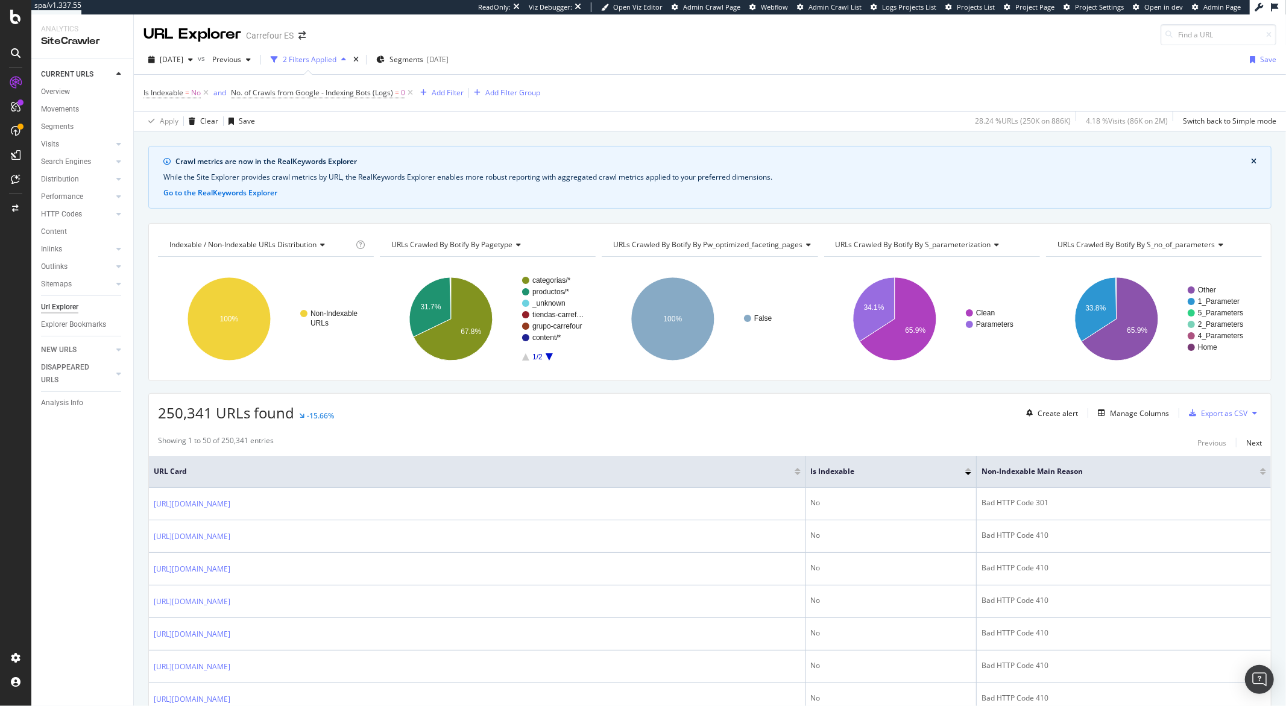
click at [1100, 247] on span "URLs Crawled By Botify By s_no_of_parameters" at bounding box center [1136, 244] width 158 height 10
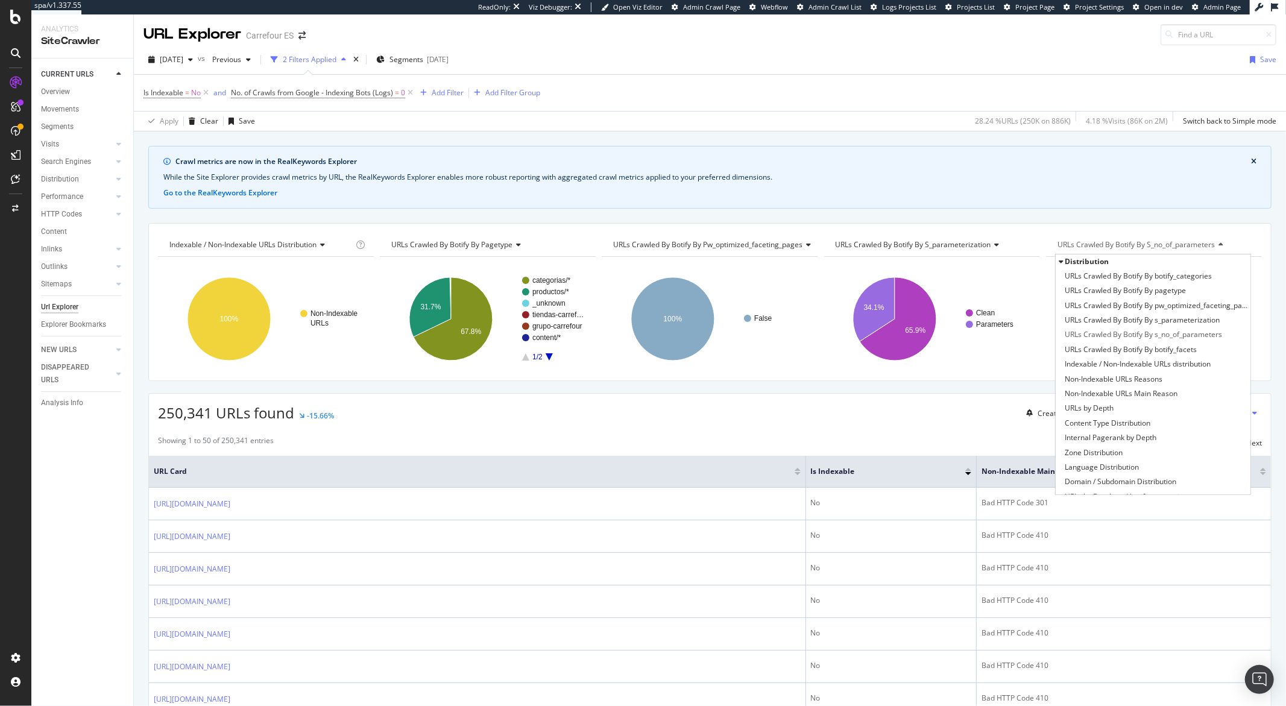
click at [493, 247] on span "URLs Crawled By Botify By pagetype" at bounding box center [451, 244] width 121 height 10
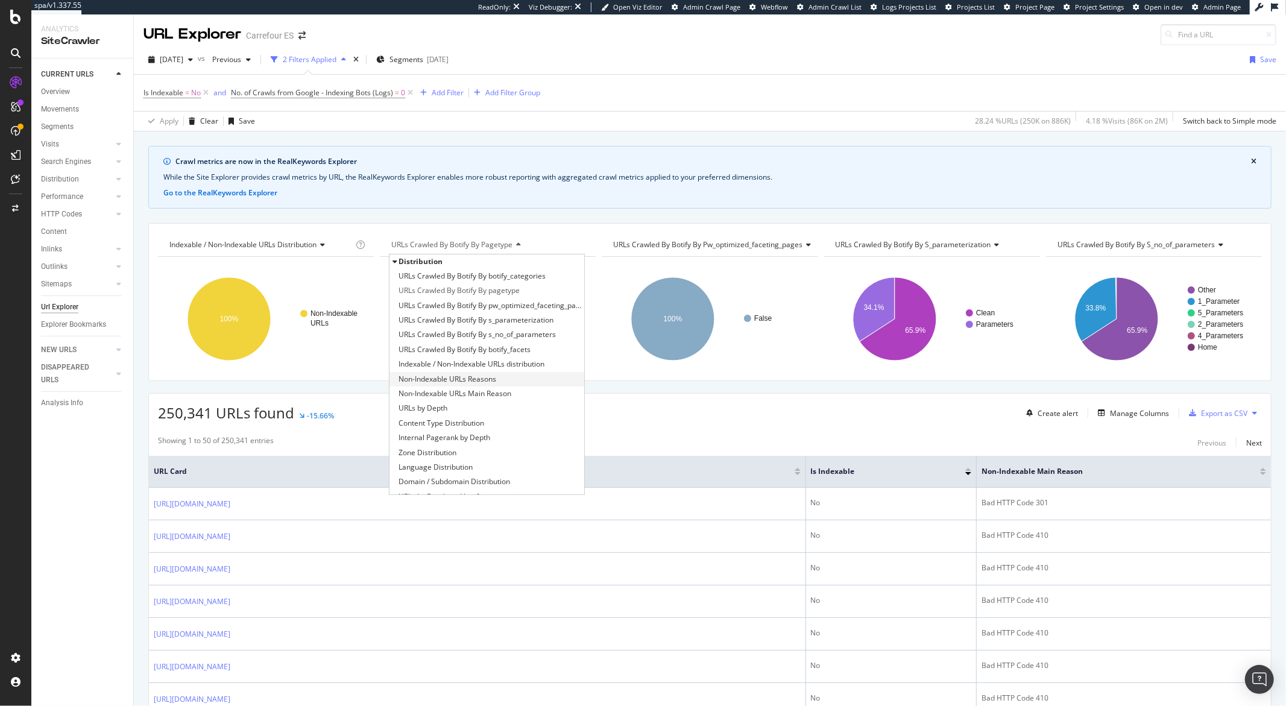
click at [471, 380] on span "Non-Indexable URLs Reasons" at bounding box center [447, 379] width 98 height 12
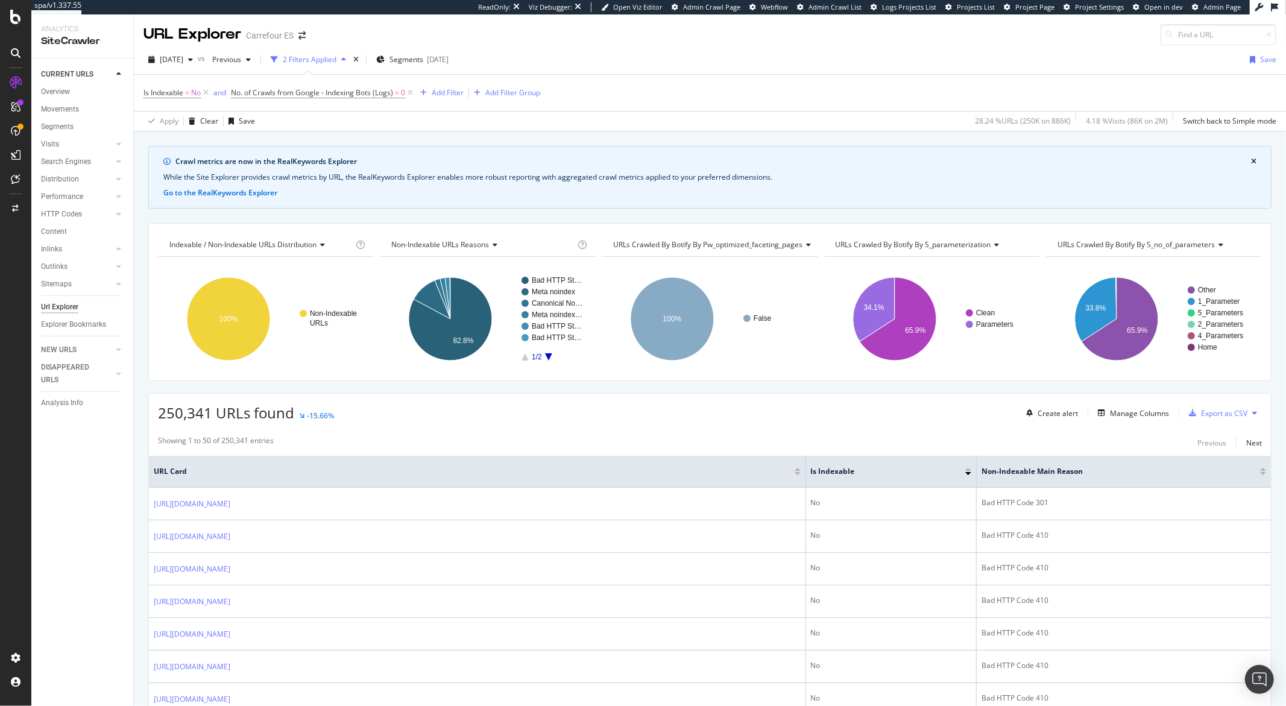
click at [471, 240] on span "Non-Indexable URLs Reasons" at bounding box center [440, 244] width 98 height 10
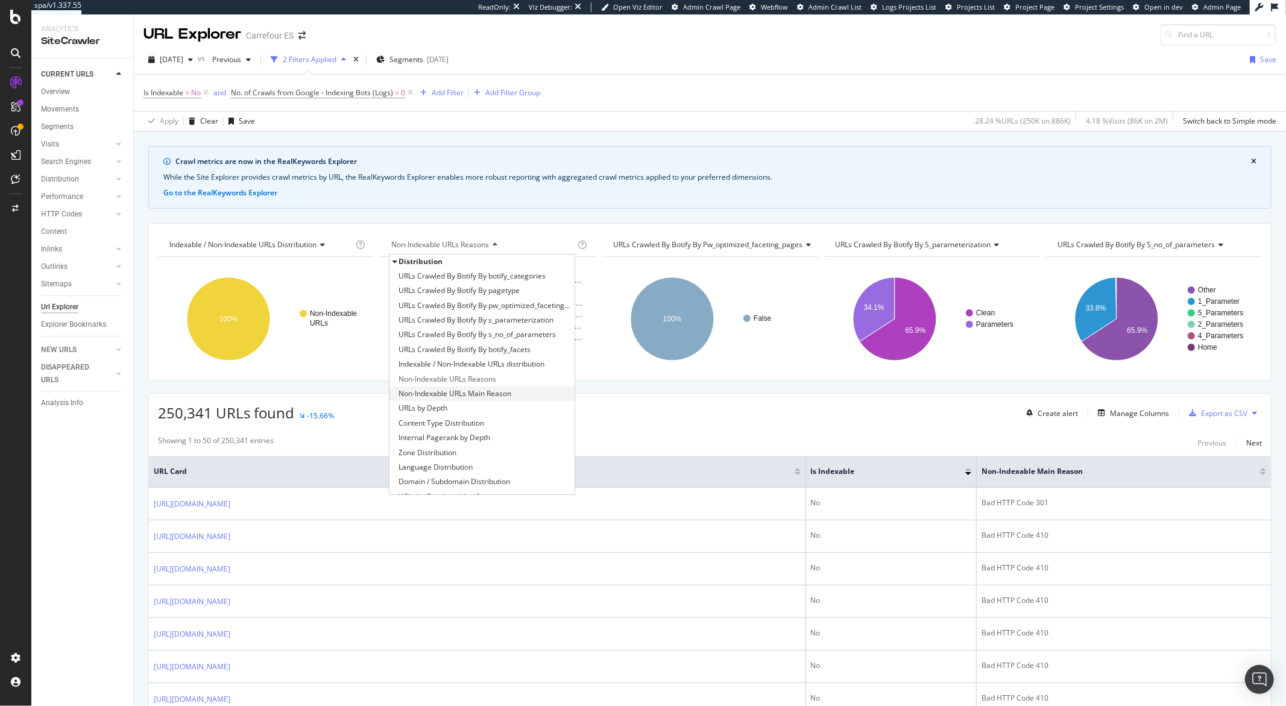
click at [476, 391] on span "Non-Indexable URLs Main Reason" at bounding box center [454, 394] width 113 height 12
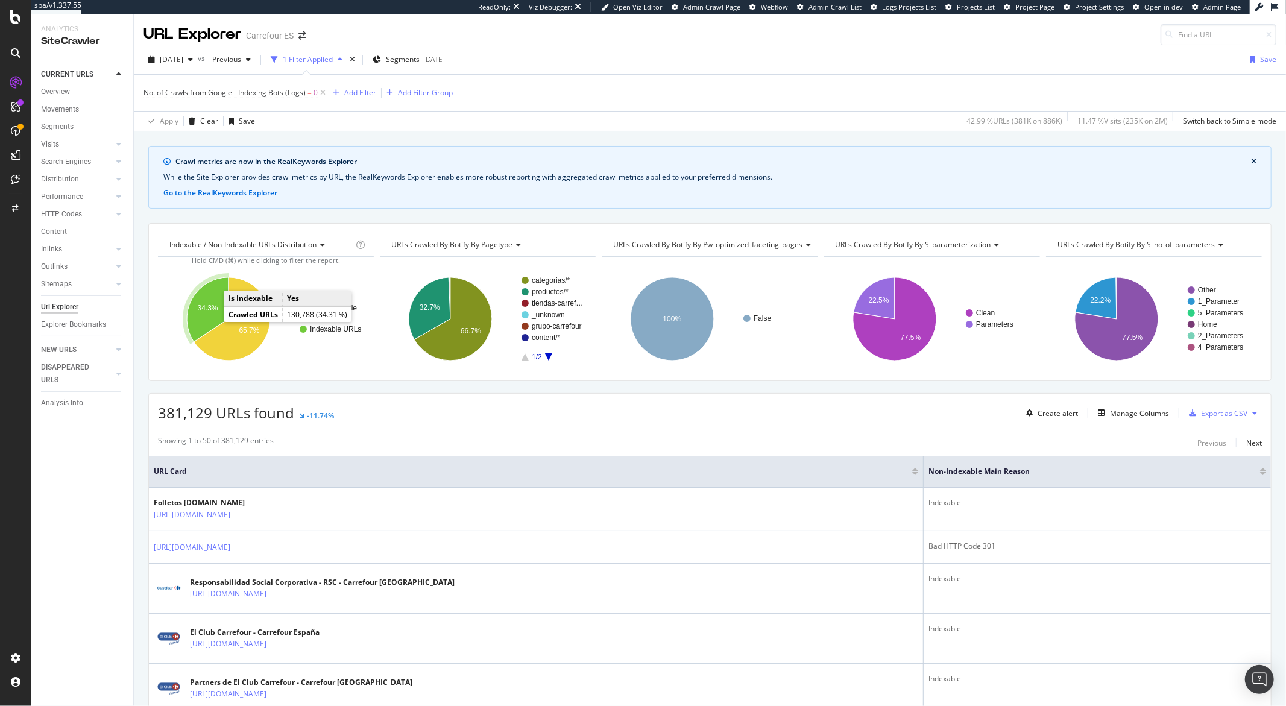
click at [210, 316] on icon "A chart." at bounding box center [208, 309] width 42 height 65
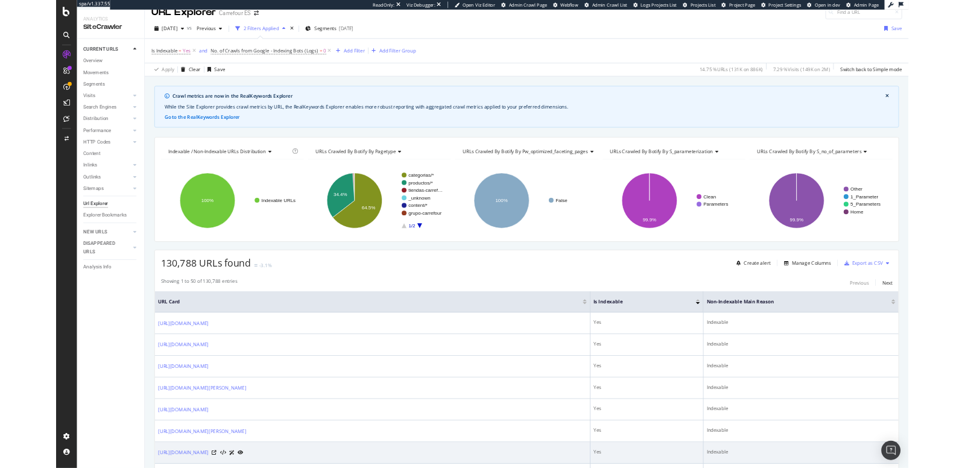
scroll to position [9, 0]
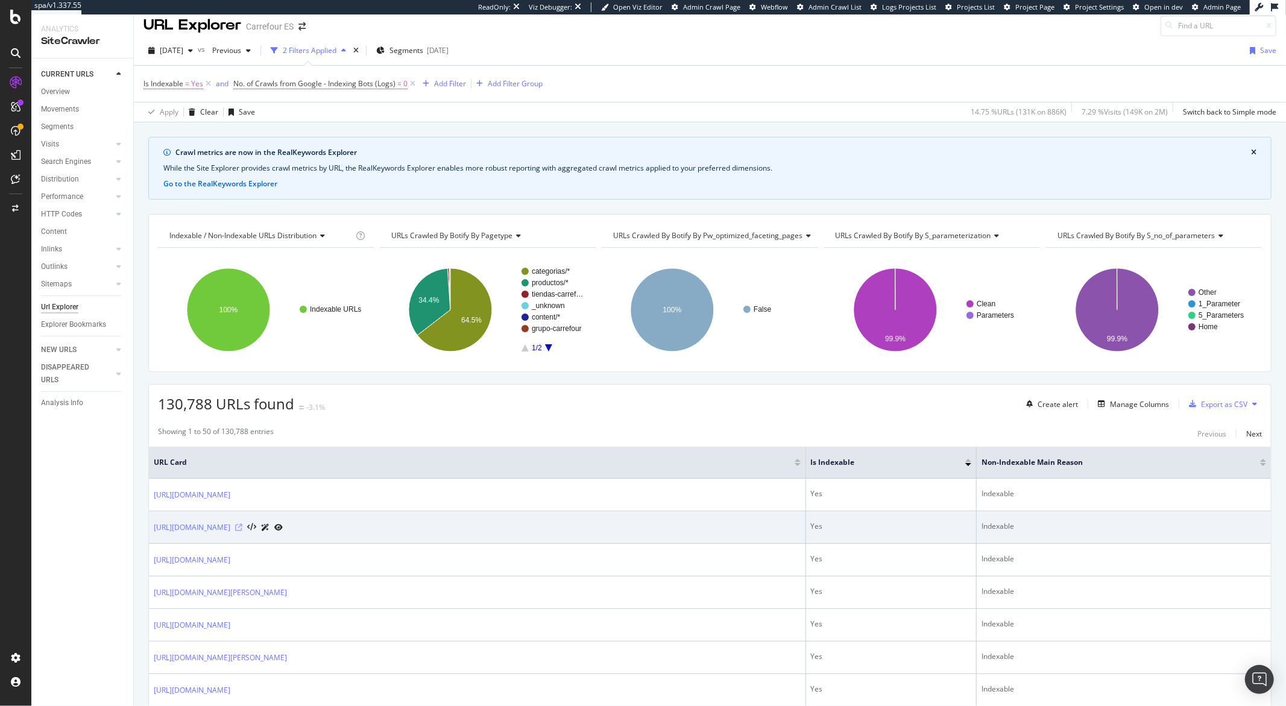
click at [242, 529] on icon at bounding box center [238, 527] width 7 height 7
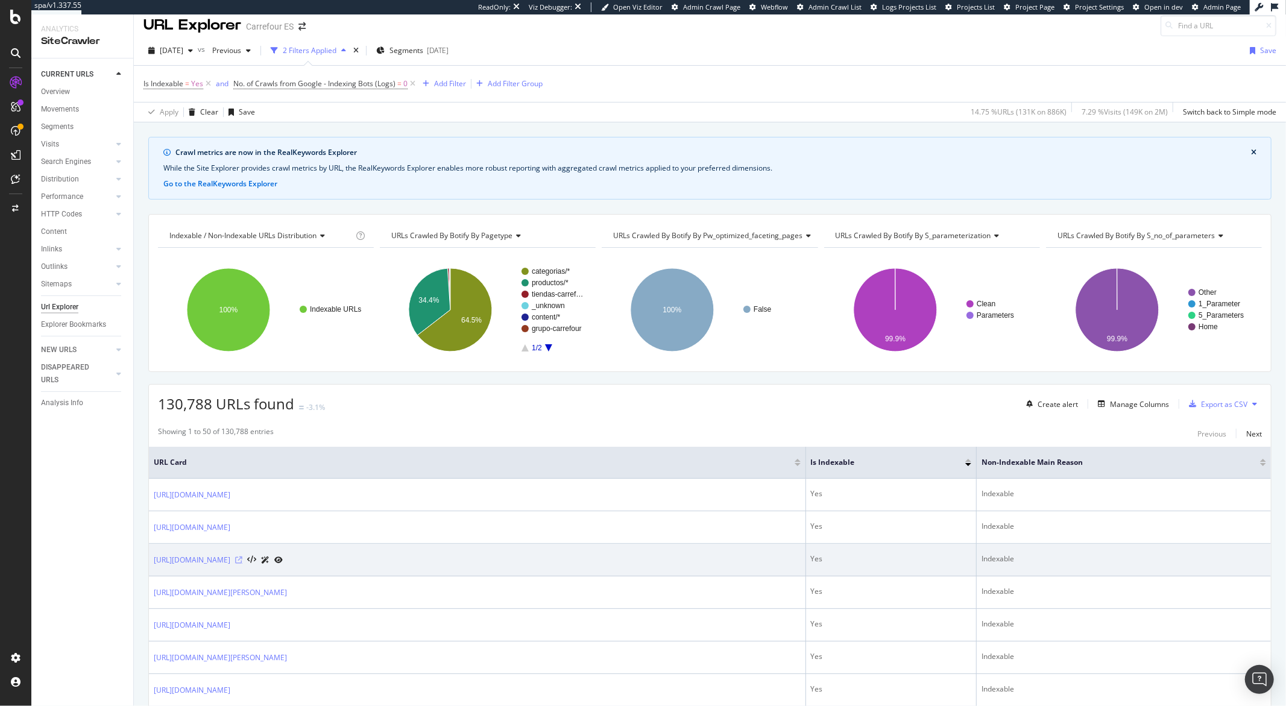
click at [242, 560] on icon at bounding box center [238, 559] width 7 height 7
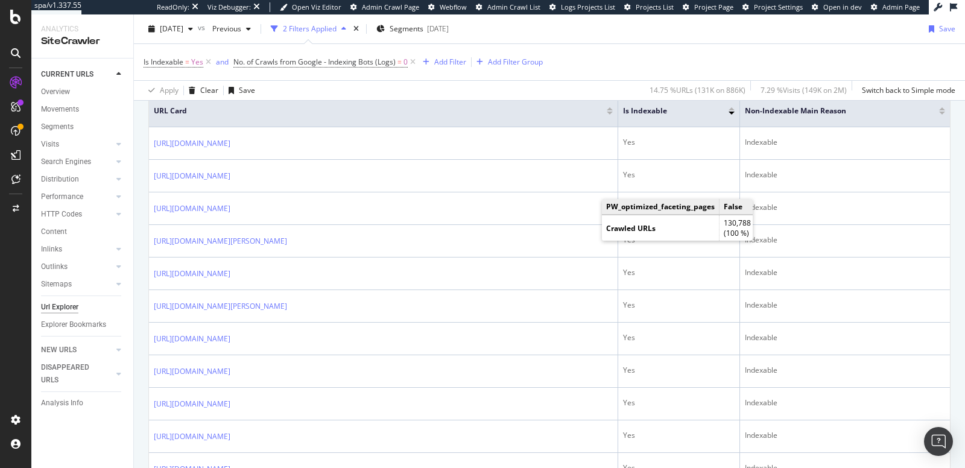
scroll to position [362, 0]
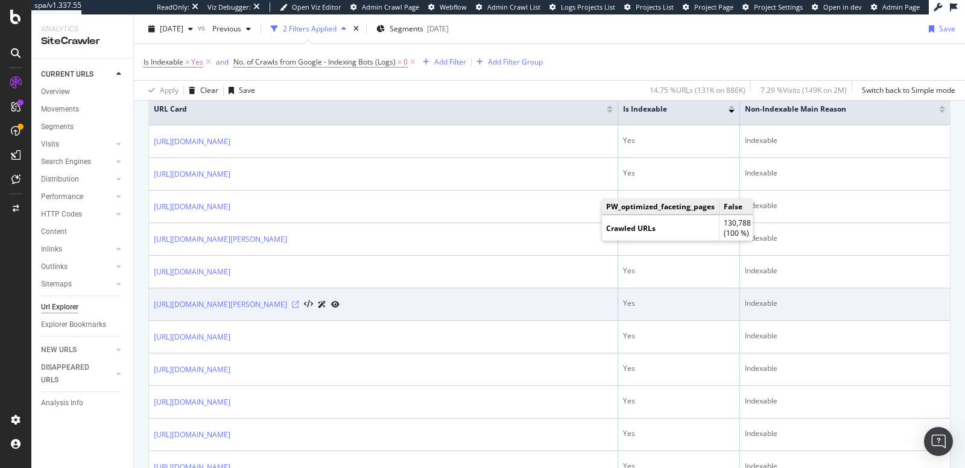
click at [299, 301] on icon at bounding box center [295, 304] width 7 height 7
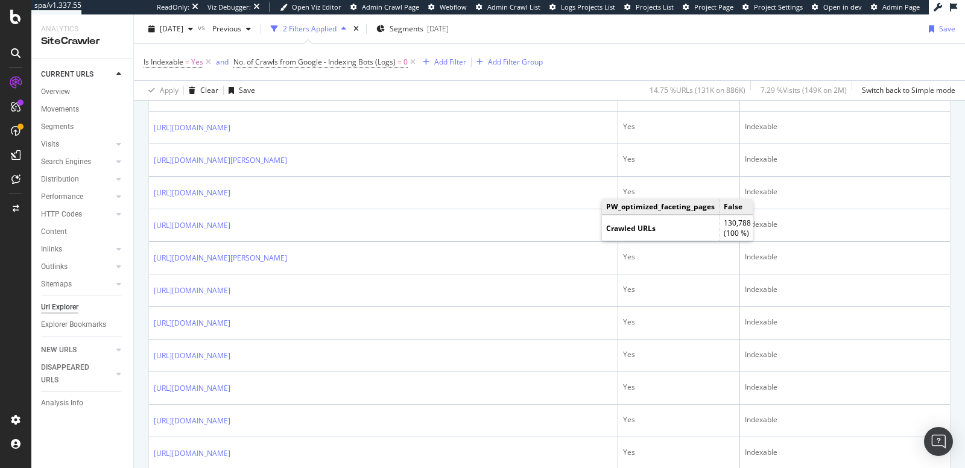
scroll to position [898, 0]
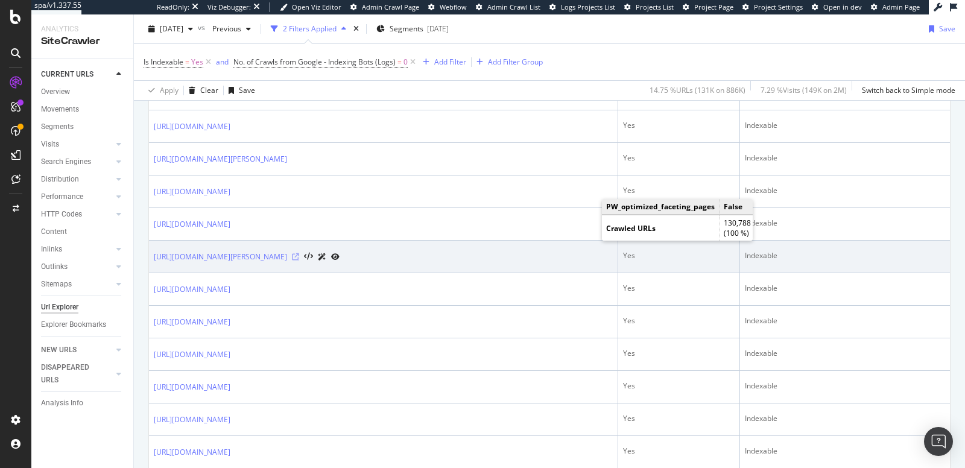
click at [299, 253] on icon at bounding box center [295, 256] width 7 height 7
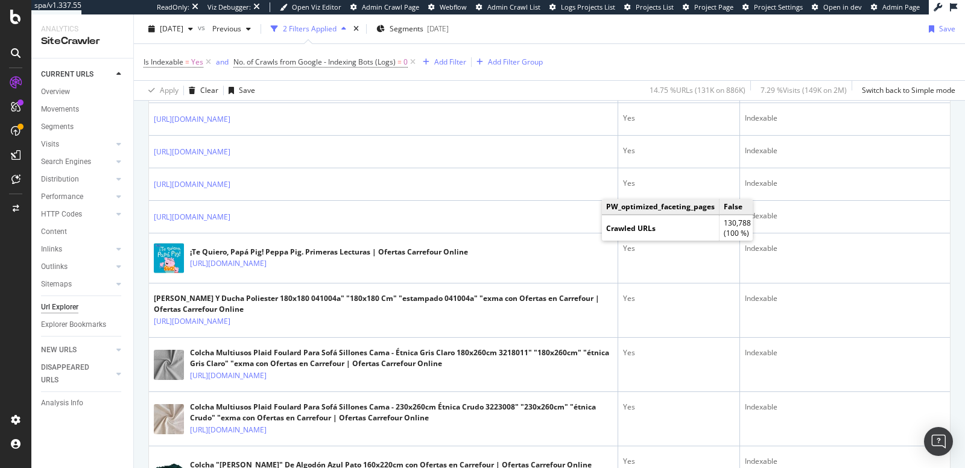
scroll to position [1253, 0]
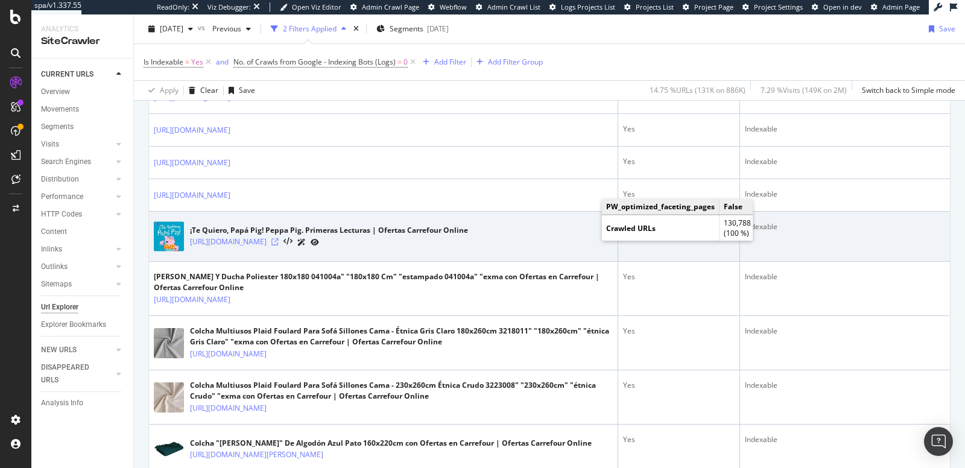
click at [279, 238] on icon at bounding box center [274, 241] width 7 height 7
click at [266, 236] on link "https://www.carrefour.es/te-quiero-papa-pig-peppa-pig-primeras-lecturas/VC4A-96…" at bounding box center [228, 242] width 77 height 12
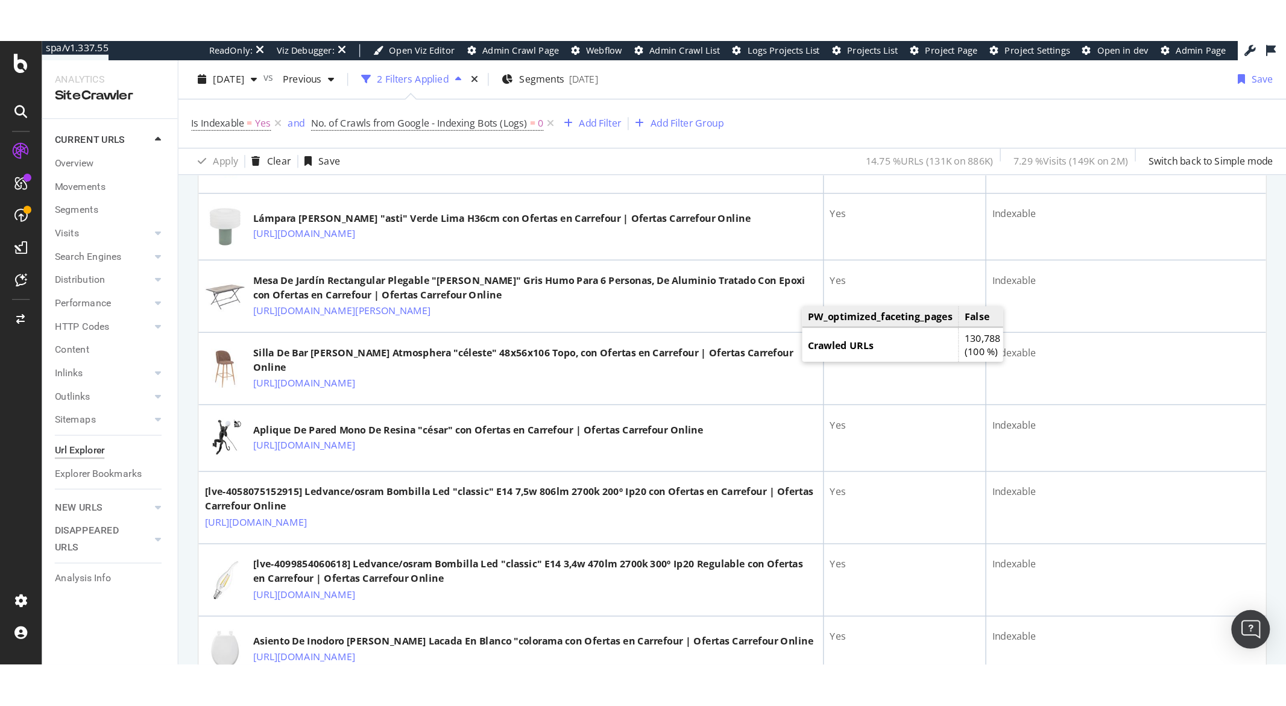
scroll to position [1667, 0]
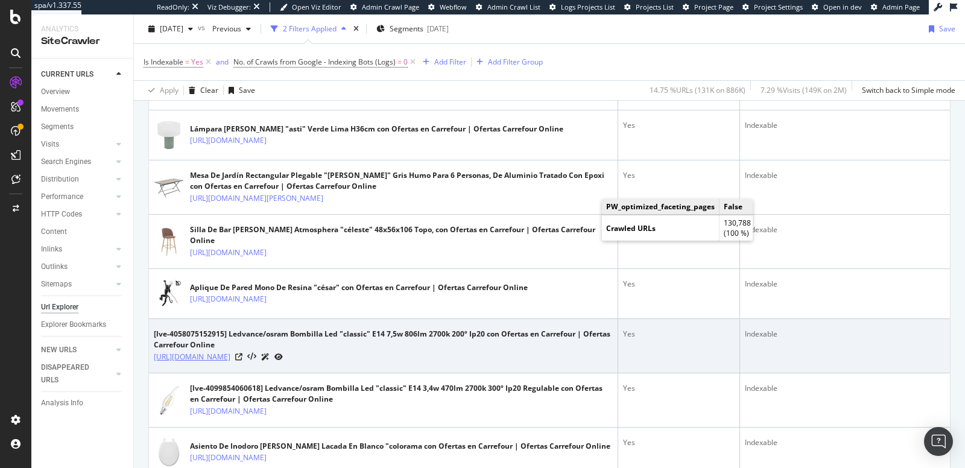
click at [230, 363] on link "https://www.carrefour.es/lve-4058075152915-ledvance-osram-bombilla-led-classic-…" at bounding box center [192, 357] width 77 height 12
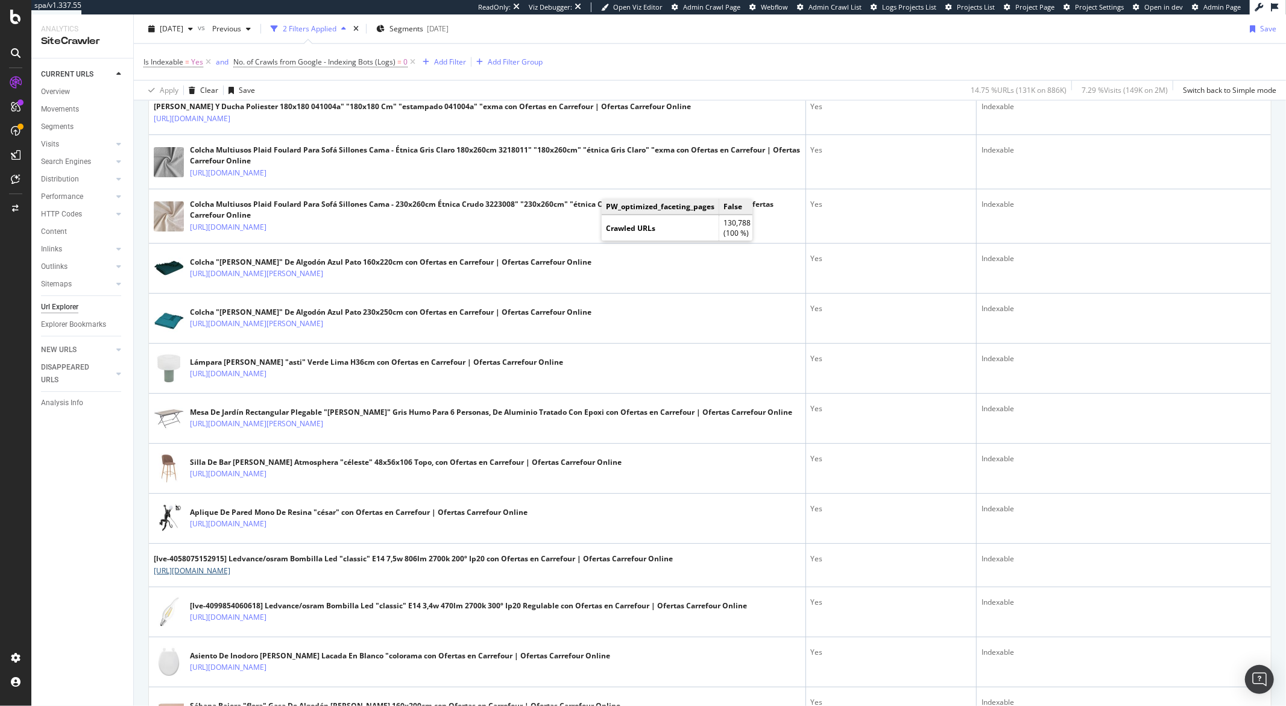
scroll to position [1051, 0]
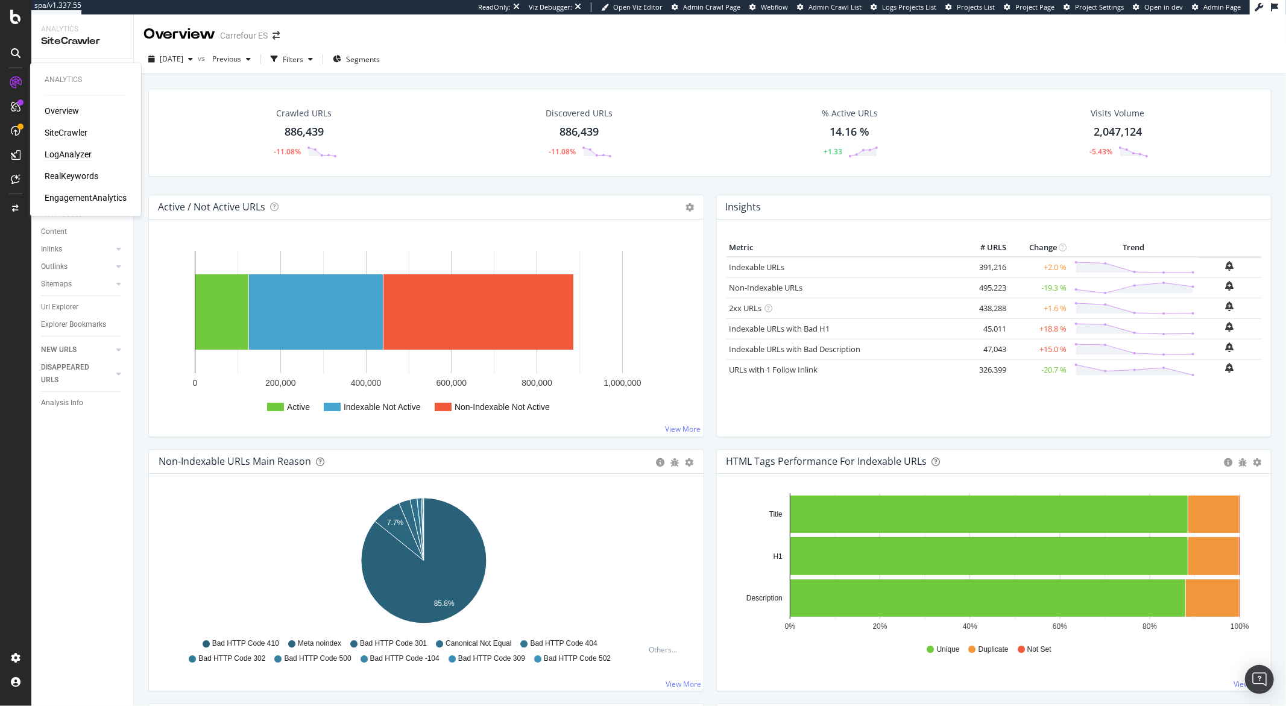
click at [49, 160] on div "LogAnalyzer" at bounding box center [68, 155] width 47 height 12
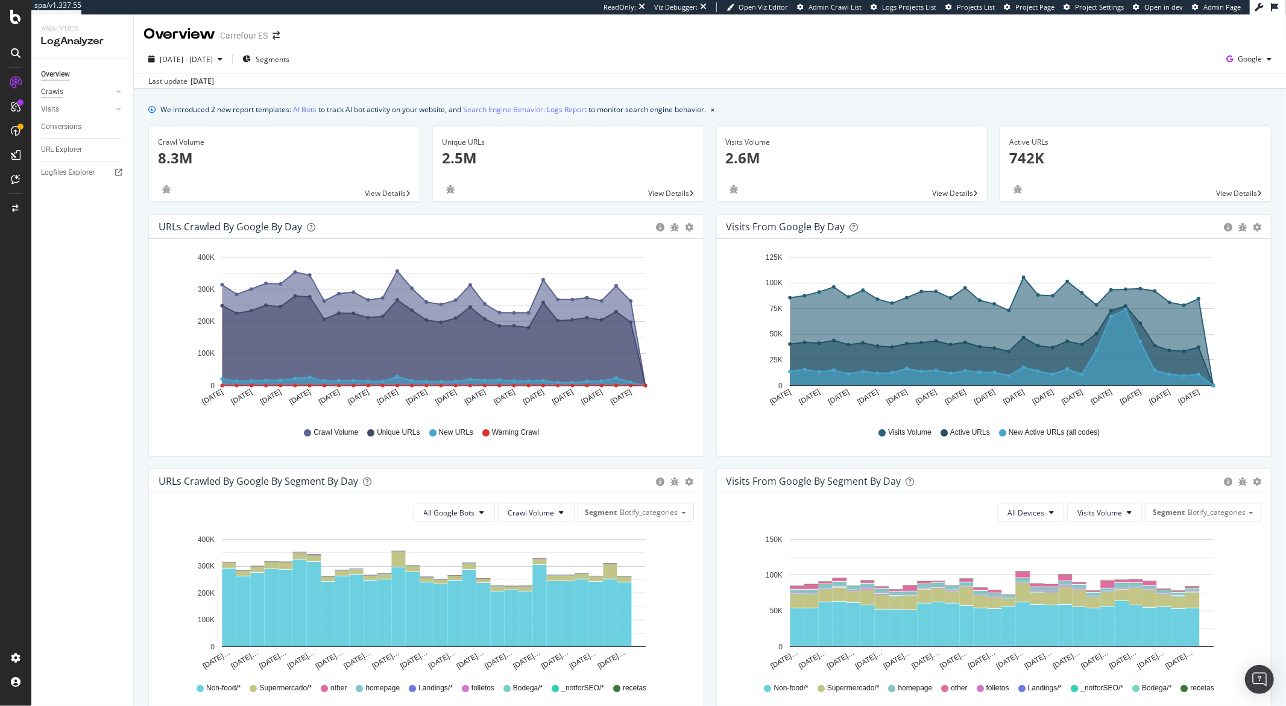
click at [61, 92] on div "Crawls" at bounding box center [52, 92] width 22 height 13
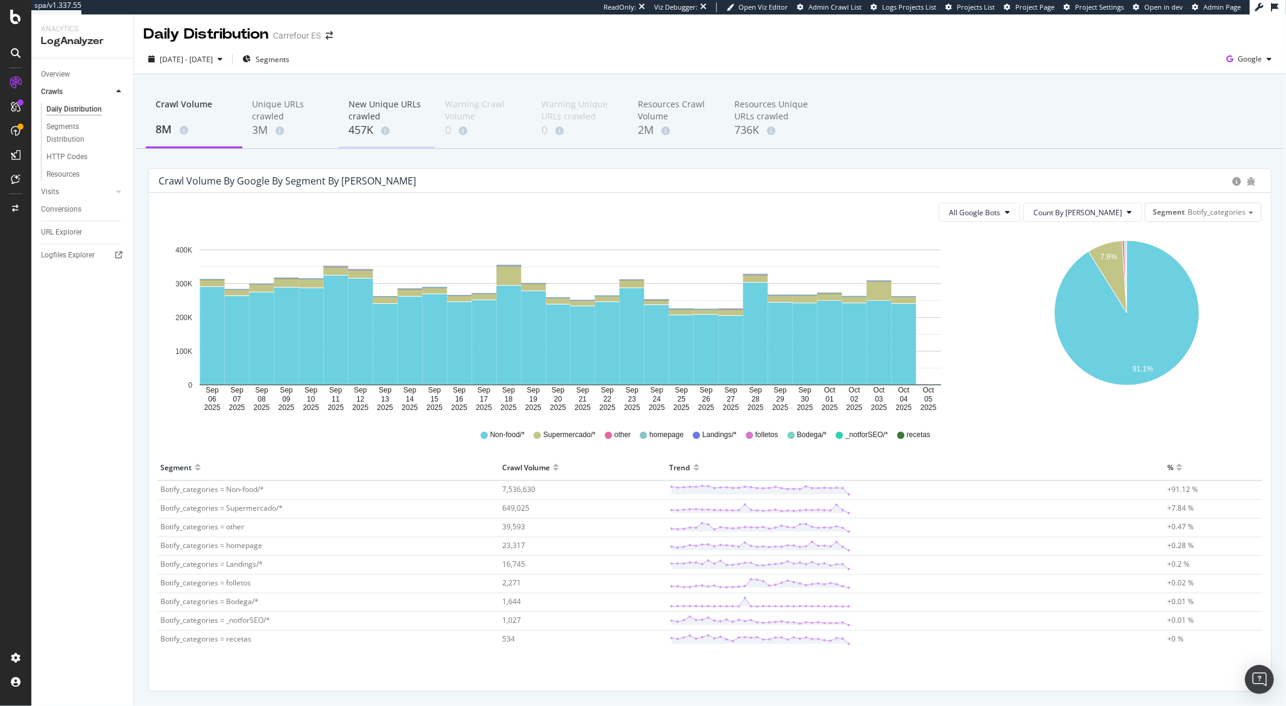
click at [356, 133] on div "457K" at bounding box center [386, 130] width 77 height 16
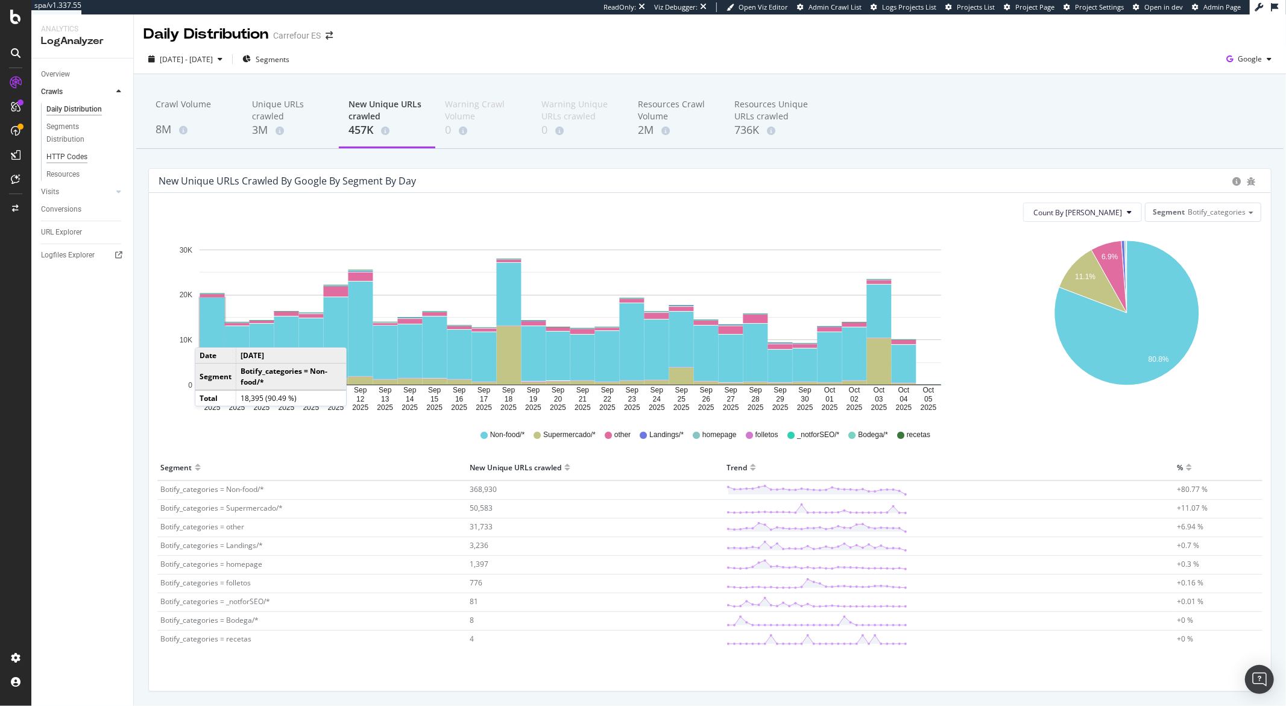
click at [66, 154] on div "HTTP Codes" at bounding box center [66, 157] width 41 height 13
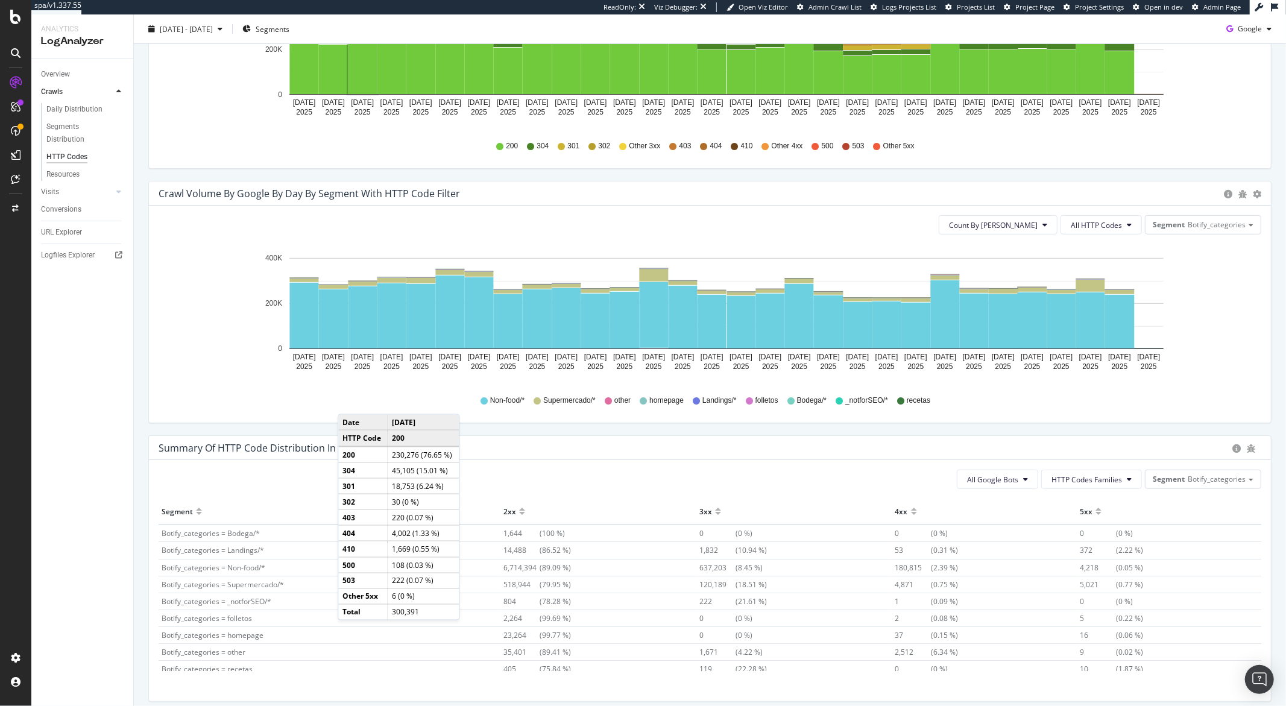
scroll to position [491, 0]
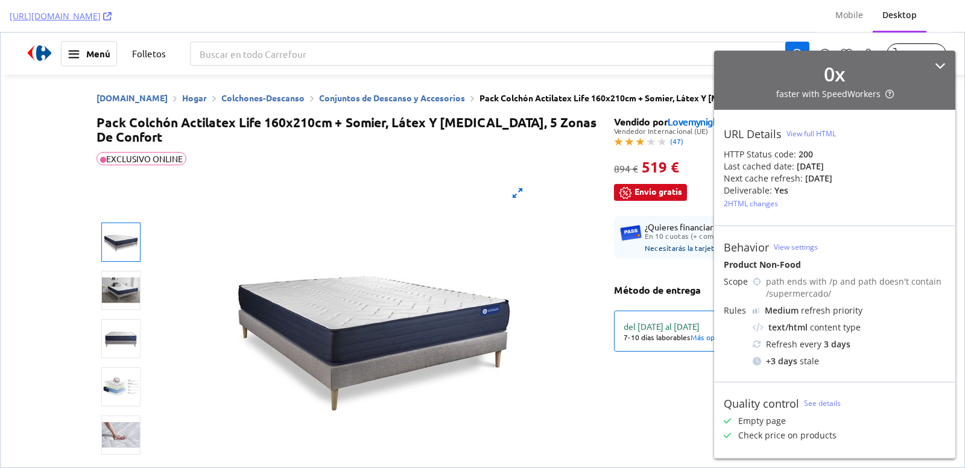
scroll to position [375, 0]
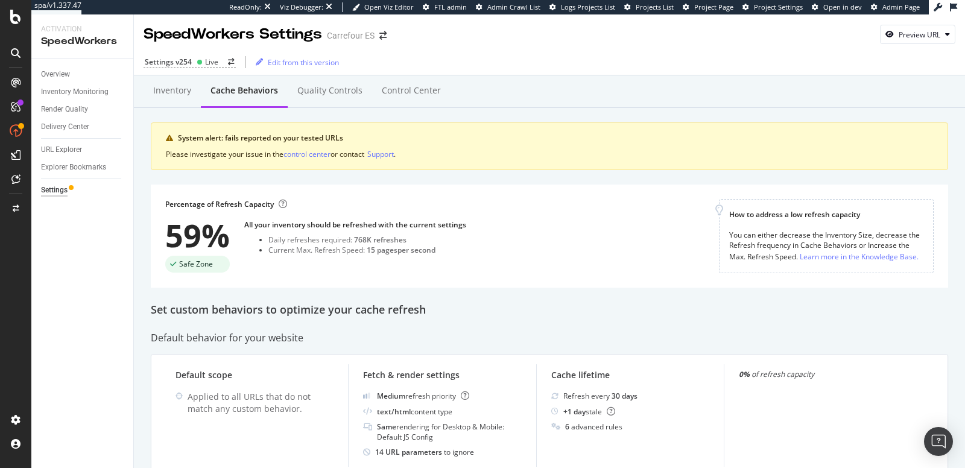
scroll to position [891, 0]
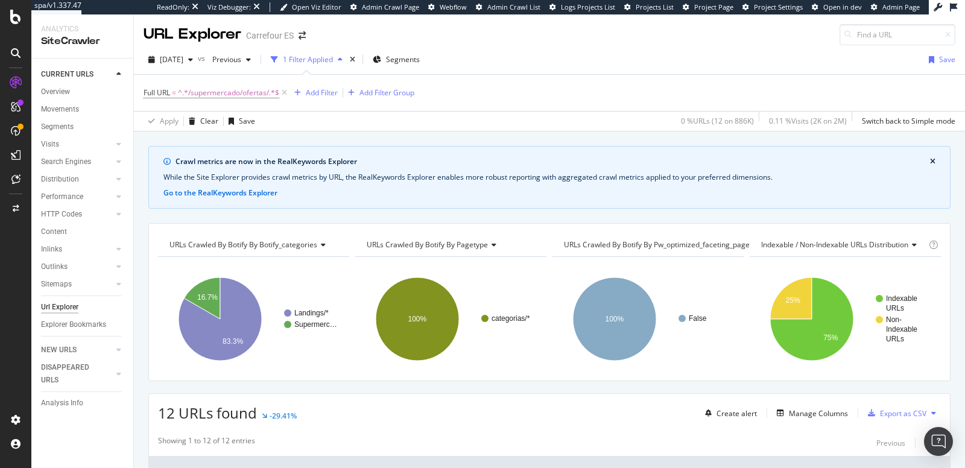
scroll to position [332, 0]
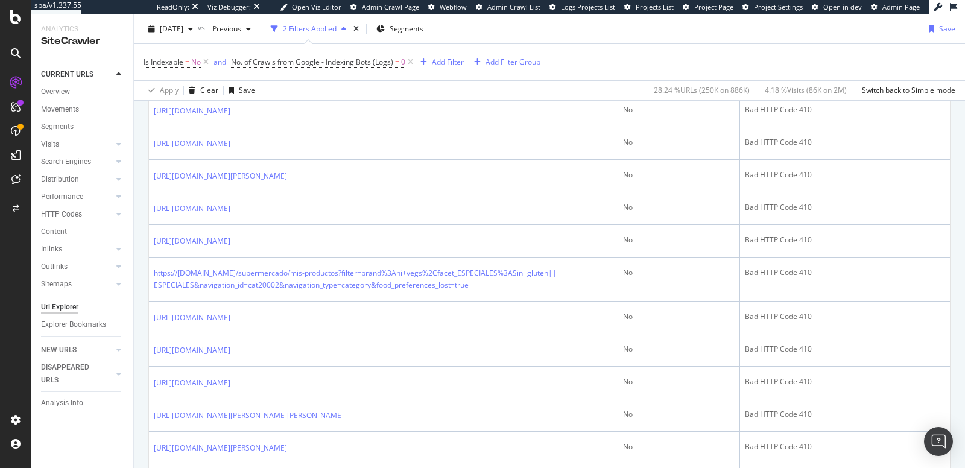
scroll to position [461, 0]
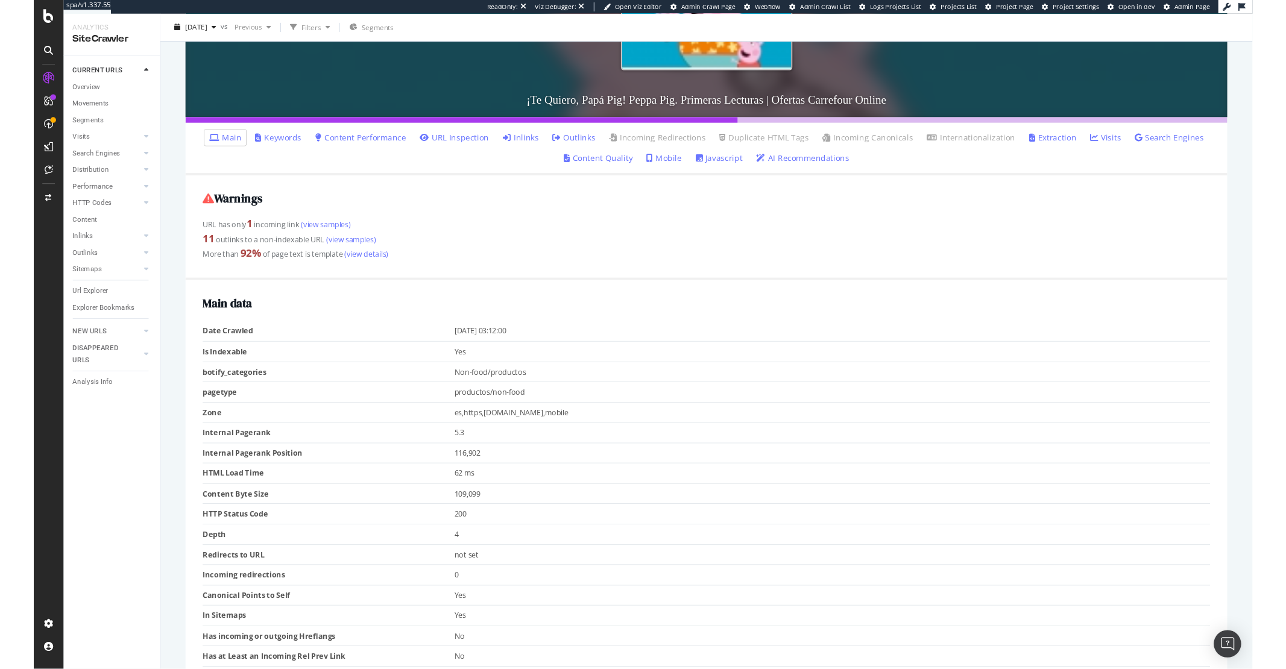
scroll to position [292, 0]
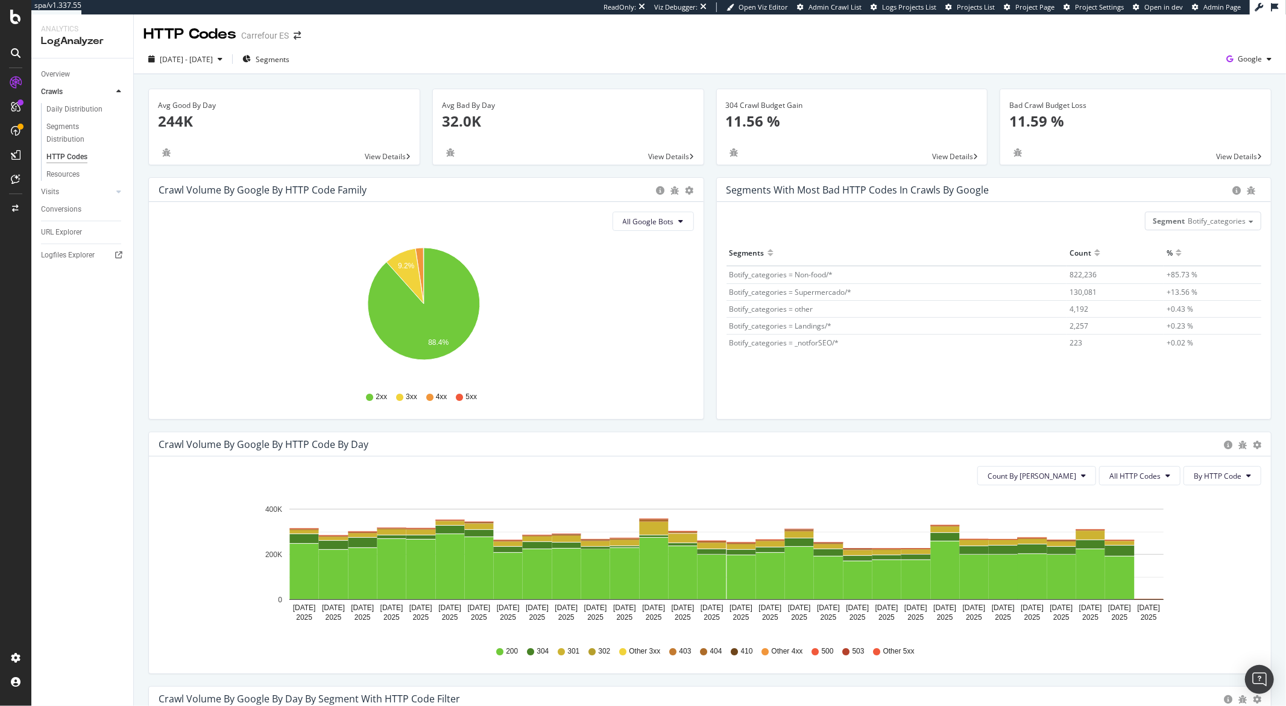
scroll to position [491, 0]
